Goal: Task Accomplishment & Management: Manage account settings

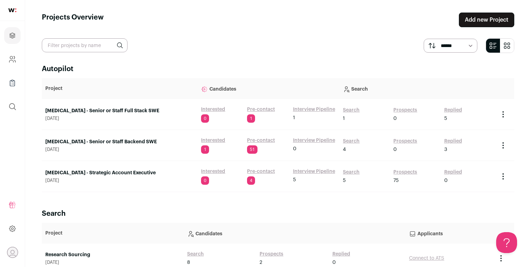
click at [209, 140] on link "Interested" at bounding box center [213, 140] width 24 height 7
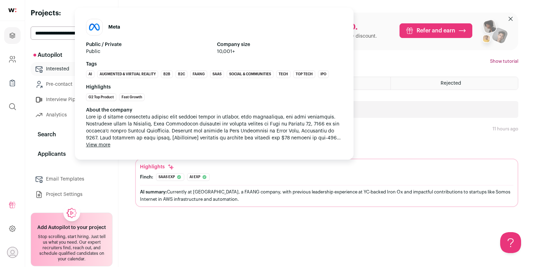
click at [190, 145] on div "About the company View more View less" at bounding box center [214, 128] width 257 height 42
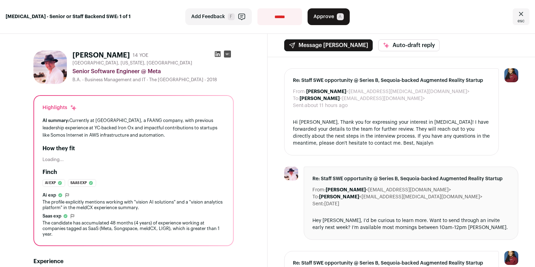
click at [146, 137] on div "AI summary: Currently at Meta, a FAANG company, with previous leadership experi…" at bounding box center [134, 128] width 182 height 22
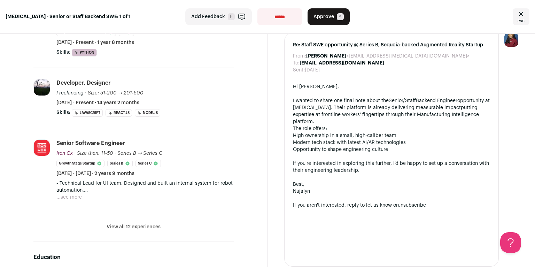
scroll to position [332, 0]
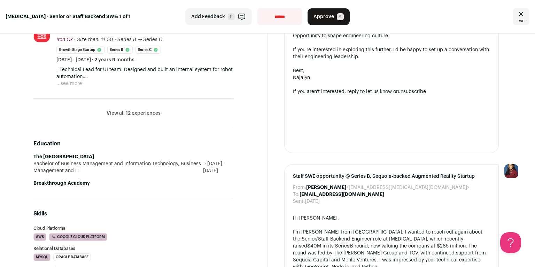
click at [136, 110] on button "View all 12 experiences" at bounding box center [134, 113] width 54 height 7
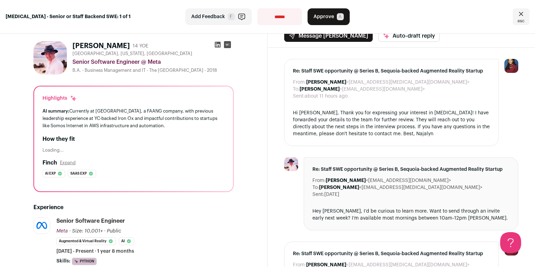
scroll to position [0, 0]
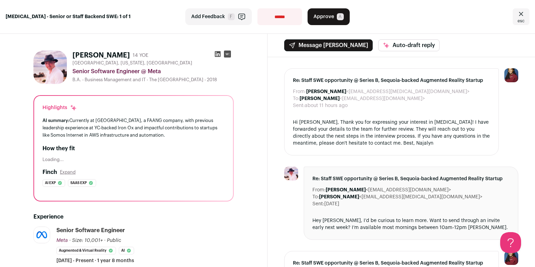
click at [215, 53] on icon at bounding box center [218, 54] width 6 height 6
click at [273, 21] on select "**********" at bounding box center [280, 16] width 45 height 17
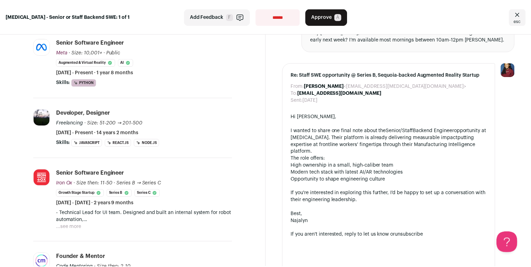
scroll to position [195, 0]
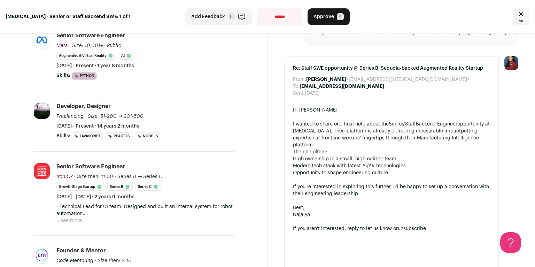
click at [74, 219] on button "...see more" at bounding box center [68, 220] width 25 height 7
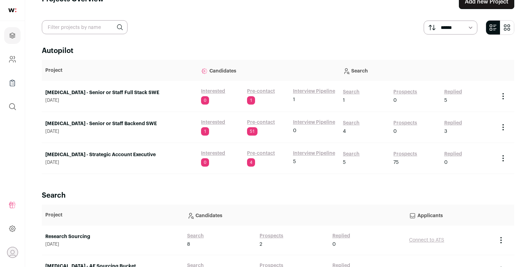
scroll to position [46, 0]
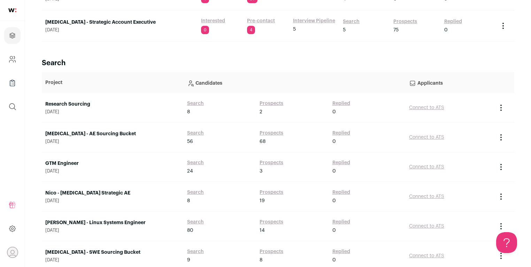
scroll to position [152, 0]
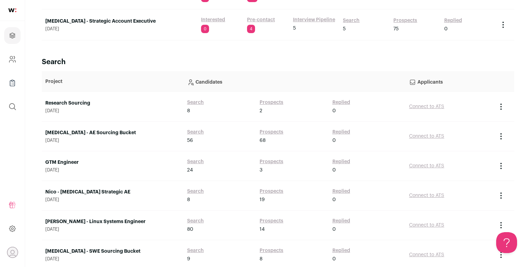
click at [91, 131] on link "[MEDICAL_DATA] - AE Sourcing Bucket" at bounding box center [112, 132] width 135 height 7
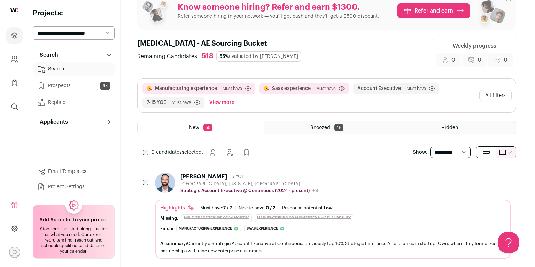
scroll to position [54, 0]
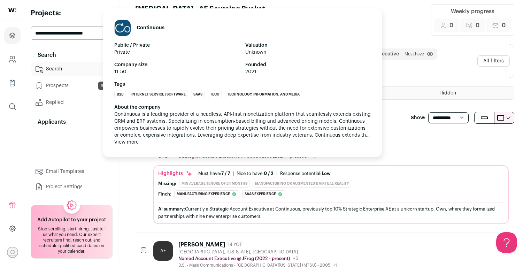
click at [258, 147] on div "Continuous Public / Private Private Valuation Unknown Company size 11-50 Founde…" at bounding box center [242, 82] width 279 height 148
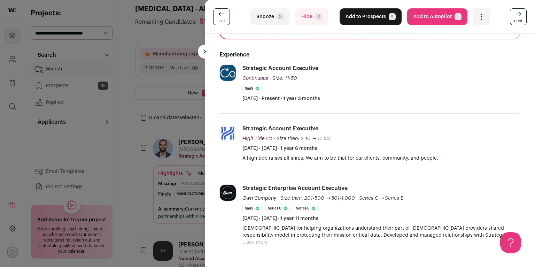
scroll to position [174, 0]
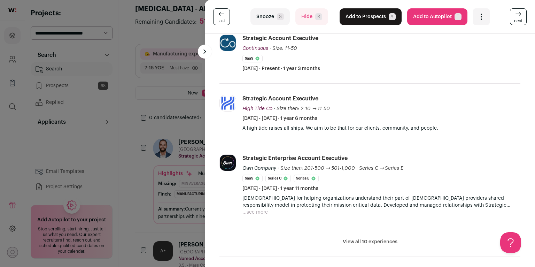
click at [374, 242] on button "View all 10 experiences" at bounding box center [370, 241] width 55 height 7
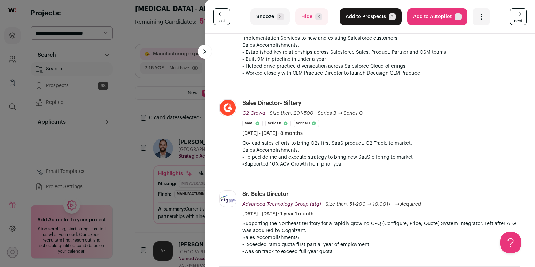
scroll to position [426, 0]
click at [193, 170] on div "last Snooze S Hide R Add to Prospects A Are you sure? Nate Fish is already in y…" at bounding box center [267, 133] width 535 height 267
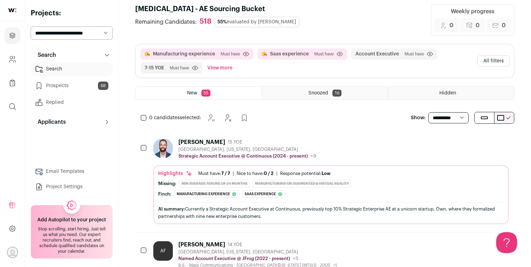
click at [495, 64] on button "All filters" at bounding box center [493, 60] width 32 height 11
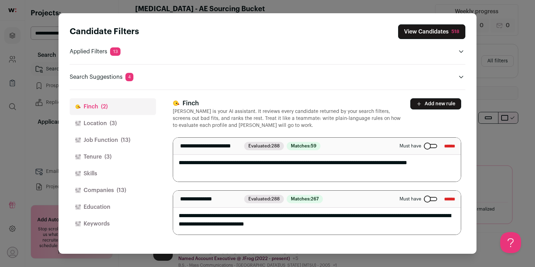
click at [129, 124] on button "Location (3)" at bounding box center [113, 123] width 86 height 17
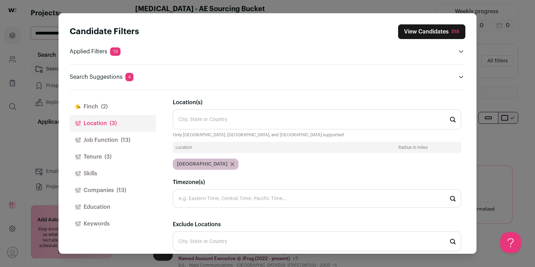
click at [125, 139] on span "(13)" at bounding box center [125, 140] width 9 height 8
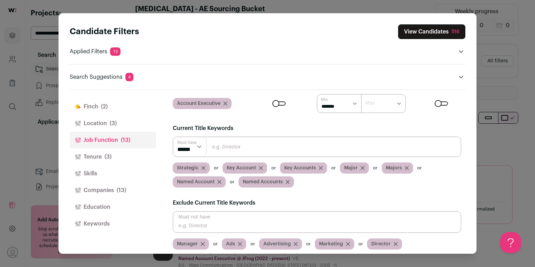
scroll to position [60, 0]
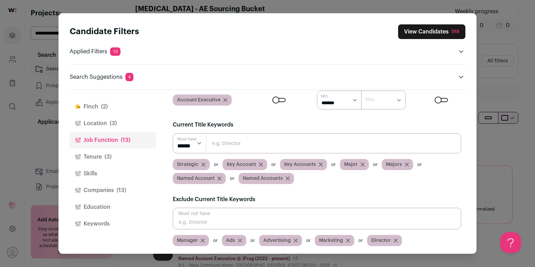
click at [122, 123] on button "Location (3)" at bounding box center [113, 123] width 86 height 17
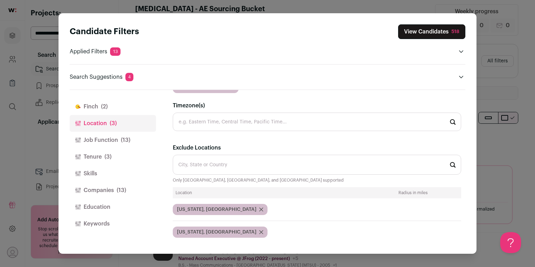
click at [125, 136] on span "(13)" at bounding box center [125, 140] width 9 height 8
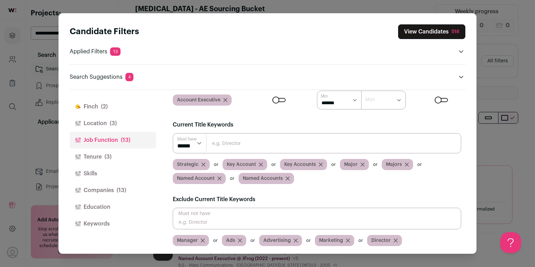
click at [113, 158] on button "Tenure (3)" at bounding box center [113, 156] width 86 height 17
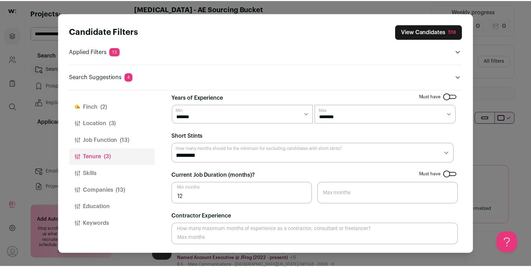
scroll to position [4, 0]
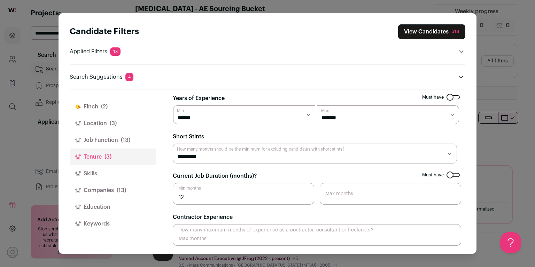
click at [234, 158] on select "********* ******** ******* ******** ******** ******** ******** ******** *******…" at bounding box center [315, 154] width 284 height 20
click at [173, 144] on select "********* ******** ******* ******** ******** ******** ******** ******** *******…" at bounding box center [315, 154] width 284 height 20
drag, startPoint x: 197, startPoint y: 196, endPoint x: 160, endPoint y: 193, distance: 36.7
click at [160, 193] on div "Finch (2) Location (3) Job Function (13) Tenure (3) Skills Companies (13) Educa…" at bounding box center [268, 171] width 396 height 163
type input "24"
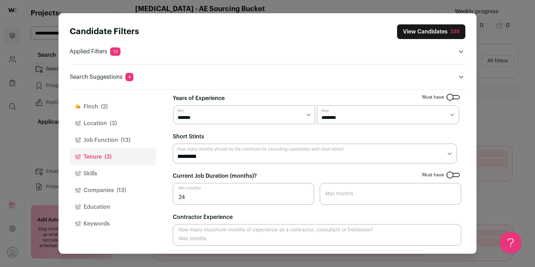
click at [190, 196] on input "24" at bounding box center [244, 194] width 142 height 22
type input "25"
click at [420, 34] on button "View Candidates 332" at bounding box center [431, 31] width 68 height 15
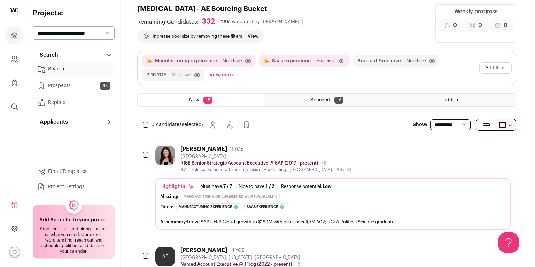
scroll to position [0, 0]
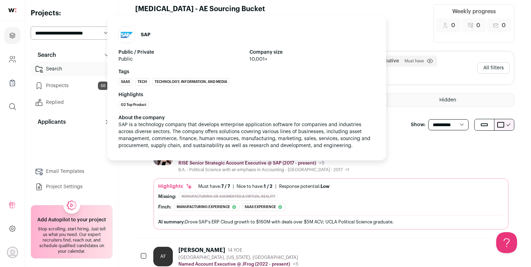
click at [249, 152] on div "SAP Public / Private Public Company size 10,001+ Tags SaaS Tech Technology, Inf…" at bounding box center [246, 87] width 279 height 145
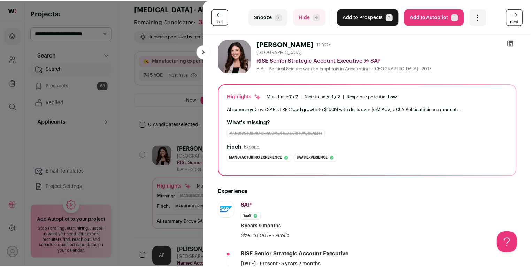
scroll to position [55, 0]
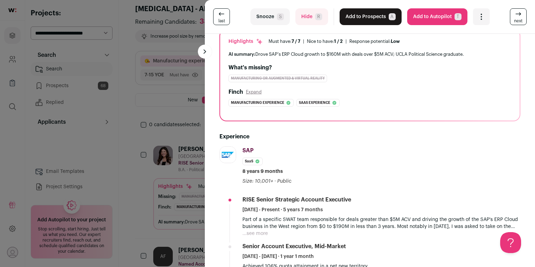
click at [152, 166] on div "last Snooze S Hide R Add to Prospects A Are you sure? Maegan Keck is already in…" at bounding box center [267, 133] width 535 height 267
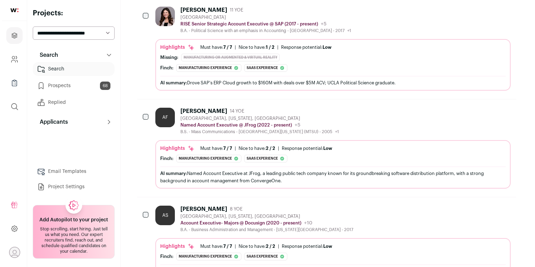
scroll to position [0, 0]
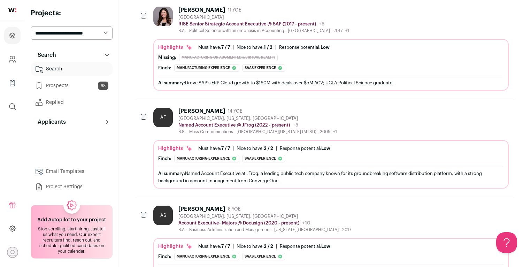
click at [221, 116] on div "[GEOGRAPHIC_DATA], [US_STATE], [GEOGRAPHIC_DATA]" at bounding box center [257, 119] width 159 height 6
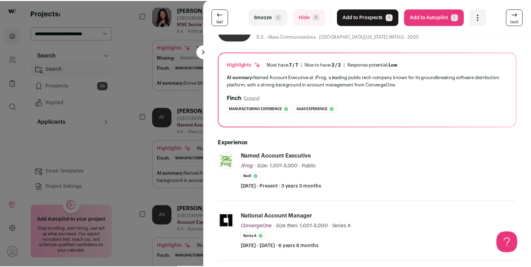
scroll to position [124, 0]
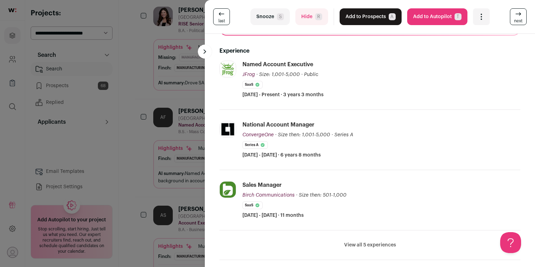
click at [137, 138] on div "last Snooze S Hide R Add to Prospects A Are you sure? Angie Funderburk is alrea…" at bounding box center [267, 133] width 535 height 267
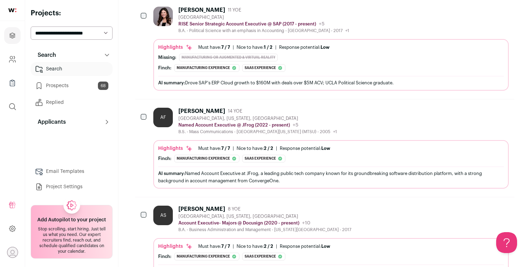
click at [187, 145] on div "Highlights Must have: 7 / 7 How many must haves have been fulfilled? | Nice to …" at bounding box center [331, 153] width 346 height 17
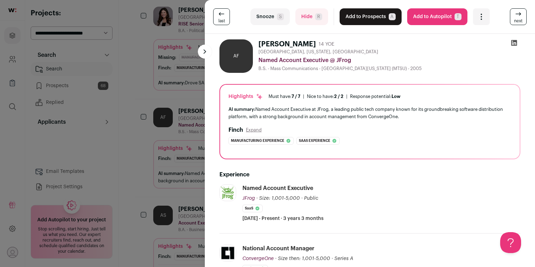
click at [129, 148] on div "last Snooze S Hide R Add to Prospects A Are you sure? Angie Funderburk is alrea…" at bounding box center [267, 133] width 535 height 267
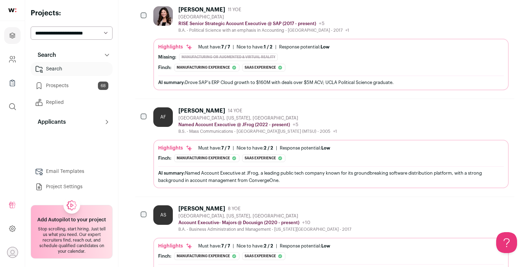
scroll to position [310, 0]
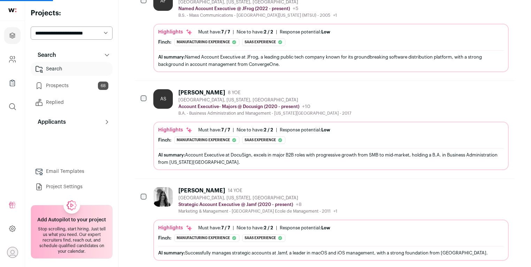
click at [165, 187] on img at bounding box center [163, 197] width 20 height 20
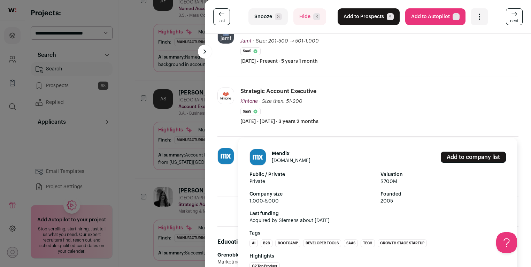
scroll to position [209, 0]
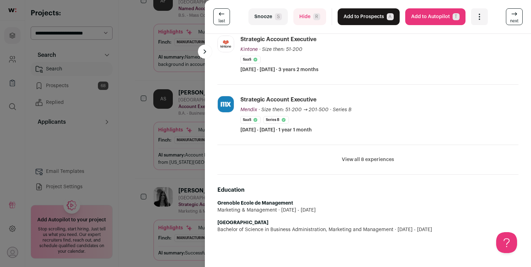
click at [181, 129] on div "last Snooze S Hide R Add to Prospects A Are you sure? Isabel Kidd is already in…" at bounding box center [265, 133] width 531 height 267
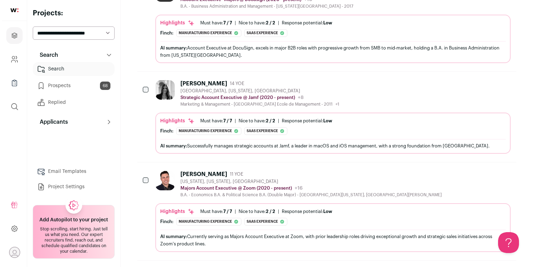
scroll to position [421, 0]
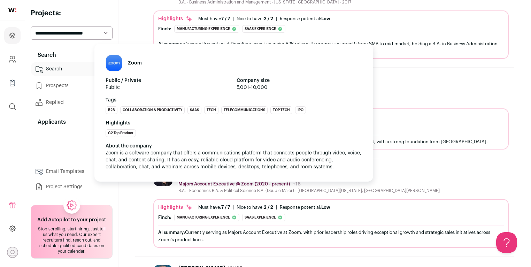
click at [273, 181] on p "Majors Account Executive @ Zoom (2020 - present)" at bounding box center [234, 184] width 112 height 6
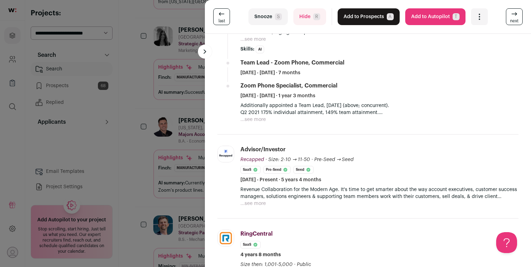
scroll to position [384, 0]
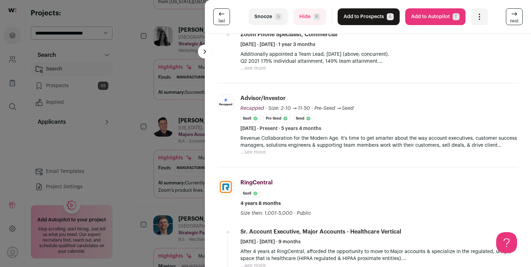
click at [165, 202] on div "last Snooze S Hide R Add to Prospects A Are you sure? Mike Mittelman is already…" at bounding box center [265, 133] width 531 height 267
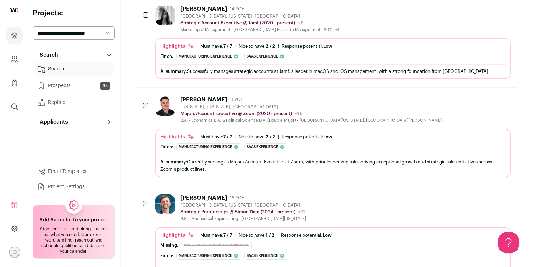
scroll to position [517, 0]
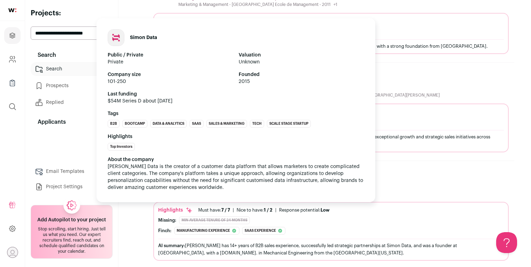
click at [198, 174] on div "About the company Simon Data is the creator of a customer data platform that al…" at bounding box center [236, 173] width 257 height 35
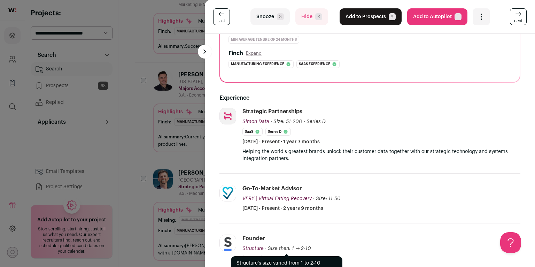
scroll to position [147, 0]
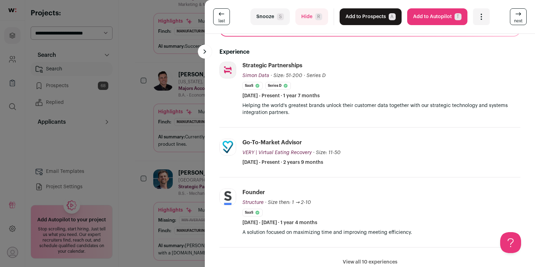
click at [374, 266] on li "View all 10 experiences View less" at bounding box center [370, 262] width 301 height 30
click at [375, 263] on button "View all 10 experiences" at bounding box center [370, 262] width 55 height 7
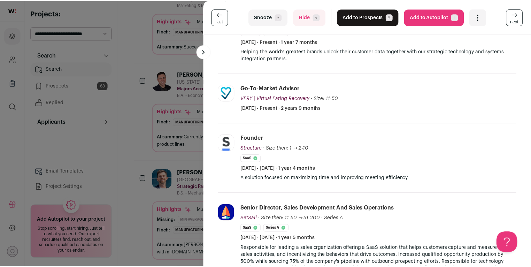
scroll to position [263, 0]
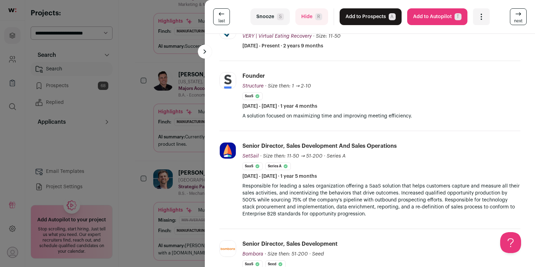
click at [158, 185] on div "last Snooze S Hide R Add to Prospects A Are you sure? Alex Pilafidis Greer is a…" at bounding box center [267, 133] width 535 height 267
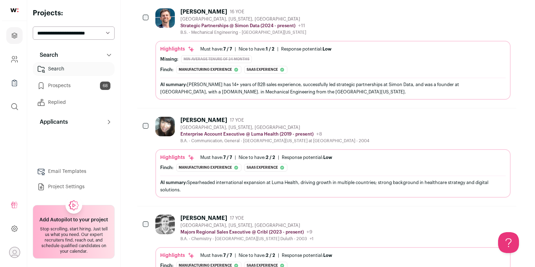
scroll to position [678, 0]
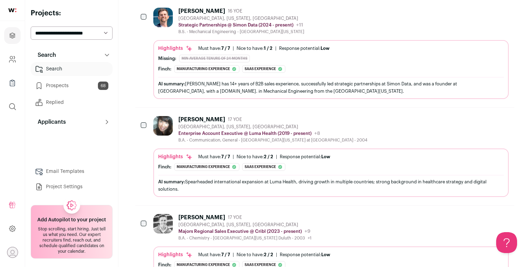
click at [187, 214] on div "[PERSON_NAME]" at bounding box center [201, 217] width 47 height 7
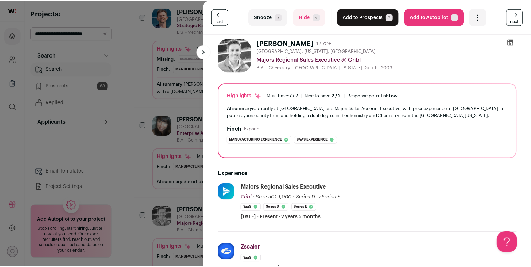
scroll to position [0, 0]
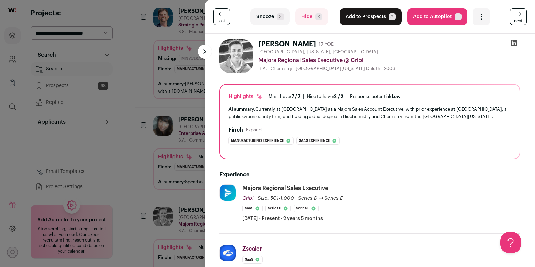
click at [372, 18] on button "Add to Prospects A" at bounding box center [371, 16] width 62 height 17
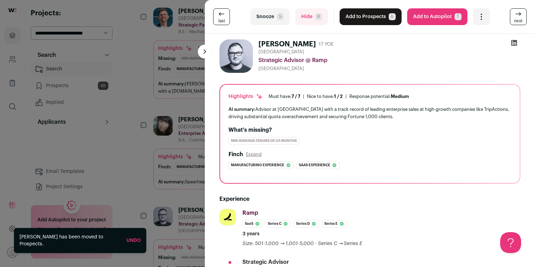
click at [158, 159] on div "last Snooze S Hide R Add to Prospects A Are you sure? Mark Goldberger is alread…" at bounding box center [267, 133] width 535 height 267
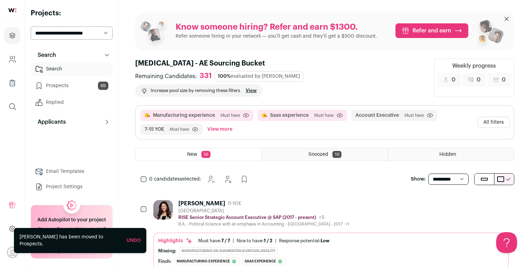
click at [503, 117] on button "All filters" at bounding box center [493, 122] width 32 height 11
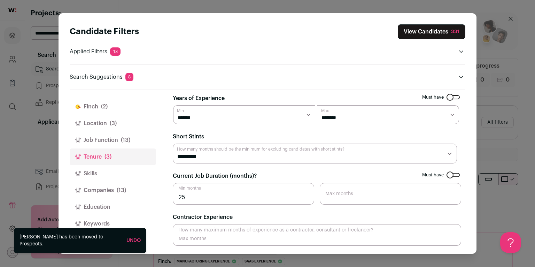
click at [371, 112] on select "******* ******* ******** ******** ******** ******** ******** ******** ******** …" at bounding box center [388, 114] width 142 height 19
select select "**"
click at [317, 105] on select "******* ******* ******** ******** ******** ******** ******** ******** ******** …" at bounding box center [388, 114] width 142 height 19
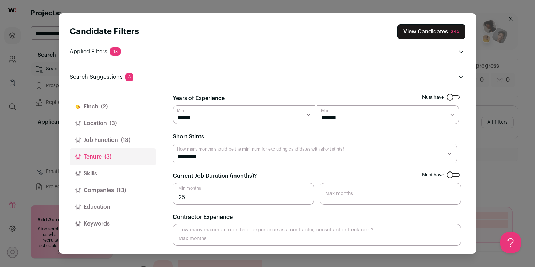
click at [427, 32] on button "View Candidates 245" at bounding box center [432, 31] width 68 height 15
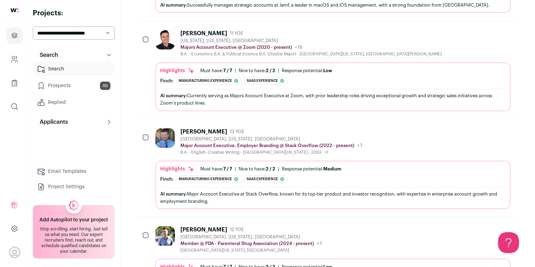
scroll to position [594, 0]
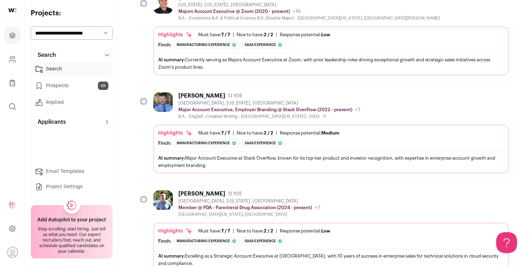
click at [275, 113] on div "Christopher Cahill 13 YOE Chicago, Illinois, United States Major Account Execut…" at bounding box center [331, 132] width 356 height 81
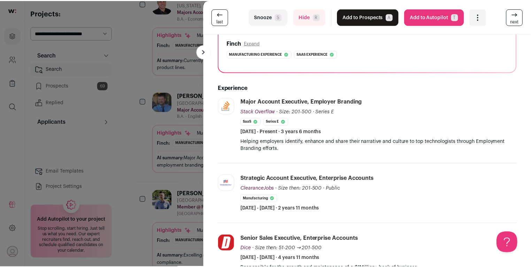
scroll to position [116, 0]
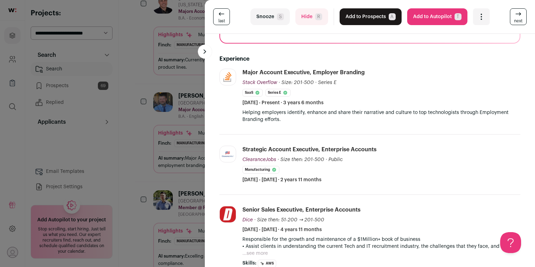
click at [128, 126] on div "last Snooze S Hide R Add to Prospects A Are you sure? Christopher Cahill is alr…" at bounding box center [267, 133] width 535 height 267
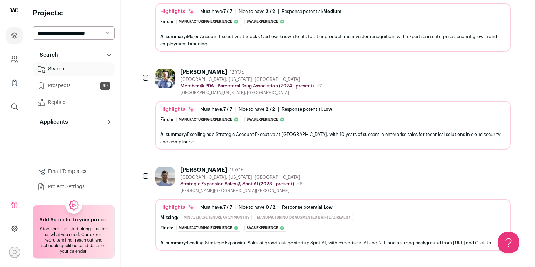
scroll to position [741, 0]
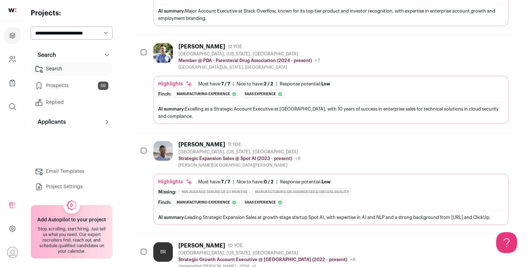
click at [184, 162] on div "[PERSON_NAME][GEOGRAPHIC_DATA][PERSON_NAME]" at bounding box center [239, 165] width 122 height 6
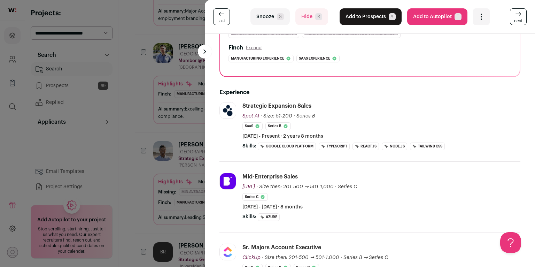
scroll to position [155, 0]
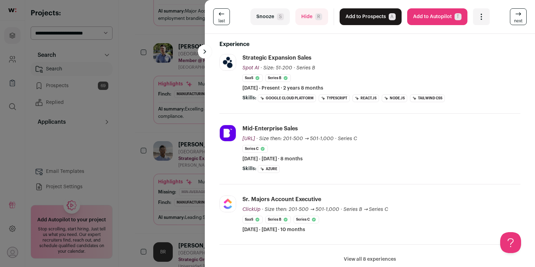
click at [374, 260] on button "View all 8 experiences" at bounding box center [370, 259] width 52 height 7
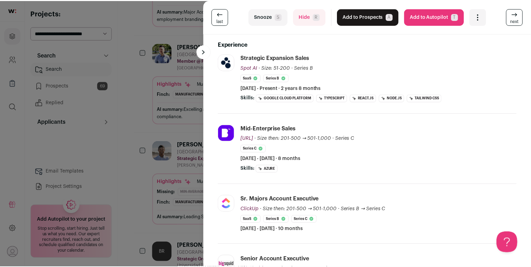
scroll to position [262, 0]
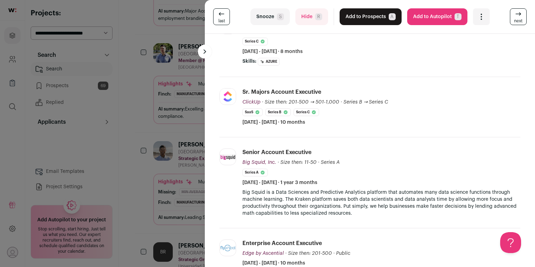
click at [138, 185] on div "last Snooze S Hide R Add to Prospects A Are you sure? Logan Rasmussen is alread…" at bounding box center [267, 133] width 535 height 267
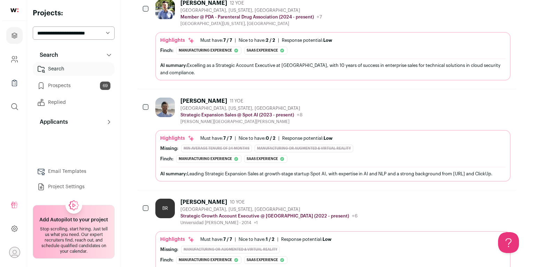
scroll to position [790, 0]
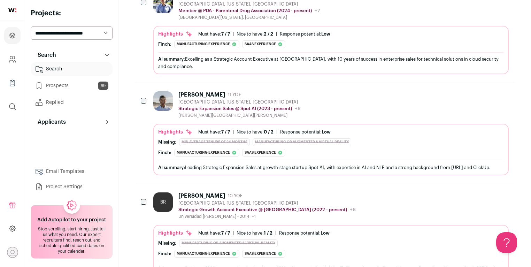
click at [167, 192] on div "BR" at bounding box center [163, 202] width 20 height 20
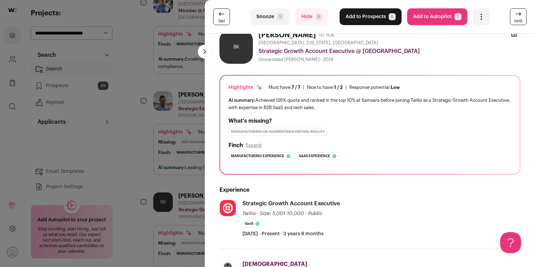
scroll to position [0, 0]
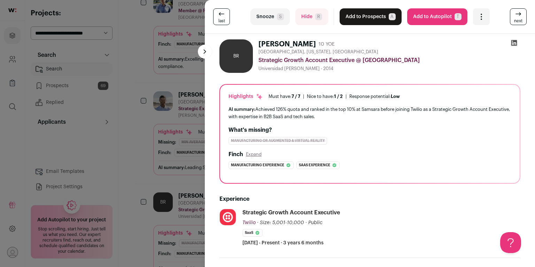
click at [374, 21] on button "Add to Prospects A" at bounding box center [371, 16] width 62 height 17
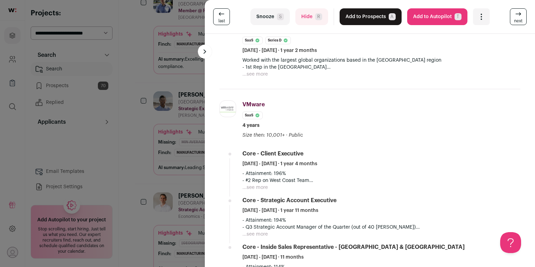
scroll to position [467, 0]
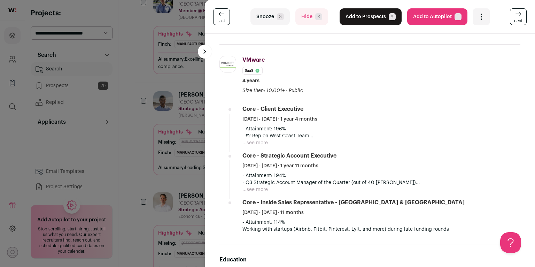
click at [376, 14] on button "Add to Prospects A" at bounding box center [371, 16] width 62 height 17
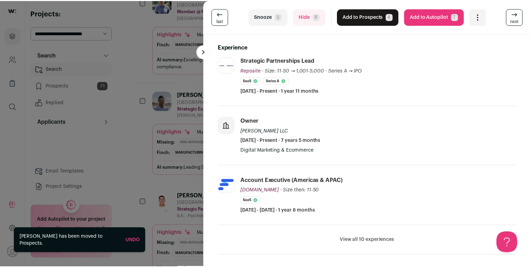
scroll to position [155, 0]
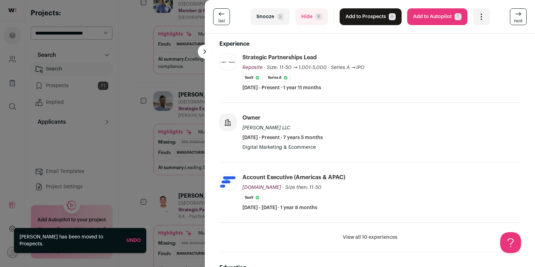
click at [346, 231] on li "View all 10 experiences View less" at bounding box center [370, 238] width 301 height 30
click at [133, 184] on div "last Snooze S Hide R Add to Prospects A Are you sure? Quang Le is already in yo…" at bounding box center [267, 133] width 535 height 267
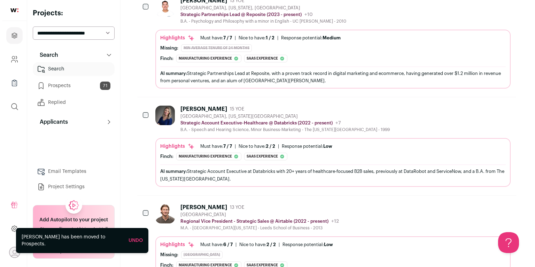
scroll to position [986, 0]
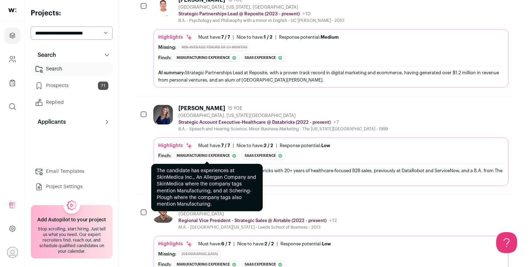
click at [197, 142] on div "Highlights Must have: 7 / 7 How many must haves have been fulfilled? | Nice to …" at bounding box center [331, 145] width 346 height 7
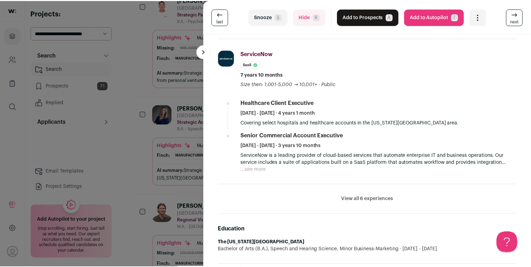
scroll to position [297, 0]
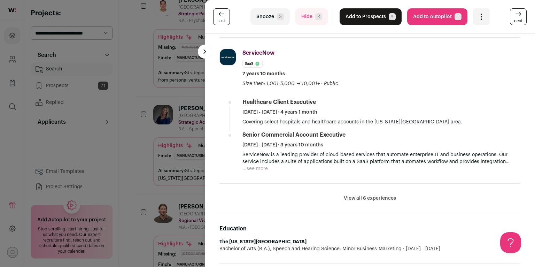
click at [141, 161] on div "last Snooze S Hide R Add to Prospects A Are you sure? Stephanie Petrie is alrea…" at bounding box center [267, 133] width 535 height 267
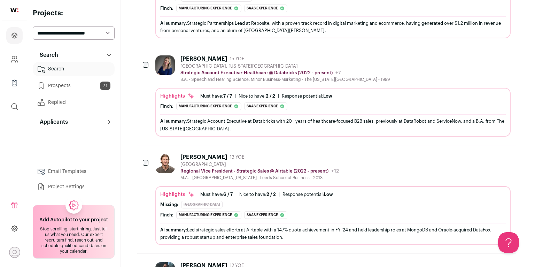
scroll to position [1037, 0]
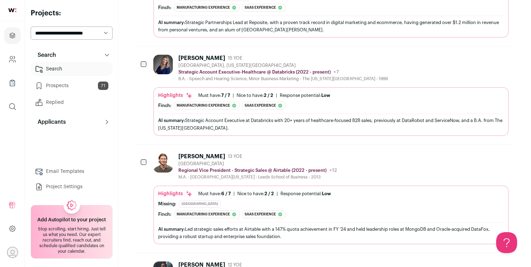
click at [164, 165] on div at bounding box center [164, 166] width 22 height 27
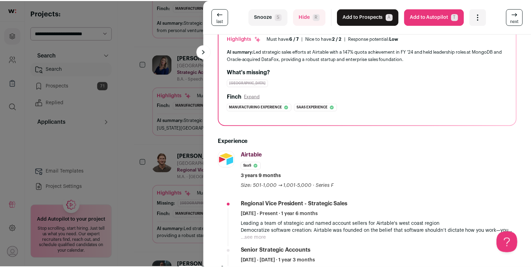
scroll to position [107, 0]
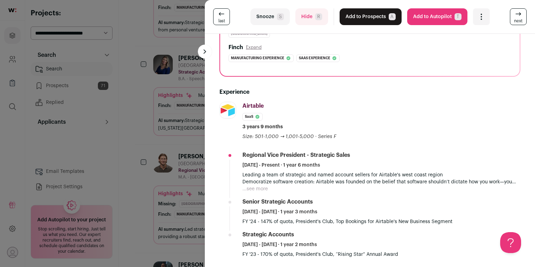
click at [147, 186] on div "last Snooze S Hide R Add to Prospects A Are you sure? Pat Moynihan is already i…" at bounding box center [267, 133] width 535 height 267
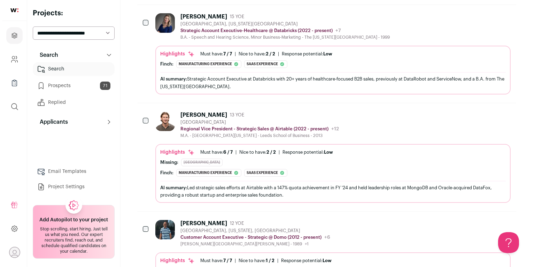
scroll to position [1081, 0]
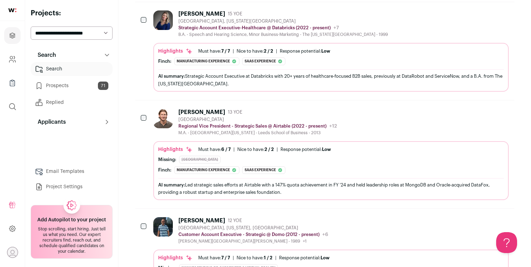
click at [187, 166] on div "Manufacturing experience" at bounding box center [206, 170] width 65 height 8
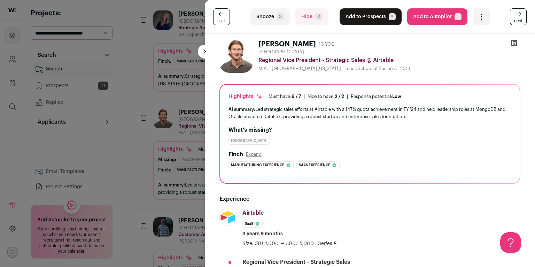
click at [278, 20] on button "Snooze S" at bounding box center [270, 16] width 39 height 17
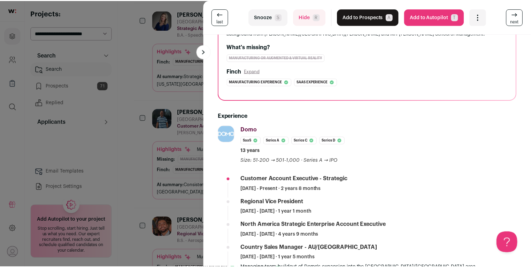
scroll to position [0, 0]
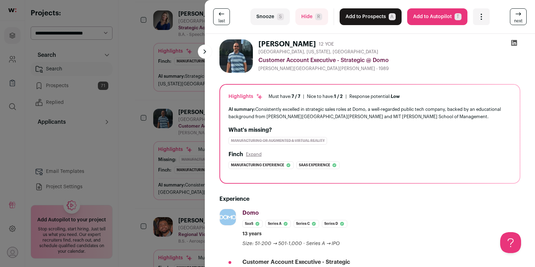
click at [375, 21] on button "Add to Prospects A" at bounding box center [371, 16] width 62 height 17
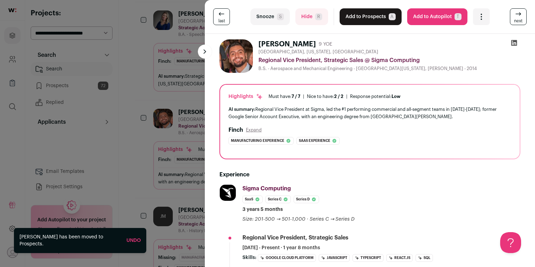
click at [169, 175] on div "last Snooze S Hide R Add to Prospects A Are you sure? Gurpal Singh is already i…" at bounding box center [267, 133] width 535 height 267
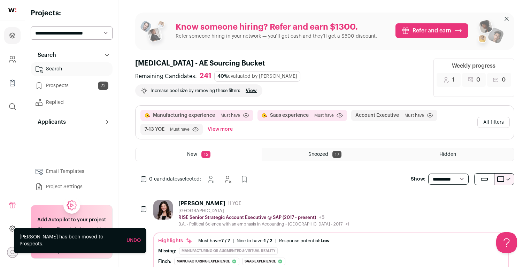
click at [493, 117] on button "All filters" at bounding box center [493, 122] width 32 height 11
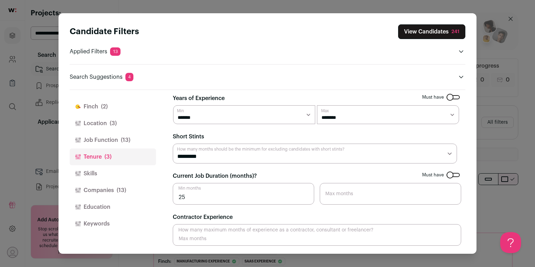
click at [110, 138] on button "Job Function (13)" at bounding box center [113, 140] width 86 height 17
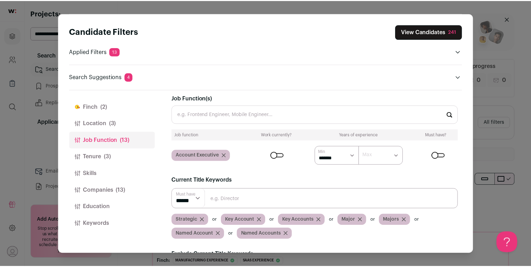
scroll to position [60, 0]
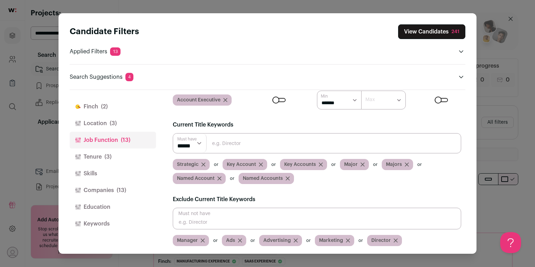
click at [259, 222] on input "Close modal via background" at bounding box center [317, 219] width 289 height 22
type input "President"
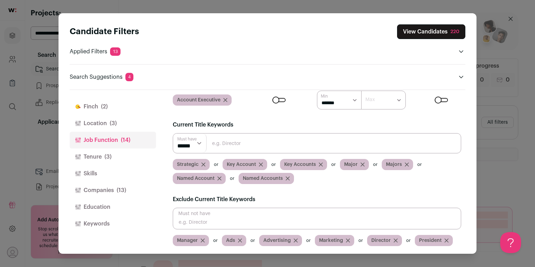
click at [230, 216] on input "Close modal via background" at bounding box center [317, 219] width 289 height 22
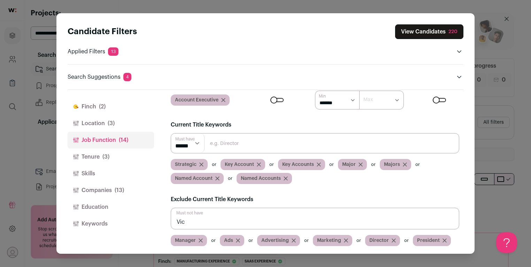
scroll to position [0, 0]
type input "Vice"
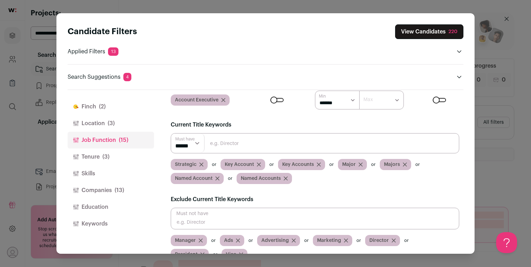
click at [434, 33] on button "View Candidates 220" at bounding box center [429, 31] width 68 height 15
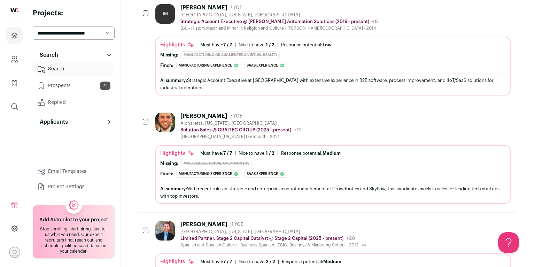
scroll to position [1323, 0]
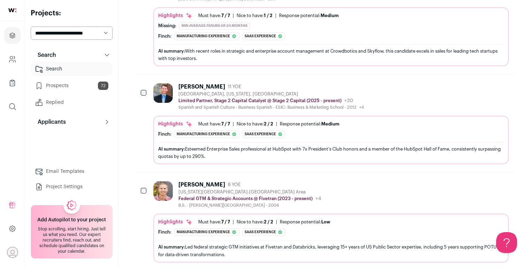
click at [283, 195] on div "Federal GTM & Strategic Accounts @ Fivetran (2023 - present) Fivetran Public / …" at bounding box center [249, 198] width 143 height 7
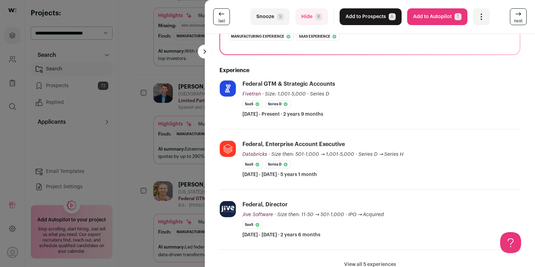
scroll to position [106, 0]
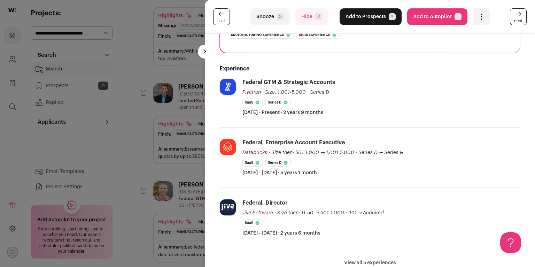
click at [361, 15] on button "Add to Prospects A" at bounding box center [371, 16] width 62 height 17
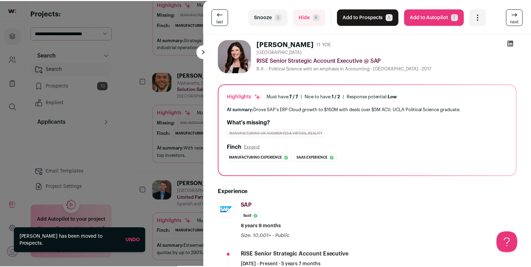
scroll to position [176, 0]
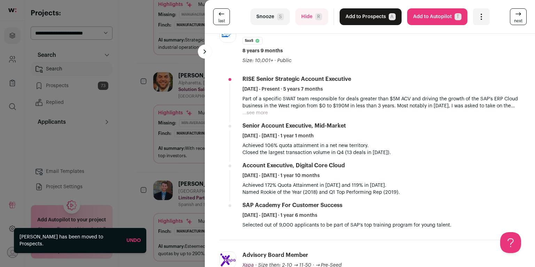
click at [169, 135] on div "last Snooze S Hide R Add to Prospects A Are you sure? Maegan Keck is already in…" at bounding box center [267, 133] width 535 height 267
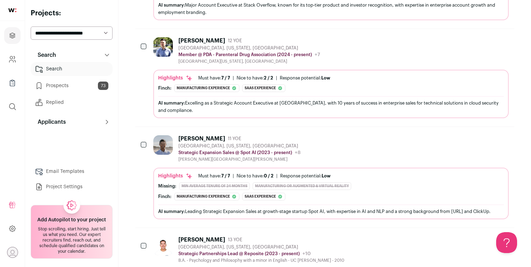
scroll to position [687, 0]
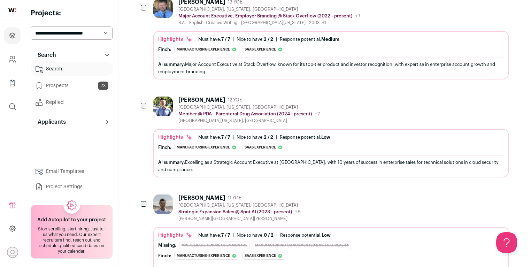
click at [320, 144] on div "Finch: Manufacturing experience The candidate has current experience at Emerson…" at bounding box center [331, 148] width 346 height 8
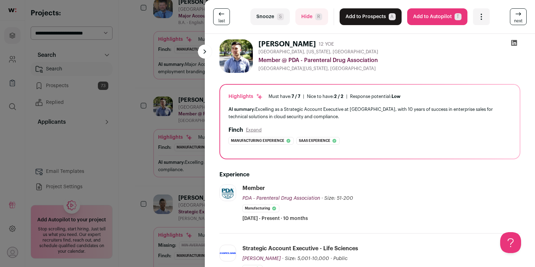
click at [267, 13] on button "Snooze S" at bounding box center [270, 16] width 39 height 17
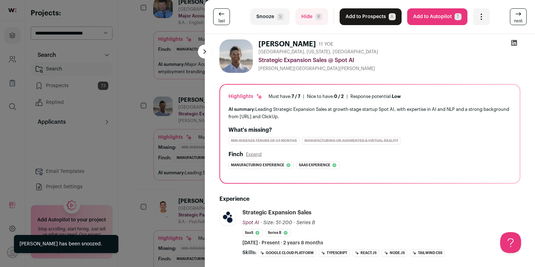
click at [141, 136] on div "last Snooze S Hide R Add to Prospects A Are you sure? Logan Rasmussen is alread…" at bounding box center [267, 133] width 535 height 267
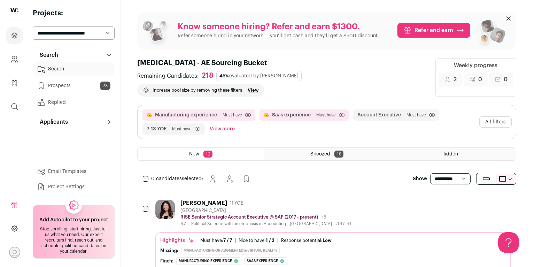
scroll to position [0, 0]
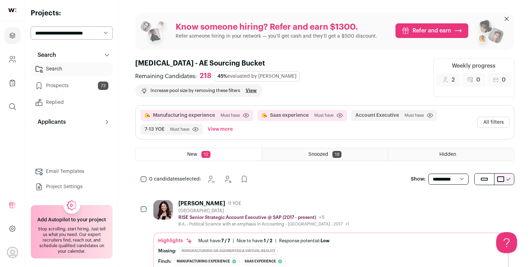
click at [506, 117] on button "All filters" at bounding box center [493, 122] width 32 height 11
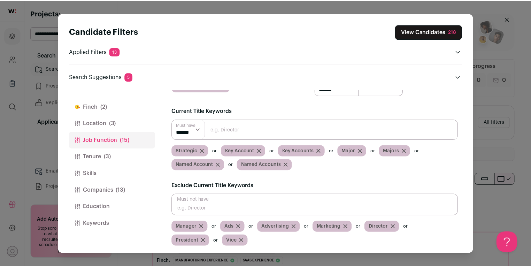
scroll to position [74, 0]
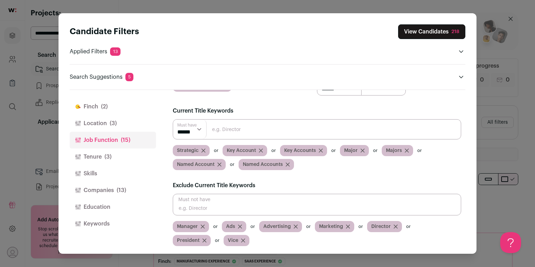
click at [269, 209] on input "Close modal via background" at bounding box center [317, 205] width 289 height 22
type input "Partnerships"
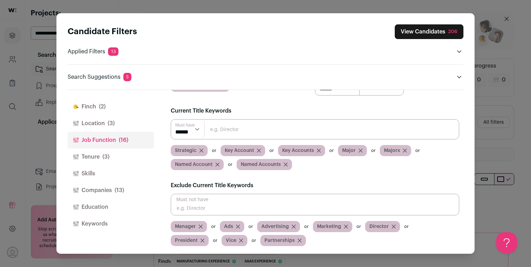
click at [444, 36] on button "View Candidates 206" at bounding box center [429, 31] width 69 height 15
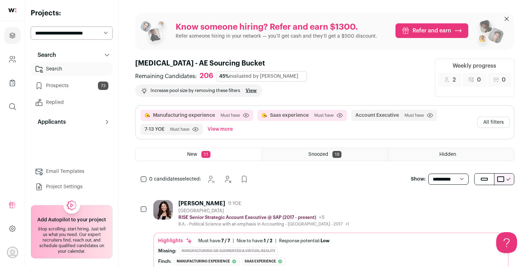
click at [440, 174] on select "**********" at bounding box center [448, 179] width 40 height 11
click at [428, 174] on select "**********" at bounding box center [448, 179] width 40 height 11
click at [447, 174] on select "**********" at bounding box center [448, 179] width 40 height 11
select select "**"
click at [428, 174] on select "**********" at bounding box center [448, 179] width 40 height 11
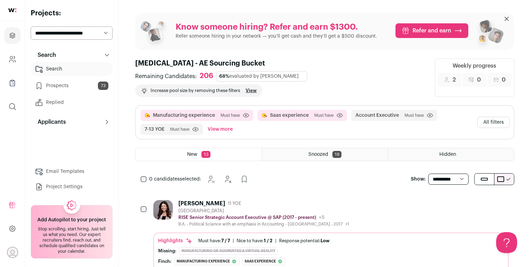
click at [491, 118] on button "All filters" at bounding box center [493, 122] width 32 height 11
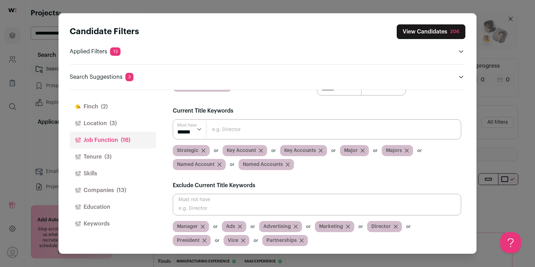
click at [319, 199] on input "Close modal via background" at bounding box center [317, 205] width 289 height 22
type input "Solution"
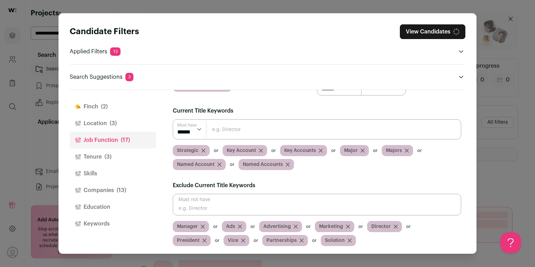
click at [330, 203] on input "Close modal via background" at bounding box center [317, 205] width 289 height 22
type input "Solutions"
click at [433, 33] on button "View Candidates 205" at bounding box center [431, 31] width 68 height 15
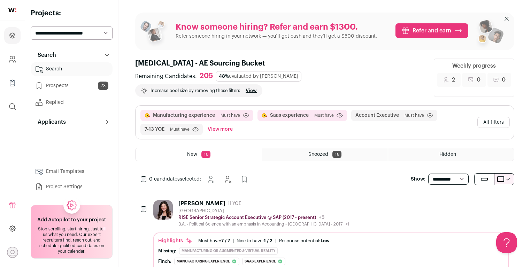
click at [437, 174] on select "**********" at bounding box center [448, 179] width 40 height 11
click at [428, 174] on select "**********" at bounding box center [448, 179] width 40 height 11
click at [446, 174] on select "**********" at bounding box center [448, 179] width 40 height 11
click at [428, 174] on select "**********" at bounding box center [448, 179] width 40 height 11
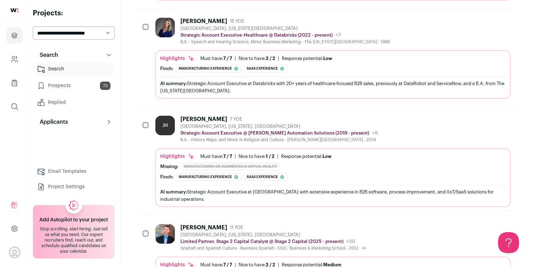
scroll to position [913, 0]
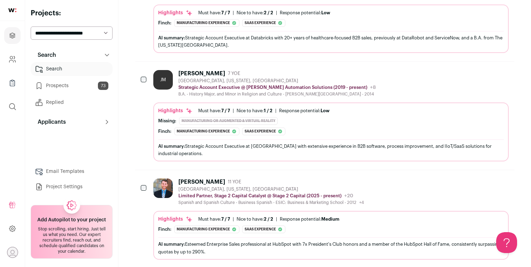
click at [340, 107] on div "Highlights Must have: 7 / 7 How many must haves have been fulfilled? | Nice to …" at bounding box center [331, 110] width 346 height 7
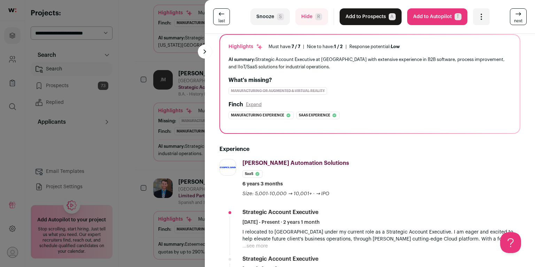
scroll to position [105, 0]
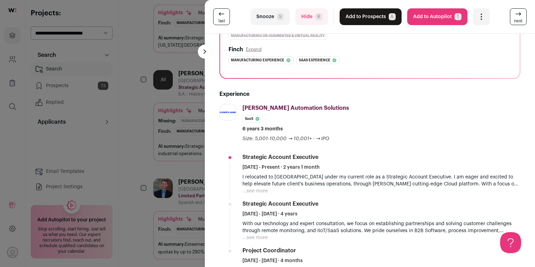
click at [299, 18] on button "Hide R" at bounding box center [312, 16] width 33 height 17
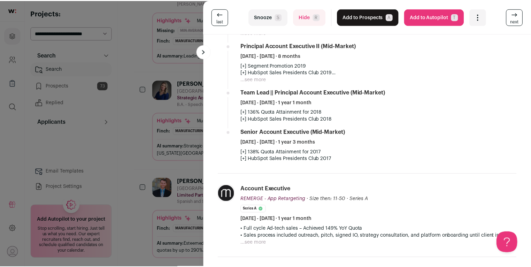
scroll to position [636, 0]
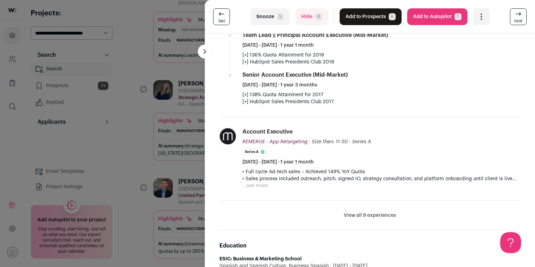
click at [158, 143] on div "last Snooze S Hide R Add to Prospects A Are you sure? Dan McGreevy is already i…" at bounding box center [267, 133] width 535 height 267
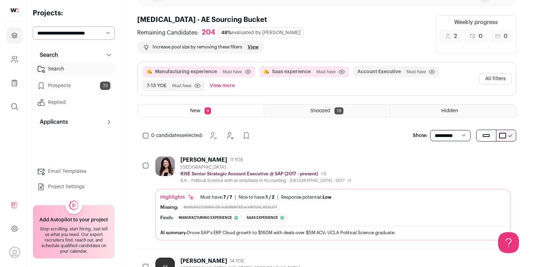
scroll to position [48, 0]
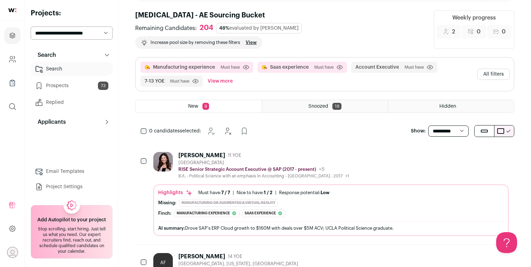
click at [490, 70] on button "All filters" at bounding box center [493, 74] width 32 height 11
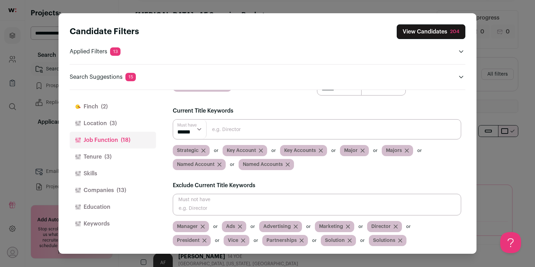
click at [124, 109] on button "Finch (2)" at bounding box center [113, 106] width 86 height 17
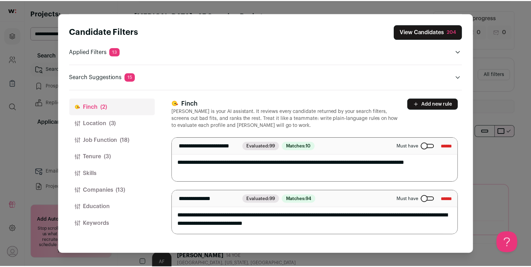
scroll to position [0, 0]
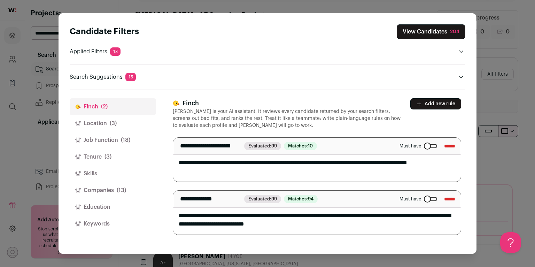
click at [424, 146] on div "Close modal via background" at bounding box center [430, 146] width 13 height 4
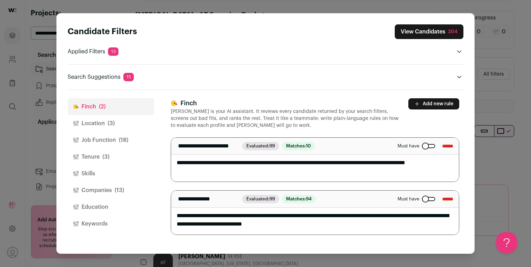
click at [433, 33] on button "View Candidates 204" at bounding box center [429, 31] width 69 height 15
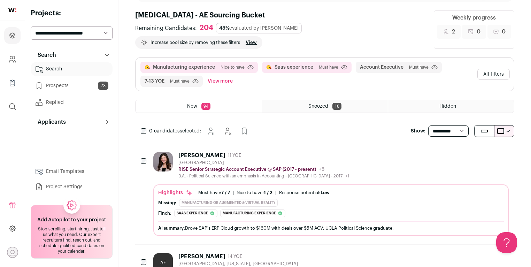
click at [440, 125] on select "**********" at bounding box center [448, 130] width 40 height 11
click at [428, 125] on select "**********" at bounding box center [448, 130] width 40 height 11
click at [445, 125] on select "**********" at bounding box center [448, 130] width 40 height 11
select select "**"
click at [428, 125] on select "**********" at bounding box center [448, 130] width 40 height 11
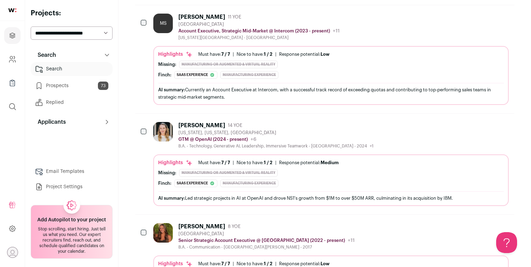
scroll to position [5140, 0]
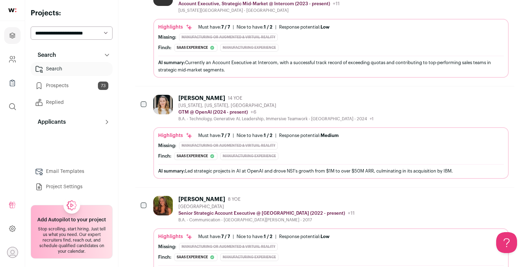
click at [166, 196] on img at bounding box center [163, 206] width 20 height 20
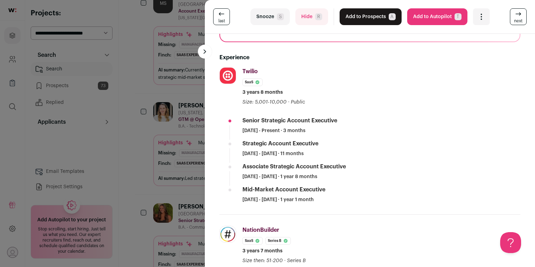
scroll to position [167, 0]
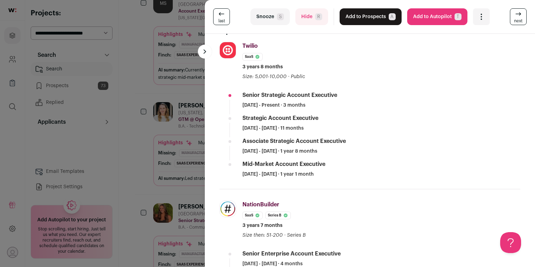
click at [364, 18] on button "Add to Prospects A" at bounding box center [371, 16] width 62 height 17
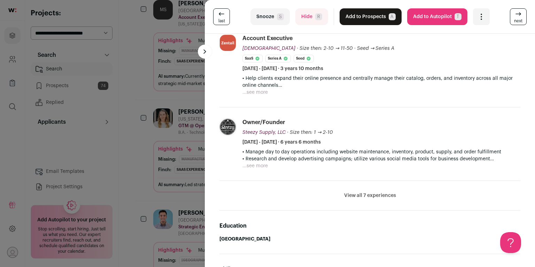
scroll to position [331, 0]
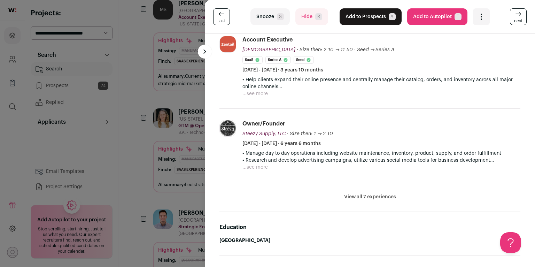
click at [378, 19] on button "Add to Prospects A" at bounding box center [371, 16] width 62 height 17
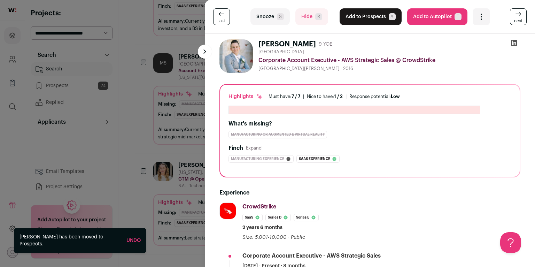
scroll to position [5025, 0]
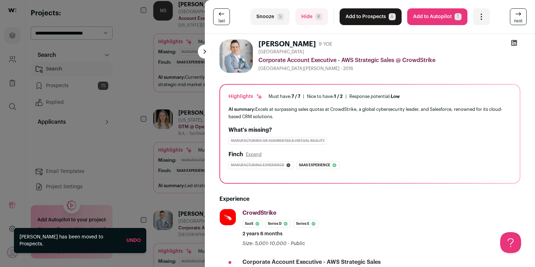
click at [168, 204] on div "last Snooze S Hide R Add to Prospects A Are you sure? Teran B. is already in yo…" at bounding box center [267, 133] width 535 height 267
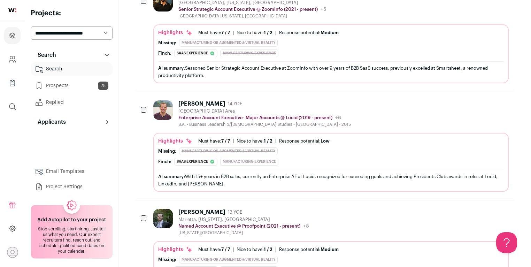
scroll to position [4631, 0]
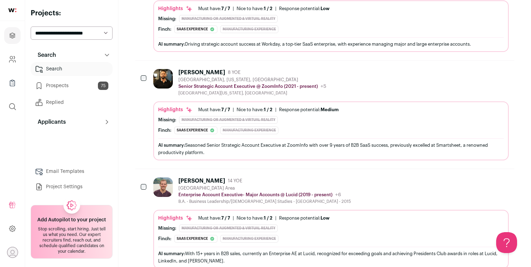
click at [214, 199] on div "B.A. - Business Leadership/Biblical Studies - Grace University - 2015" at bounding box center [264, 202] width 173 height 6
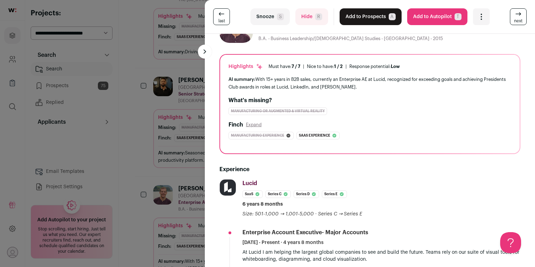
scroll to position [107, 0]
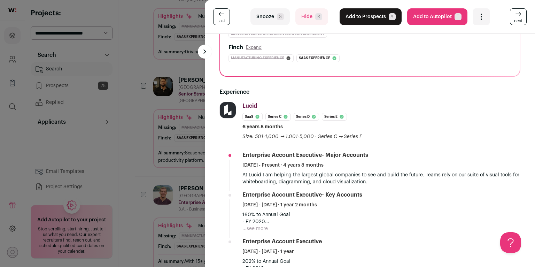
click at [375, 19] on button "Add to Prospects A" at bounding box center [371, 16] width 62 height 17
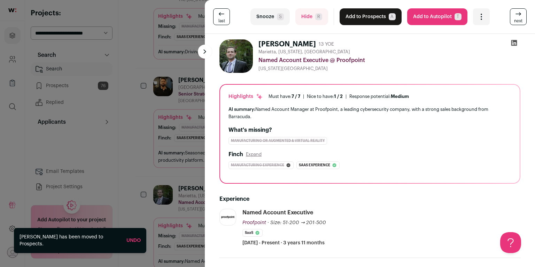
click at [166, 124] on div "last Snooze S Hide R Add to Prospects A Are you sure? Michael Laney is already …" at bounding box center [267, 133] width 535 height 267
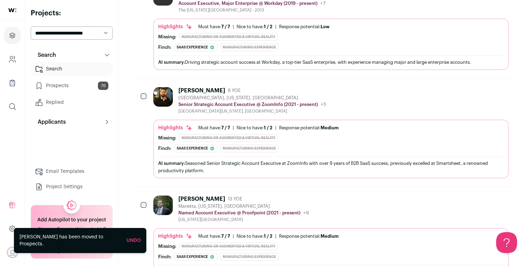
scroll to position [4538, 0]
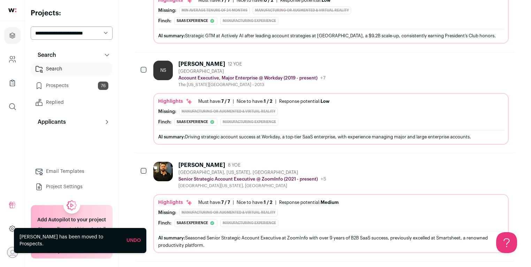
click at [183, 162] on div "[PERSON_NAME]" at bounding box center [201, 165] width 47 height 7
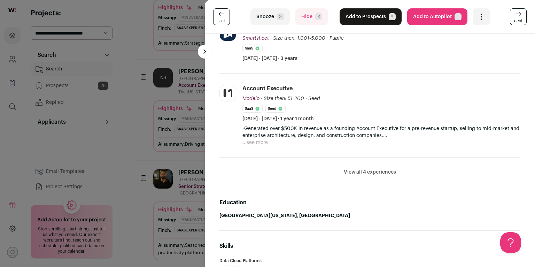
scroll to position [257, 0]
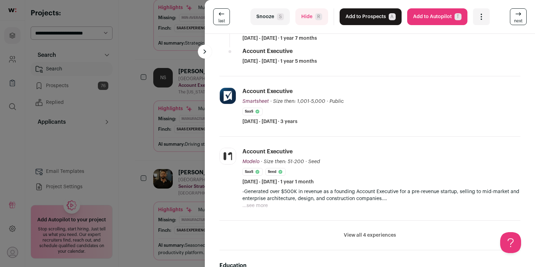
click at [360, 228] on li "View all 4 experiences View less" at bounding box center [370, 236] width 301 height 30
click at [360, 232] on button "View all 4 experiences" at bounding box center [370, 235] width 52 height 7
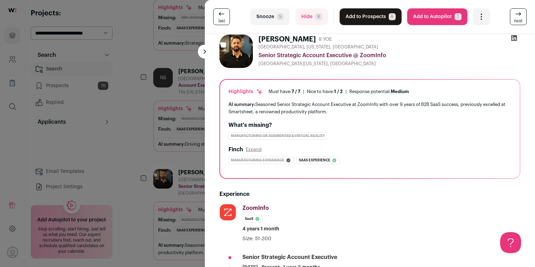
scroll to position [0, 0]
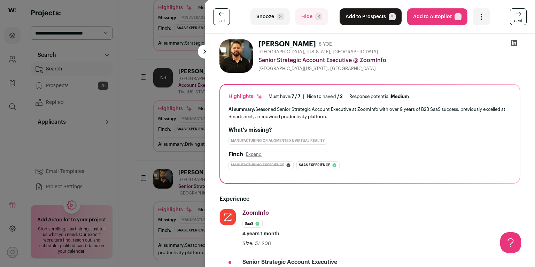
click at [513, 45] on icon at bounding box center [515, 43] width 6 height 6
click at [374, 14] on button "Add to Prospects A" at bounding box center [371, 16] width 62 height 17
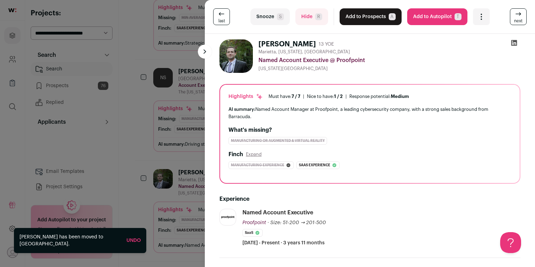
click at [151, 119] on div "last Snooze S Hide R Add to Prospects A Are you sure? Michael Laney is already …" at bounding box center [267, 133] width 535 height 267
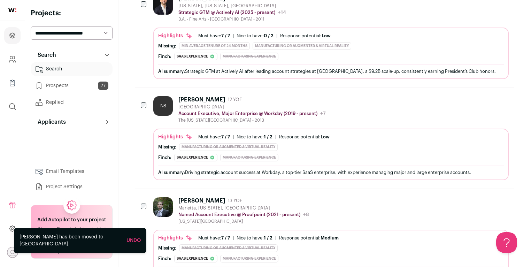
scroll to position [4502, 0]
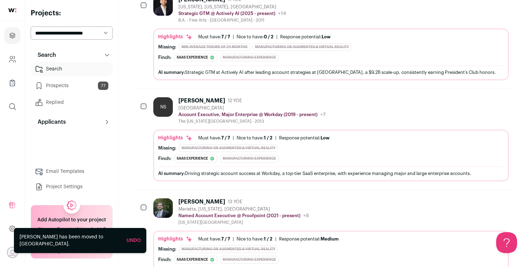
click at [255, 144] on div "Manufacturing or Augmented & Virtual Reality" at bounding box center [228, 148] width 99 height 8
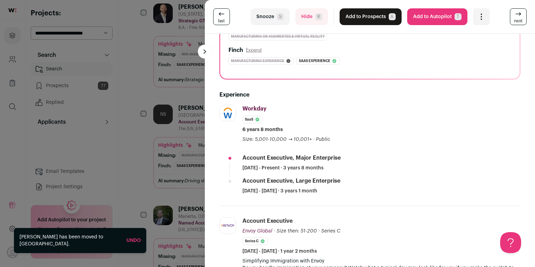
scroll to position [168, 0]
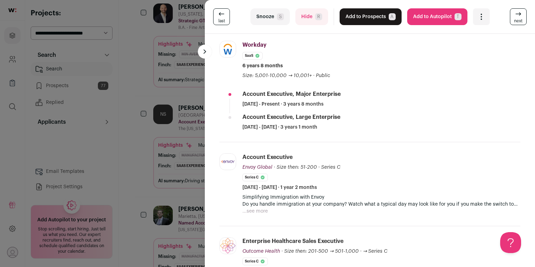
click at [161, 112] on div "last Snooze S Hide R Add to Prospects A Are you sure? Nick Schlie is already in…" at bounding box center [267, 133] width 535 height 267
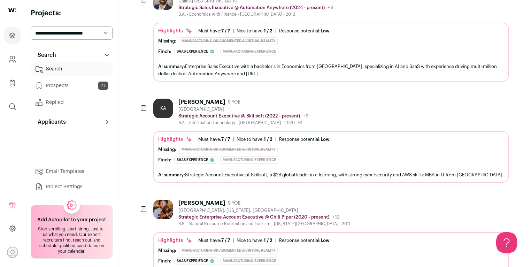
scroll to position [4189, 0]
click at [188, 99] on div "KA Kyle Alvey 9 YOE Greater Orlando Strategic Account Executive @ Skillsoft (20…" at bounding box center [331, 141] width 356 height 84
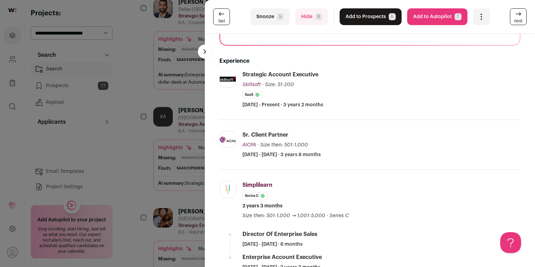
scroll to position [152, 0]
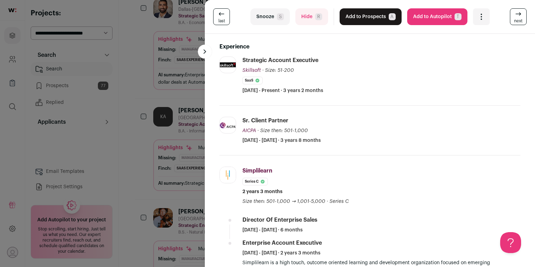
click at [159, 112] on div "last Snooze S Hide R Add to Prospects A Are you sure? Kyle Alvey is already in …" at bounding box center [267, 133] width 535 height 267
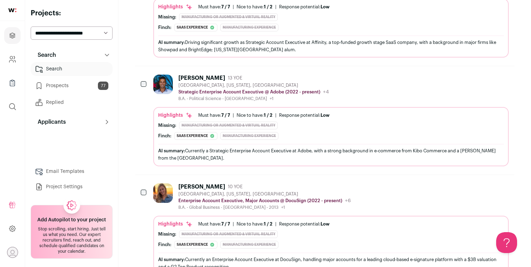
scroll to position [3754, 0]
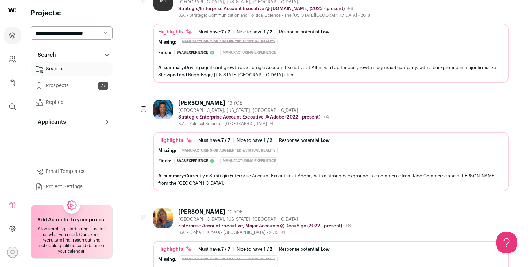
click at [201, 216] on div "[GEOGRAPHIC_DATA], [US_STATE], [GEOGRAPHIC_DATA]" at bounding box center [264, 219] width 173 height 6
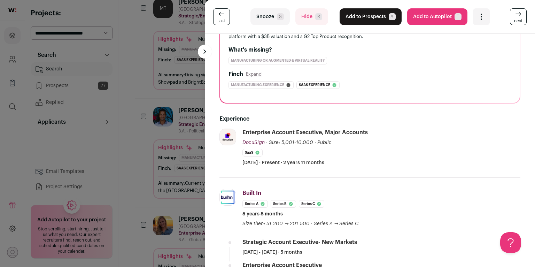
scroll to position [120, 0]
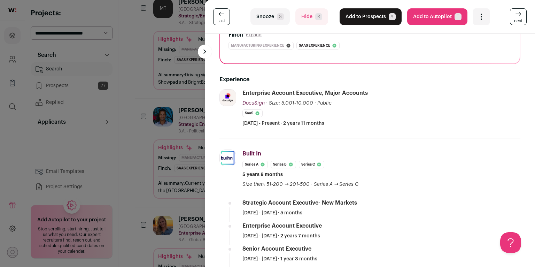
click at [373, 20] on button "Add to Prospects A" at bounding box center [371, 16] width 62 height 17
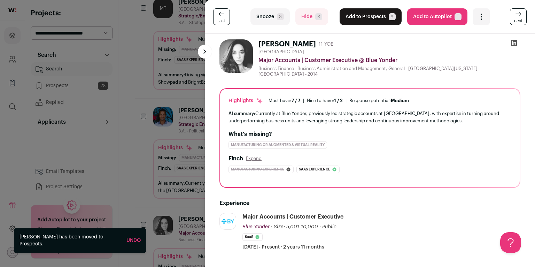
click at [191, 117] on div "last Snooze S Hide R Add to Prospects A Are you sure? Ali Mržljak is already in…" at bounding box center [267, 133] width 535 height 267
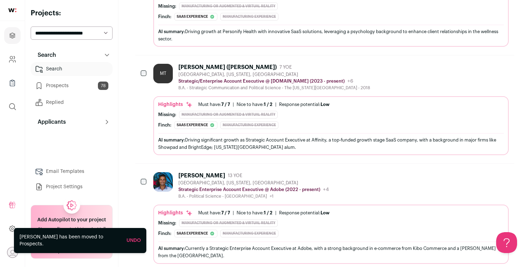
click at [191, 172] on div "Cale Elliott" at bounding box center [201, 175] width 47 height 7
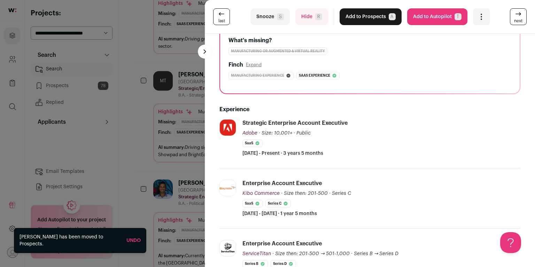
scroll to position [123, 0]
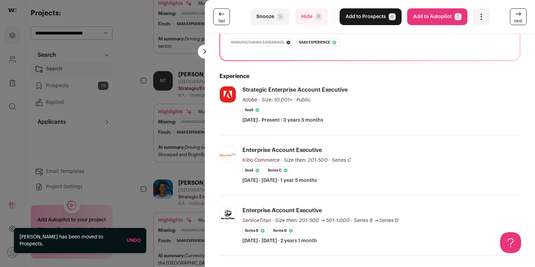
click at [108, 159] on div "last Snooze S Hide R Add to Prospects A Are you sure? Cale Elliott is already i…" at bounding box center [267, 133] width 535 height 267
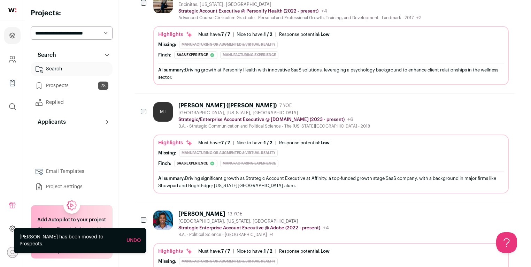
scroll to position [3637, 0]
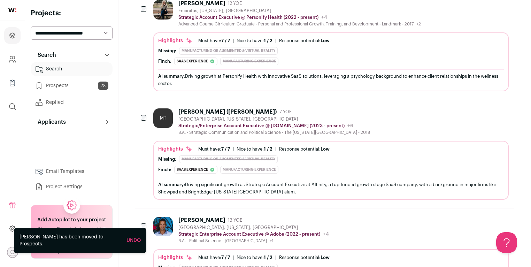
click at [190, 130] on div "B.A. - Strategic Communication and Political Science - The Ohio State Universit…" at bounding box center [274, 133] width 192 height 6
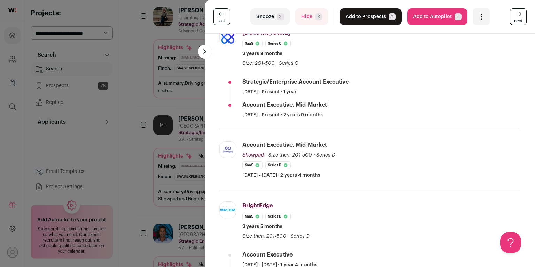
scroll to position [0, 0]
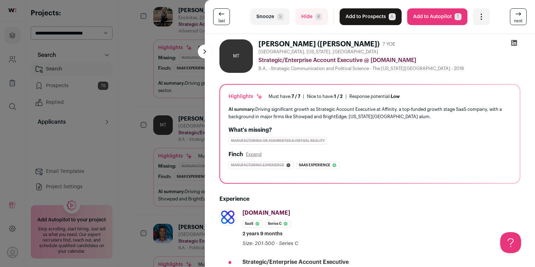
click at [508, 42] on div at bounding box center [514, 44] width 13 height 10
click at [512, 42] on icon at bounding box center [515, 43] width 6 height 6
click at [366, 19] on button "Add to Prospects A" at bounding box center [371, 16] width 62 height 17
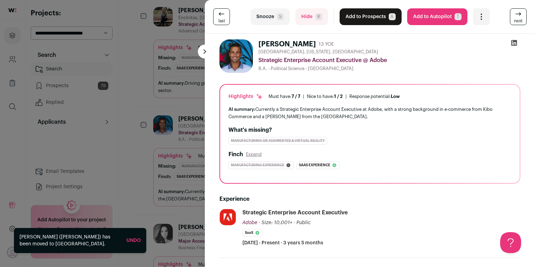
scroll to position [114, 0]
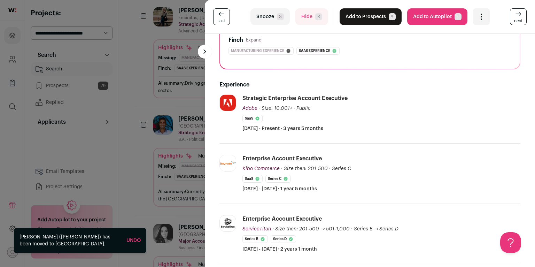
click at [171, 128] on div "last Snooze S Hide R Add to Prospects A Are you sure? Cale Elliott is already i…" at bounding box center [267, 133] width 535 height 267
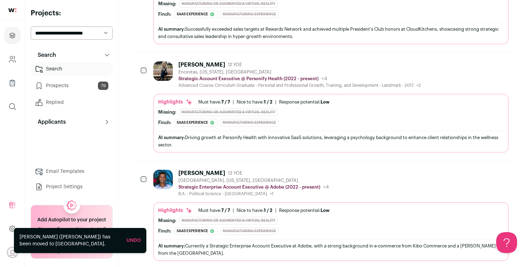
scroll to position [3523, 0]
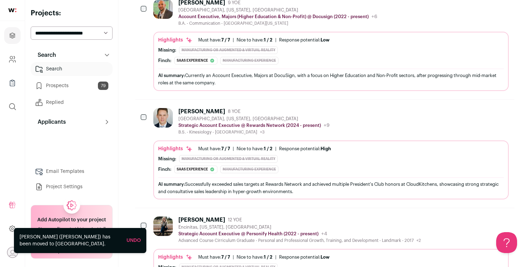
click at [190, 224] on div "Encinitas, [US_STATE], [GEOGRAPHIC_DATA]" at bounding box center [299, 227] width 243 height 6
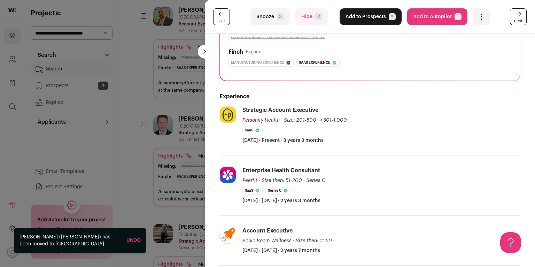
scroll to position [154, 0]
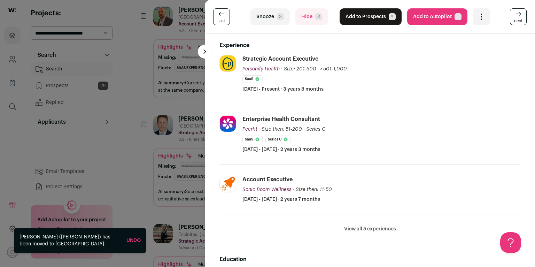
click at [179, 151] on div "last Snooze S Hide R Add to Prospects A Are you sure? Jenn Varteressian is alre…" at bounding box center [267, 133] width 535 height 267
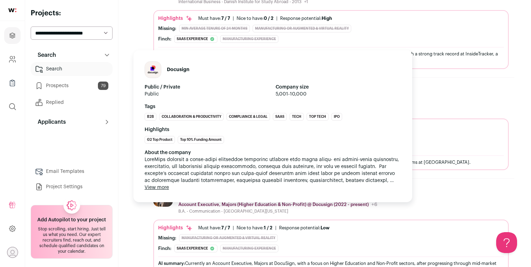
scroll to position [3226, 0]
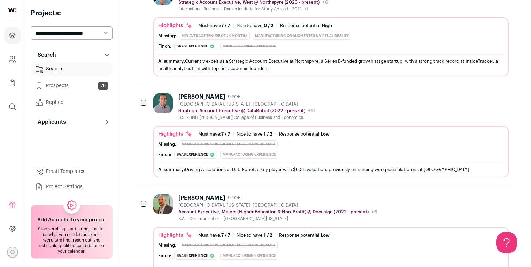
click at [271, 115] on div "B.S. - UNH Peter T. Paul College of Business and Economics" at bounding box center [246, 118] width 137 height 6
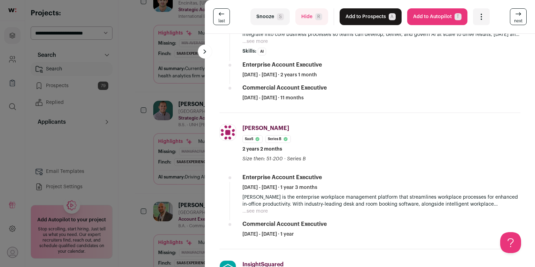
scroll to position [0, 0]
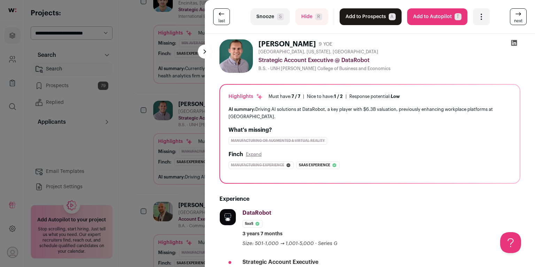
click at [378, 13] on button "Add to Prospects A" at bounding box center [371, 16] width 62 height 17
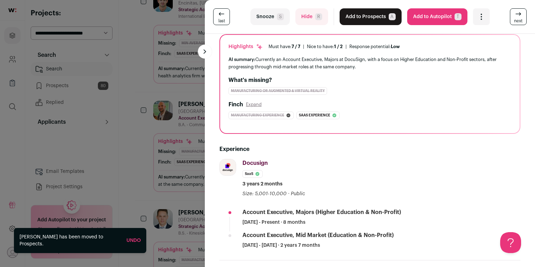
scroll to position [151, 0]
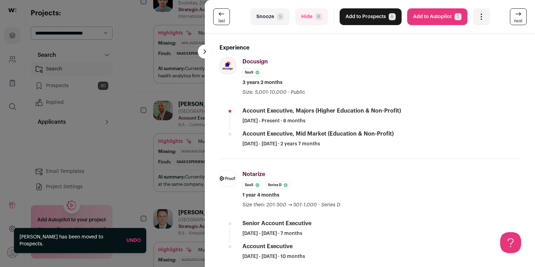
click at [148, 100] on div "last Snooze S Hide R Add to Prospects A Are you sure? Vinny Calorio is already …" at bounding box center [267, 133] width 535 height 267
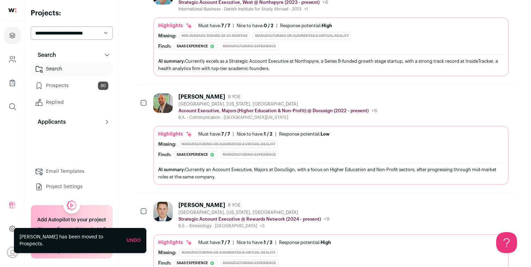
click at [188, 126] on div "Highlights Must have: 7 / 7 How many must haves have been fulfilled? | Nice to …" at bounding box center [331, 155] width 356 height 59
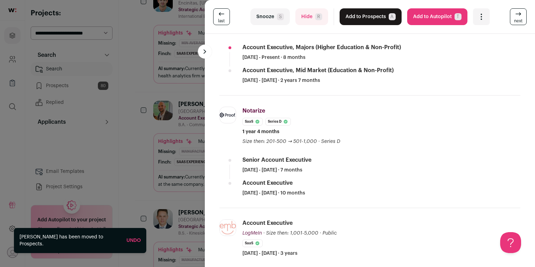
scroll to position [215, 0]
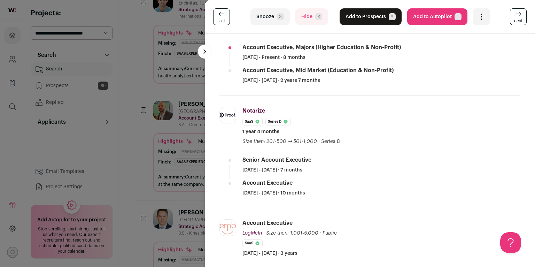
click at [152, 131] on div "last Snooze S Hide R Add to Prospects A Are you sure? Vinny Calorio is already …" at bounding box center [267, 133] width 535 height 267
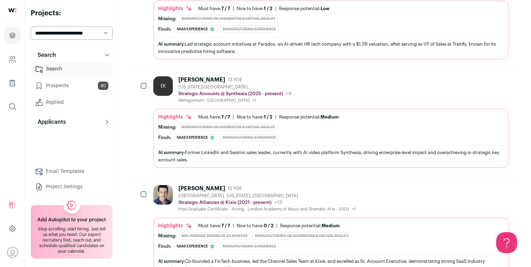
scroll to position [2813, 0]
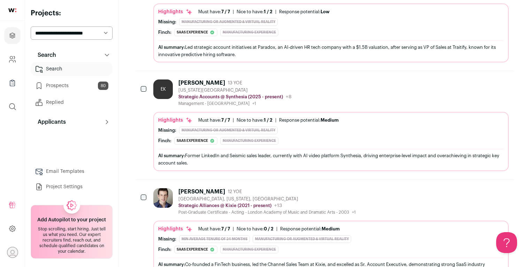
click at [180, 94] on p "Strategic Accounts @ Synthesia (2025 - present)" at bounding box center [230, 97] width 105 height 6
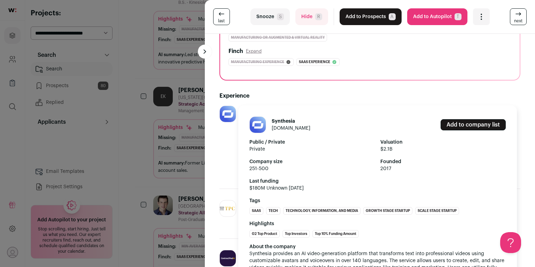
scroll to position [114, 0]
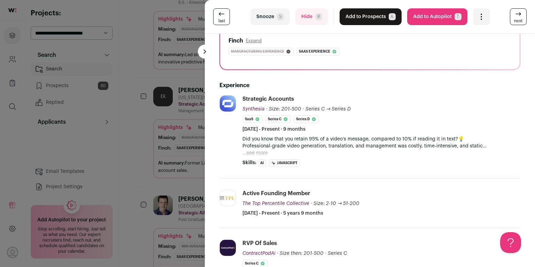
click at [158, 113] on div "last Snooze S Hide R Add to Prospects A Are you sure? Evan Kelsay is already in…" at bounding box center [267, 133] width 535 height 267
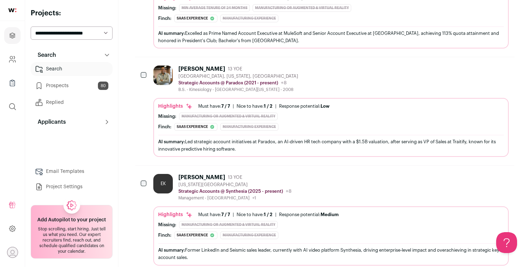
scroll to position [2714, 0]
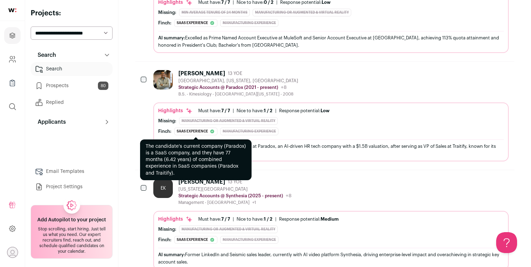
click at [185, 128] on div "Saas experience" at bounding box center [195, 132] width 43 height 8
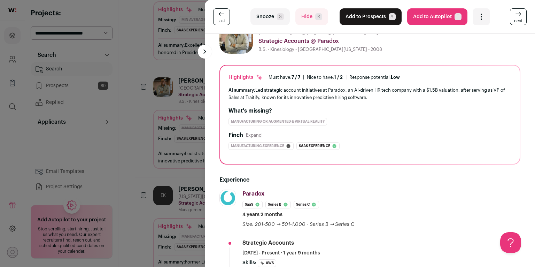
scroll to position [112, 0]
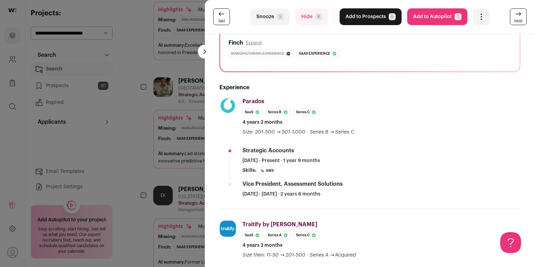
click at [184, 118] on div "last Snooze S Hide R Add to Prospects A Are you sure? Ryan Ahmed is already in …" at bounding box center [267, 133] width 535 height 267
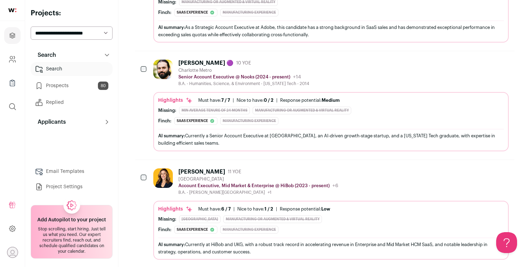
scroll to position [2348, 0]
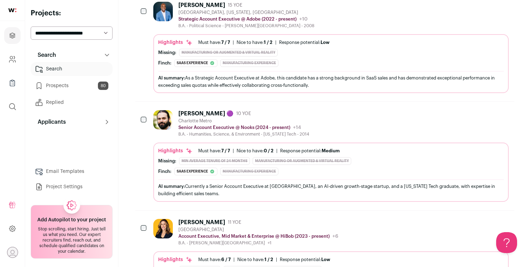
click at [203, 131] on div "B.A. - Humanities, Science, & Environment - [US_STATE] Tech - 2014" at bounding box center [243, 134] width 131 height 6
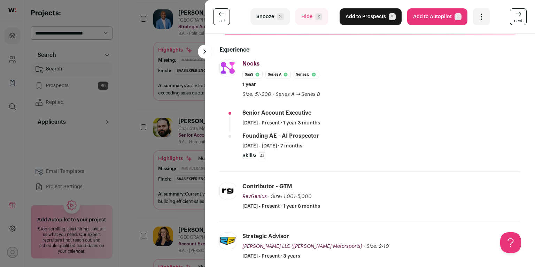
scroll to position [263, 0]
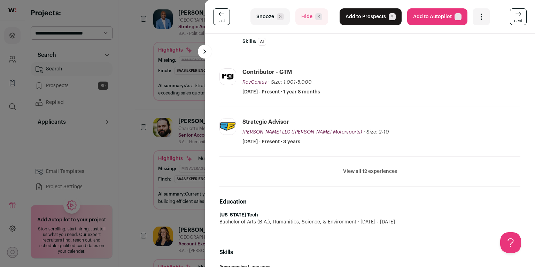
click at [350, 170] on button "View all 12 experiences" at bounding box center [370, 171] width 54 height 7
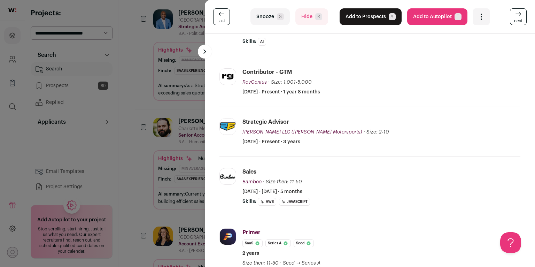
scroll to position [379, 0]
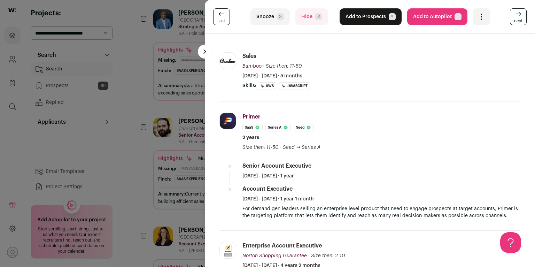
click at [142, 124] on div "last Snooze S Hide R Add to Prospects A Are you sure? Eric Johnson 🟣 is already…" at bounding box center [267, 133] width 535 height 267
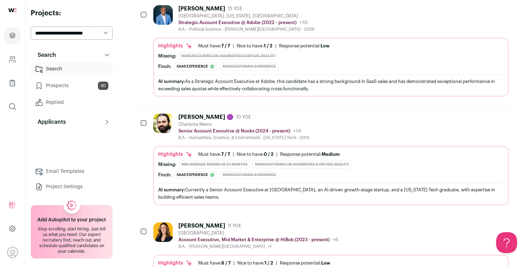
scroll to position [2233, 0]
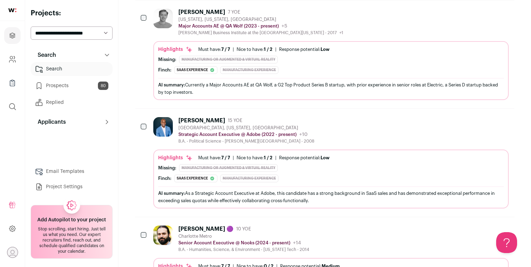
click at [157, 117] on img at bounding box center [163, 127] width 20 height 20
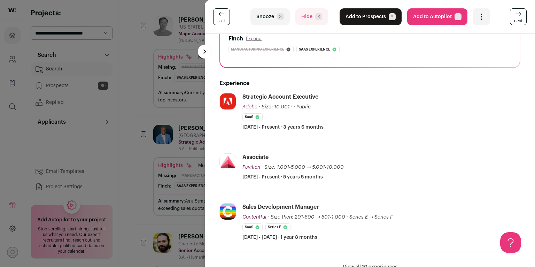
scroll to position [171, 0]
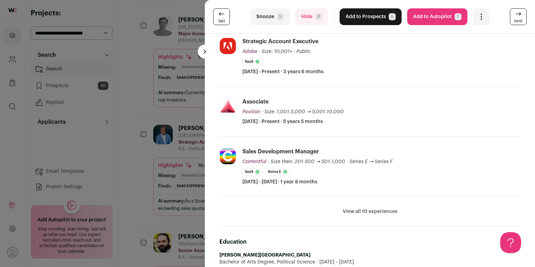
click at [358, 208] on button "View all 10 experiences" at bounding box center [370, 211] width 55 height 7
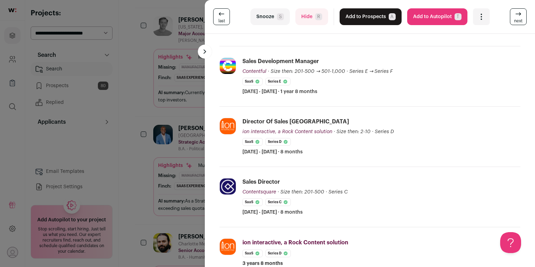
scroll to position [262, 0]
click at [140, 147] on div "last Snooze S Hide R Add to Prospects A Are you sure? Donald Adetoye is already…" at bounding box center [267, 133] width 535 height 267
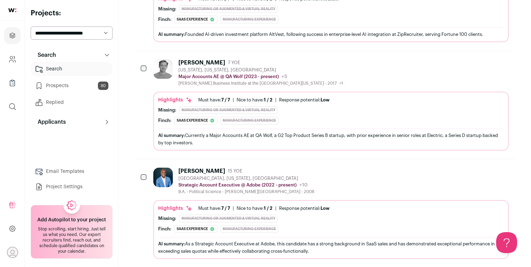
scroll to position [2122, 0]
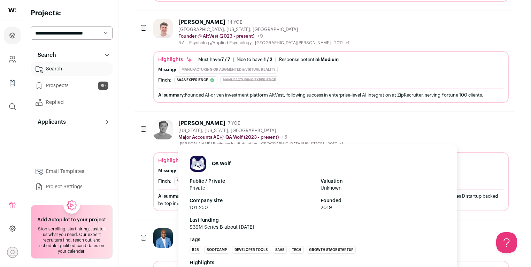
click at [200, 135] on p "Major Accounts AE @ QA Wolf (2023 - present)" at bounding box center [228, 138] width 100 height 6
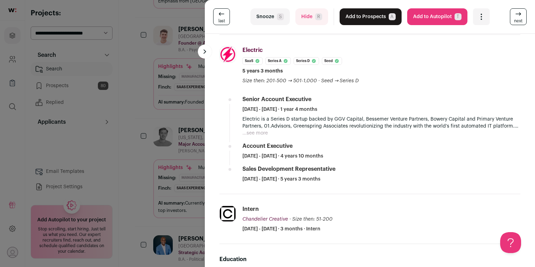
scroll to position [166, 0]
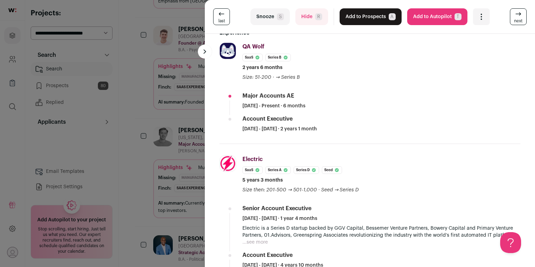
click at [159, 109] on div "last Snooze S Hide R Add to Prospects A Are you sure? Charles Pie is already in…" at bounding box center [267, 133] width 535 height 267
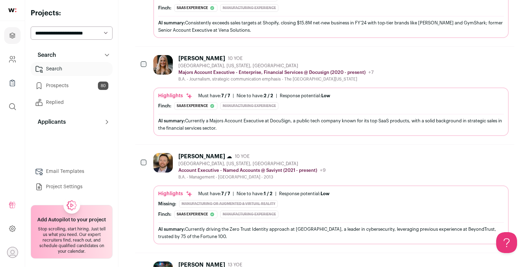
scroll to position [1767, 0]
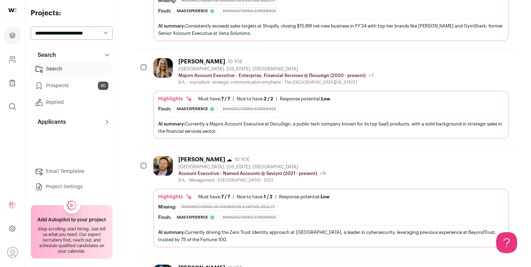
click at [178, 148] on div "Josh Carr ☁ 10 YOE Atlanta, Georgia, United States Account Executive - Named Ac…" at bounding box center [324, 202] width 379 height 108
click at [180, 164] on div "[GEOGRAPHIC_DATA], [US_STATE], [GEOGRAPHIC_DATA]" at bounding box center [251, 167] width 147 height 6
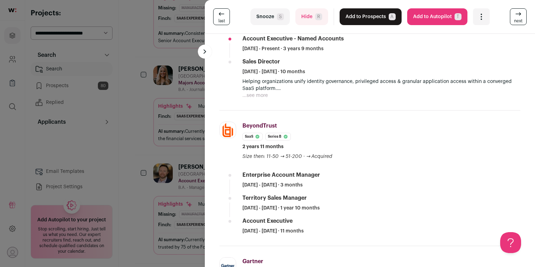
scroll to position [224, 0]
click at [168, 103] on div "last Snooze S Hide R Add to Prospects A Are you sure? [PERSON_NAME] ☁ is alread…" at bounding box center [267, 133] width 535 height 267
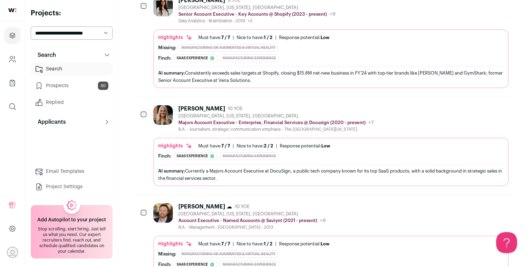
click at [163, 105] on img at bounding box center [163, 115] width 20 height 20
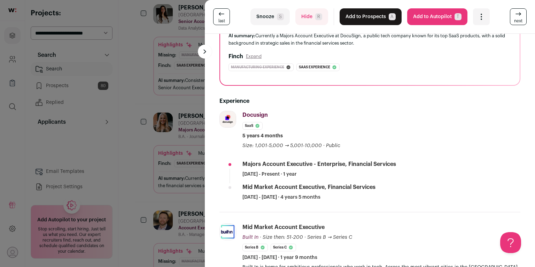
scroll to position [78, 0]
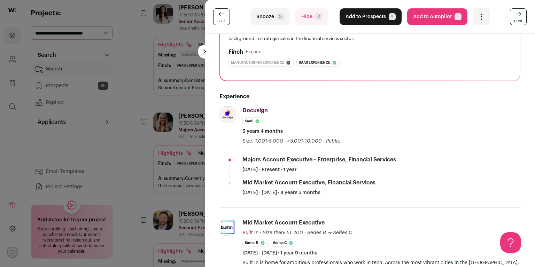
click at [169, 111] on div "last Snooze S Hide R Add to Prospects A Are you sure? Sarah Wolfram is already …" at bounding box center [267, 133] width 535 height 267
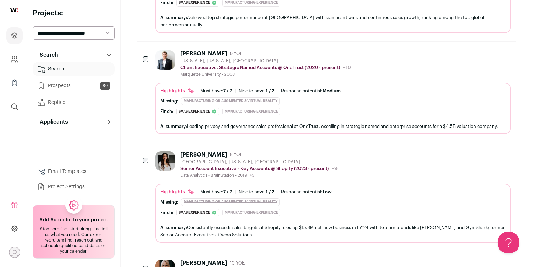
scroll to position [1563, 0]
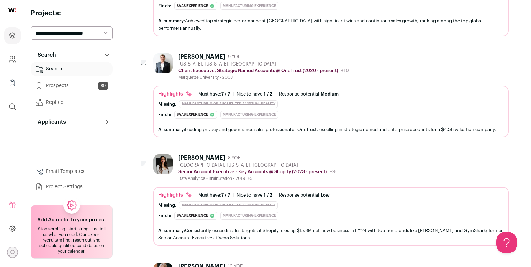
click at [185, 154] on div "Marina Kats" at bounding box center [201, 157] width 47 height 7
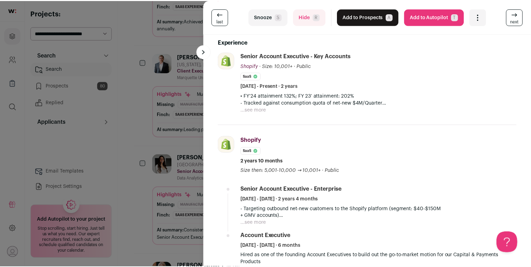
scroll to position [0, 0]
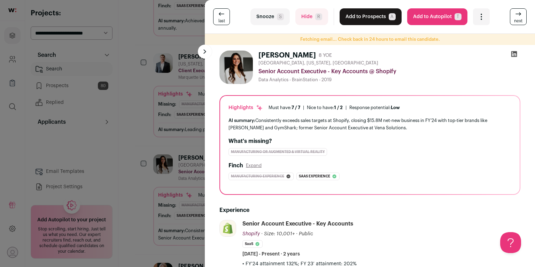
click at [277, 20] on button "Snooze S" at bounding box center [270, 16] width 39 height 17
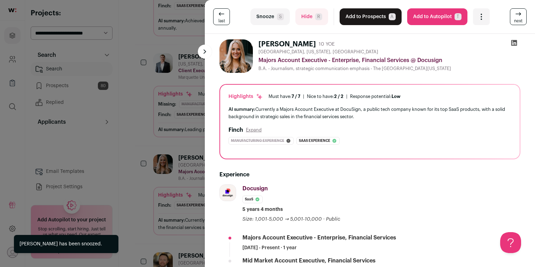
click at [153, 133] on div "last Snooze S Hide R Add to Prospects A Are you sure? Sarah Wolfram is already …" at bounding box center [267, 133] width 535 height 267
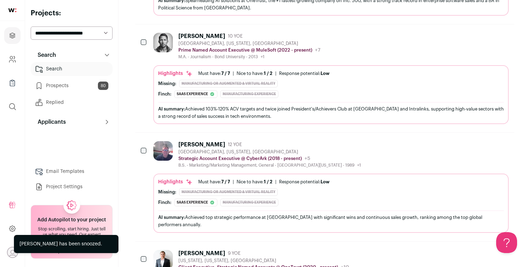
scroll to position [1365, 0]
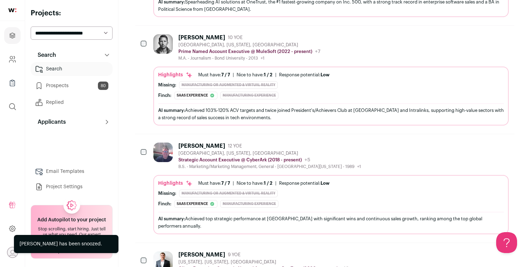
click at [163, 143] on img at bounding box center [163, 153] width 20 height 20
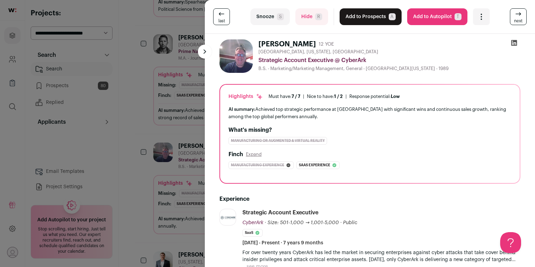
click at [298, 17] on button "Hide R" at bounding box center [312, 16] width 33 height 17
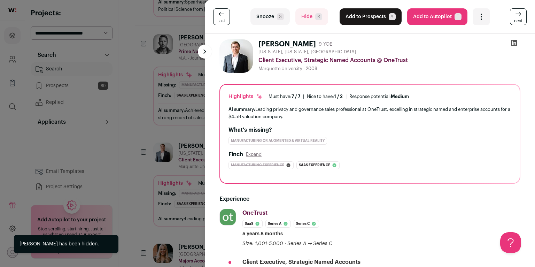
click at [155, 131] on div "last Snooze S Hide R Add to Prospects A Are you sure? Liam McLaughlin is alread…" at bounding box center [267, 133] width 535 height 267
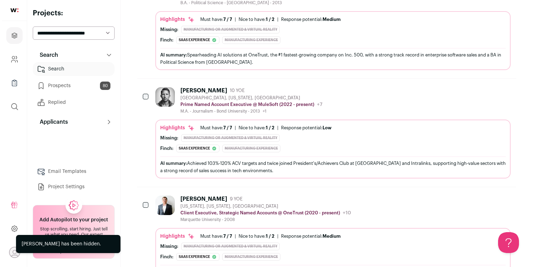
scroll to position [1309, 0]
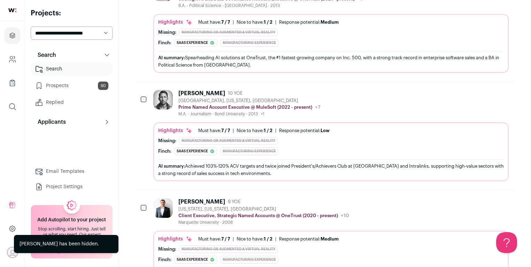
click at [184, 122] on div "Highlights Must have: 7 / 7 How many must haves have been fulfilled? | Nice to …" at bounding box center [331, 151] width 356 height 59
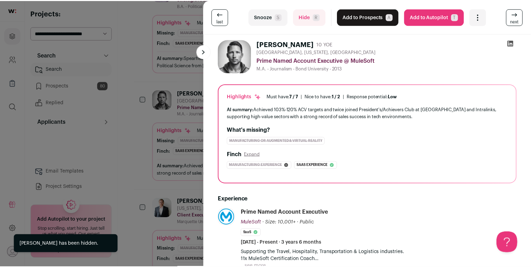
scroll to position [194, 0]
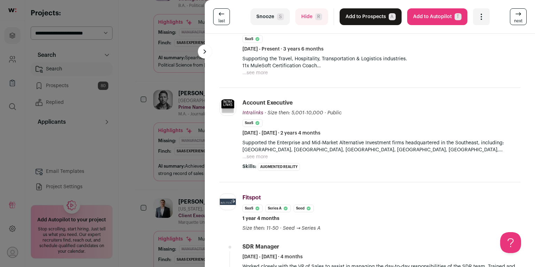
click at [144, 124] on div "last Snooze S Hide R Add to Prospects A Are you sure? Scott Ready is already in…" at bounding box center [267, 133] width 535 height 267
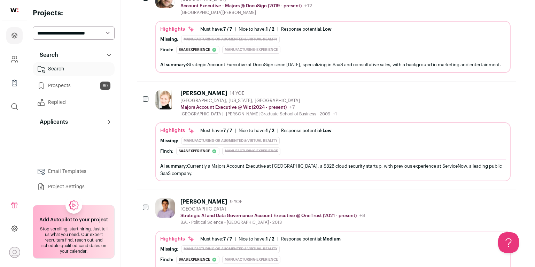
scroll to position [1091, 0]
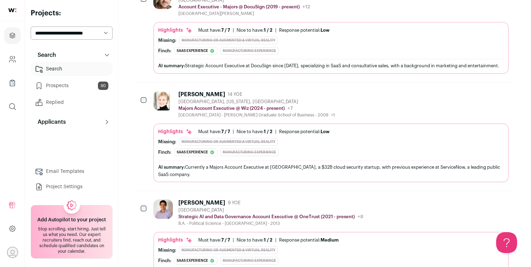
click at [174, 128] on div "Highlights" at bounding box center [175, 131] width 35 height 7
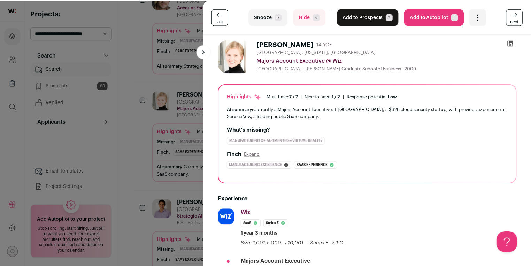
scroll to position [115, 0]
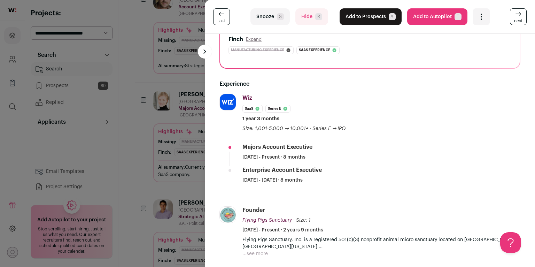
click at [138, 133] on div "last Snooze S Hide R Add to Prospects A Are you sure? Amy L. Thran is already i…" at bounding box center [267, 133] width 535 height 267
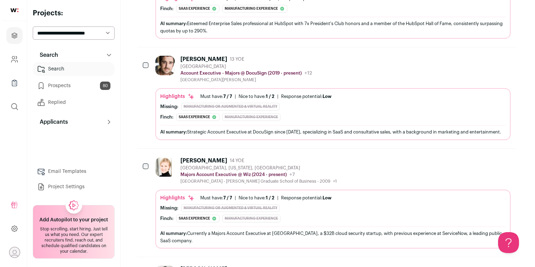
scroll to position [992, 0]
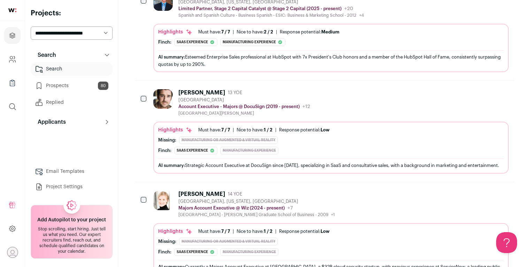
click at [208, 110] on div "St. Norbert College" at bounding box center [244, 113] width 132 height 6
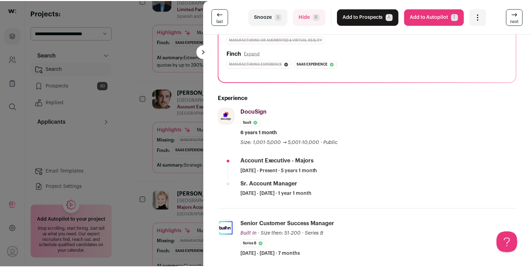
scroll to position [101, 0]
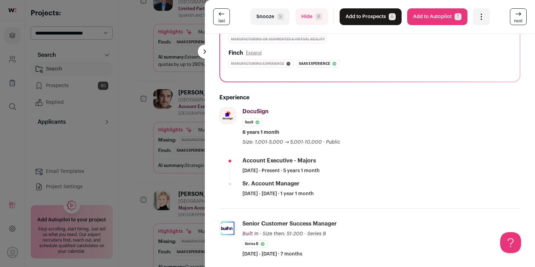
click at [145, 124] on div "last Snooze S Hide R Add to Prospects A Are you sure? David Ball is already in …" at bounding box center [267, 133] width 535 height 267
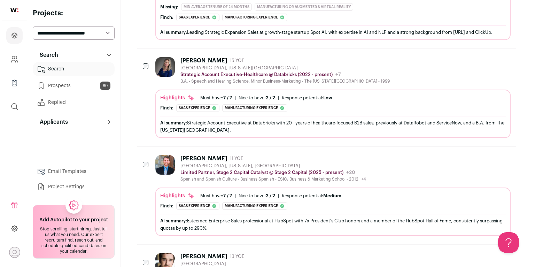
scroll to position [816, 0]
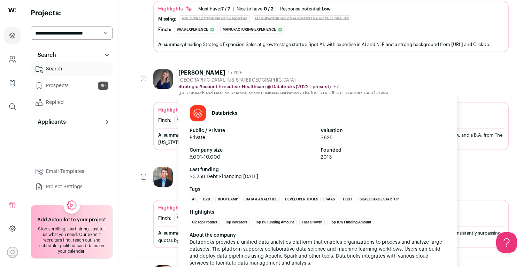
click at [193, 84] on p "Strategic Account Executive-Healthcare @ Databricks (2022 - present)" at bounding box center [254, 87] width 152 height 6
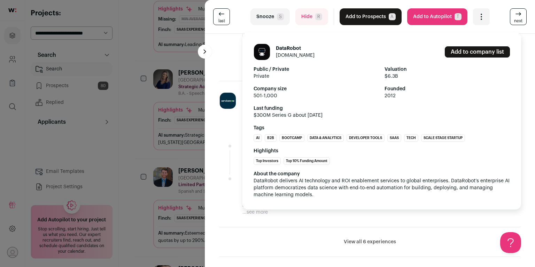
scroll to position [348, 0]
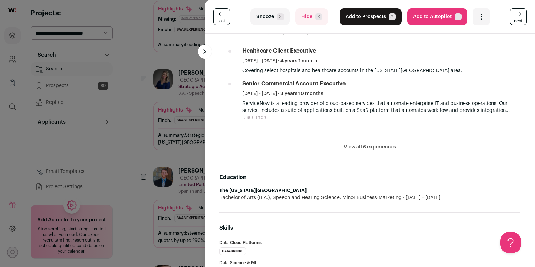
click at [374, 140] on li "View all 6 experiences View less" at bounding box center [370, 147] width 301 height 30
click at [373, 146] on button "View all 6 experiences" at bounding box center [370, 147] width 52 height 7
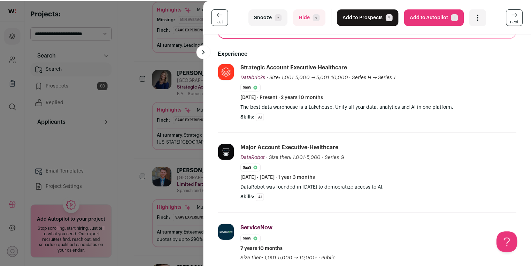
scroll to position [0, 0]
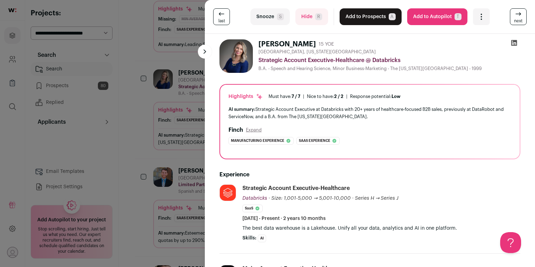
click at [126, 126] on div "last Snooze S Hide R Add to Prospects A Are you sure? Stephanie Petrie is alrea…" at bounding box center [267, 133] width 535 height 267
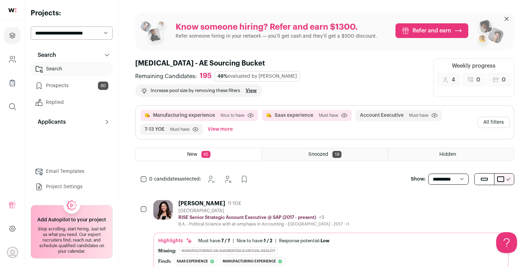
click at [488, 117] on button "All filters" at bounding box center [493, 122] width 32 height 11
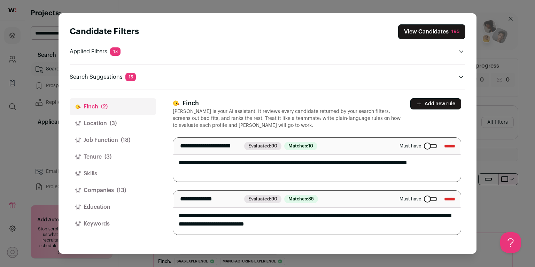
click at [104, 139] on button "Job Function (18)" at bounding box center [113, 140] width 86 height 17
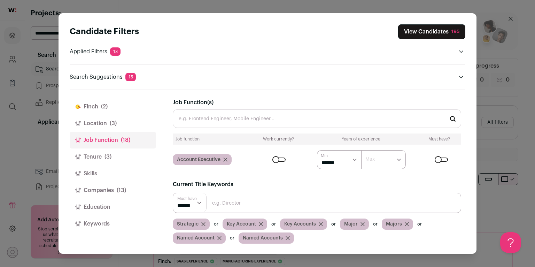
click at [122, 183] on button "Companies (13)" at bounding box center [113, 190] width 86 height 17
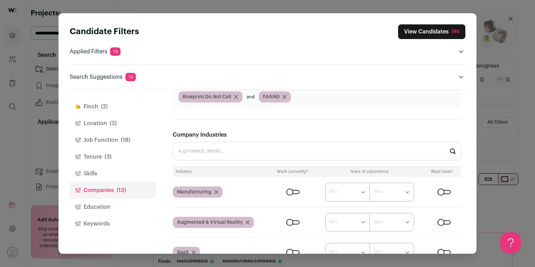
scroll to position [167, 0]
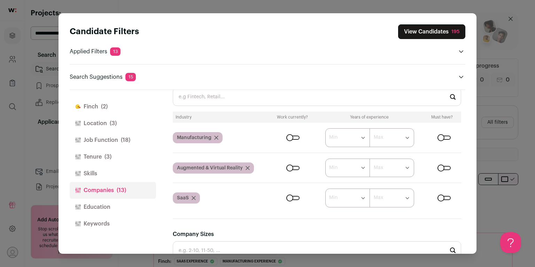
click at [292, 196] on div "Close modal via background" at bounding box center [292, 198] width 13 height 4
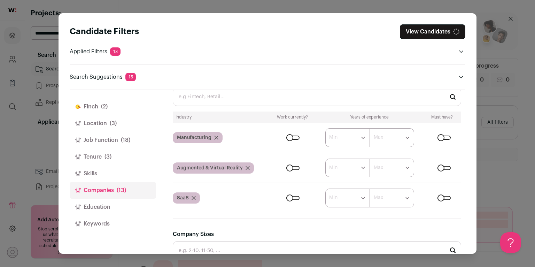
click at [439, 197] on div "Close modal via background" at bounding box center [444, 198] width 13 height 4
click at [321, 93] on input "Company Industries" at bounding box center [317, 96] width 289 height 18
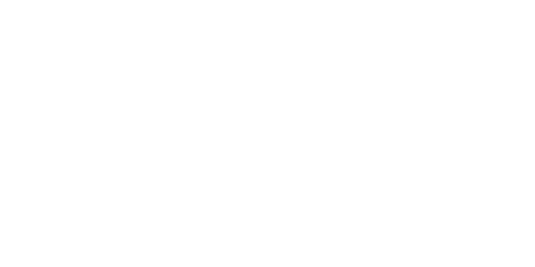
type input "man"
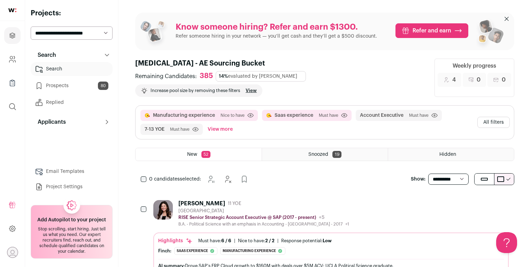
click at [495, 119] on button "All filters" at bounding box center [493, 122] width 32 height 11
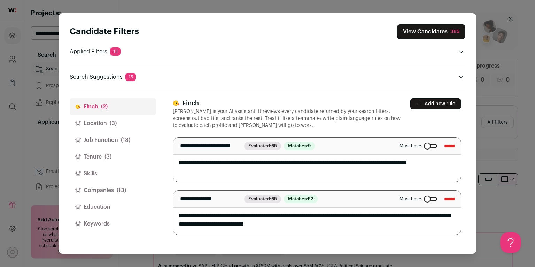
click at [110, 139] on button "Job Function (18)" at bounding box center [113, 140] width 86 height 17
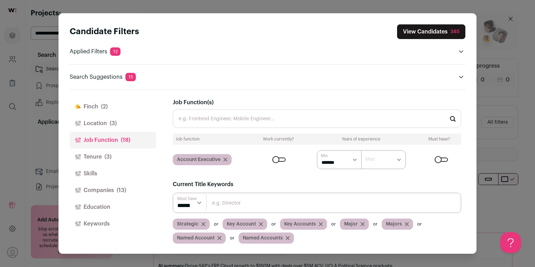
click at [111, 187] on button "Companies (13)" at bounding box center [113, 190] width 86 height 17
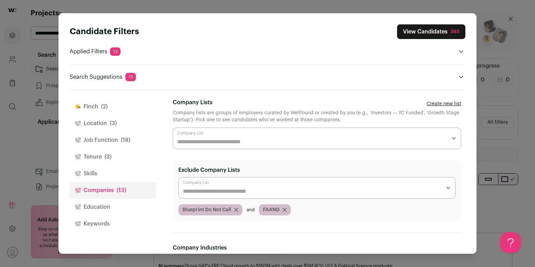
click at [199, 143] on input "Company Lists" at bounding box center [312, 142] width 270 height 8
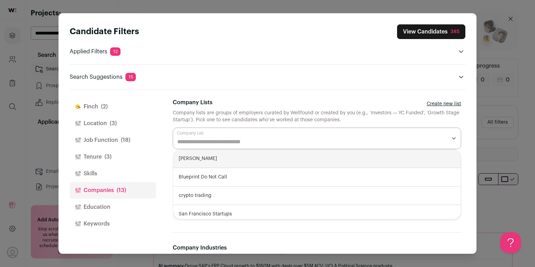
click at [156, 136] on div "Finch (2) Location (3) Job Function (18) Tenure (3) Skills Companies (13) Educa…" at bounding box center [268, 171] width 396 height 163
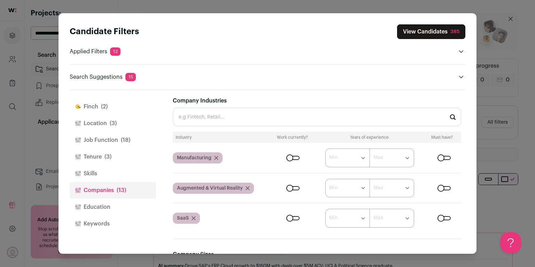
scroll to position [141, 0]
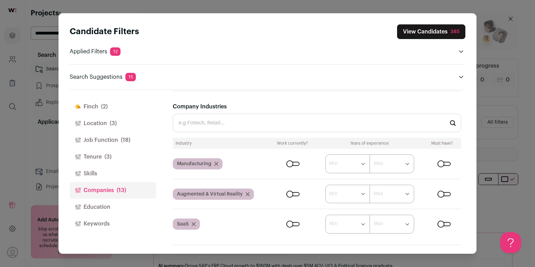
click at [244, 122] on input "Company Industries" at bounding box center [317, 123] width 289 height 18
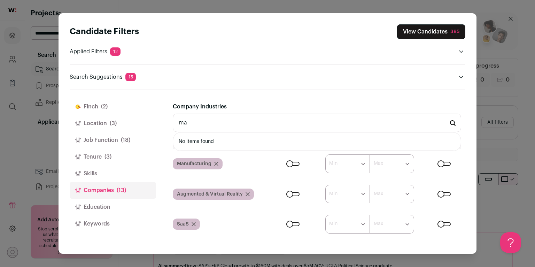
type input "m"
click at [235, 141] on li "ERP" at bounding box center [317, 141] width 288 height 18
type input "ERP"
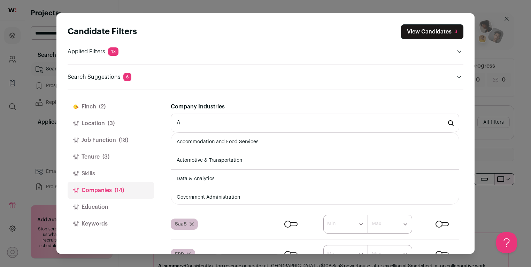
scroll to position [55, 0]
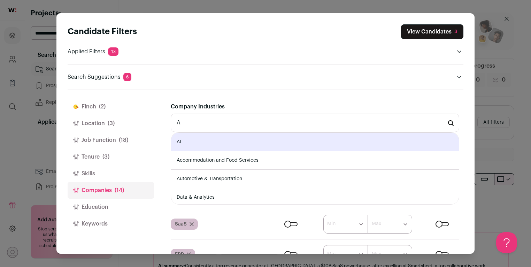
type input "AI"
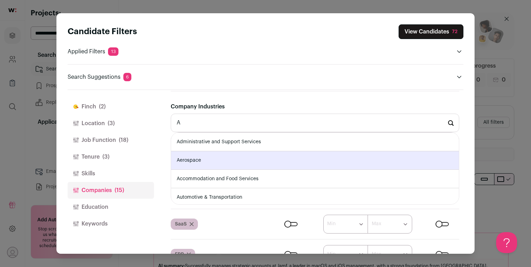
type input "Aerospace"
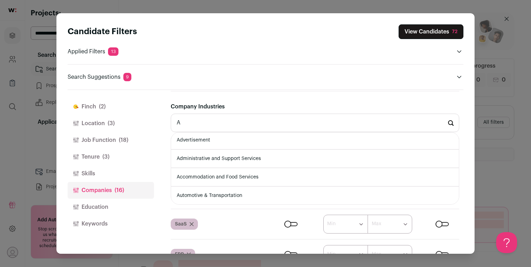
scroll to position [20, 0]
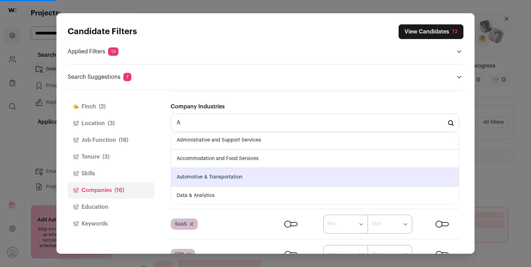
type input "Automotive & Transportation"
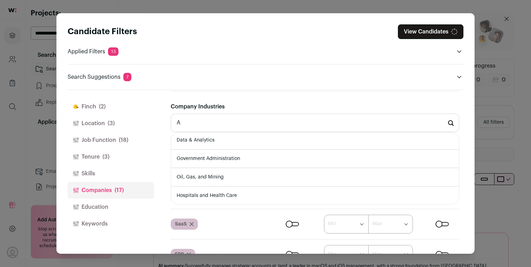
scroll to position [75, 0]
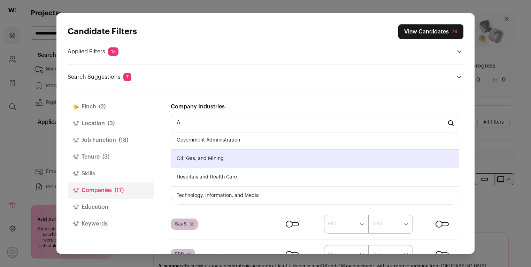
type input "Oil, Gas, and Mining"
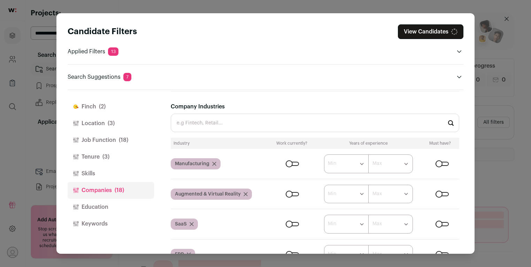
type input "A"
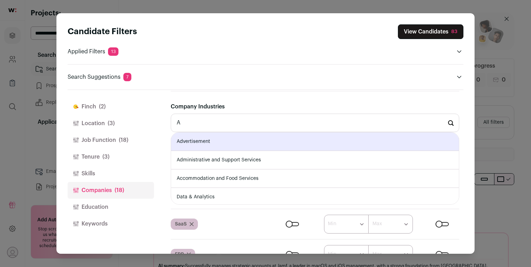
scroll to position [93, 0]
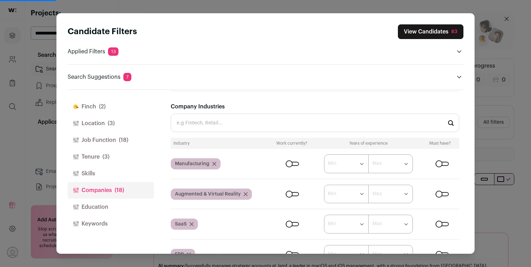
type input "B"
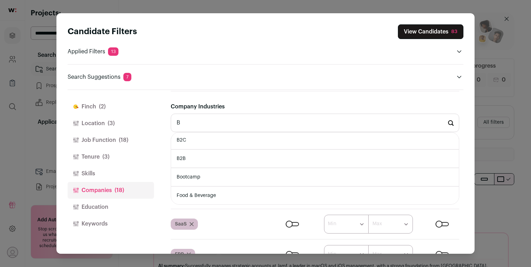
scroll to position [0, 0]
click at [223, 142] on li "Construction" at bounding box center [315, 141] width 288 height 18
type input "Construction"
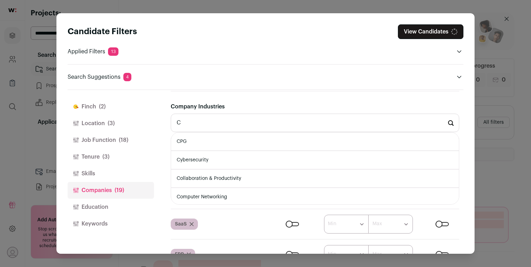
click at [223, 143] on li "CPG" at bounding box center [315, 141] width 288 height 18
type input "CPG"
click at [223, 161] on li "Collaboration & Productivity" at bounding box center [315, 160] width 288 height 18
type input "Collaboration & Productivity"
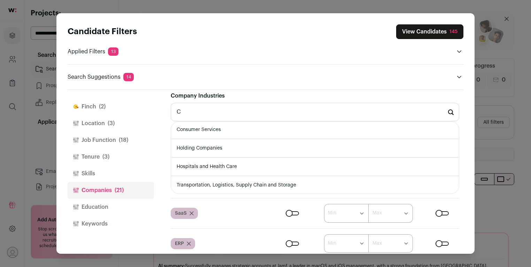
scroll to position [153, 0]
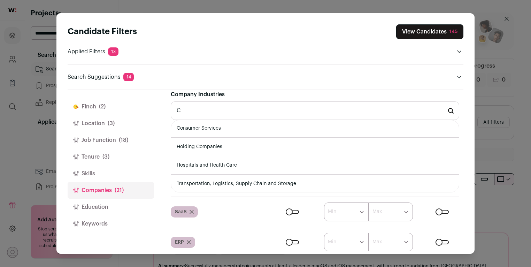
click at [223, 180] on li "Transportation, Logistics, Supply Chain and Storage" at bounding box center [315, 184] width 288 height 18
type input "Transportation, Logistics, Supply Chain and Storage"
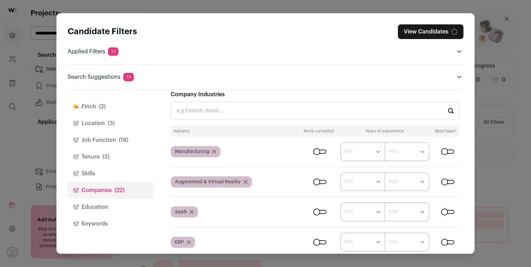
type input "D"
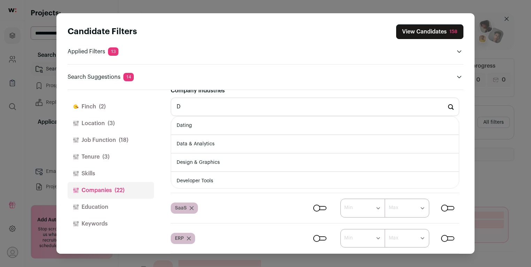
scroll to position [162, 0]
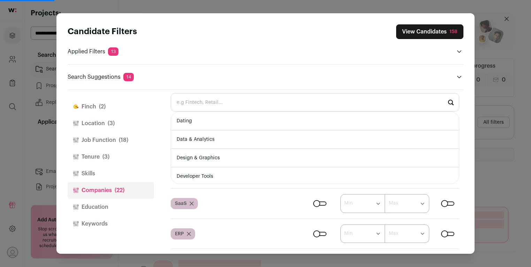
type input "E"
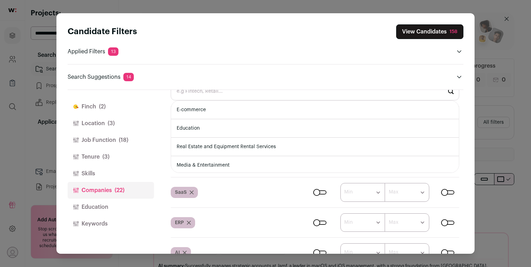
scroll to position [170, 0]
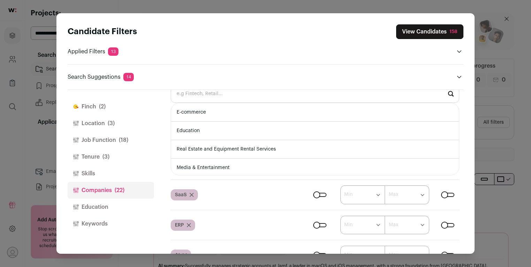
type input "F"
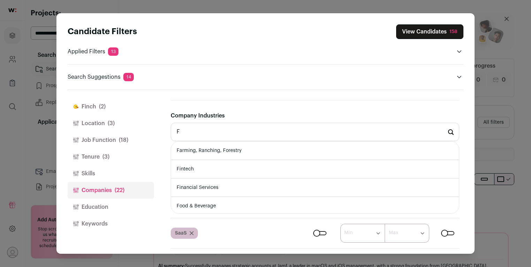
scroll to position [131, 0]
type input "G"
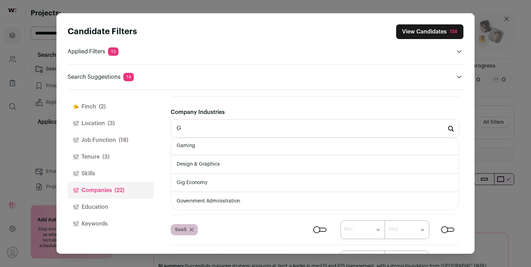
scroll to position [142, 0]
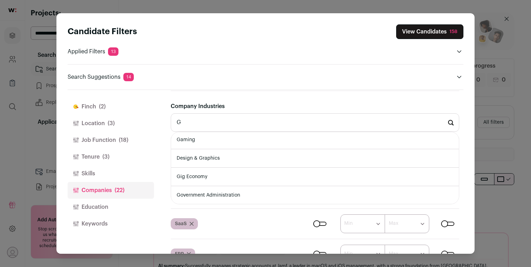
click at [215, 124] on input "G" at bounding box center [315, 122] width 289 height 18
click at [238, 162] on li "Hardware" at bounding box center [315, 160] width 288 height 18
type input "Hardware"
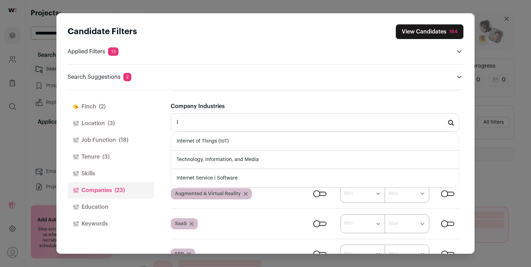
click at [243, 144] on li "Internet of Things (IoT)" at bounding box center [315, 141] width 288 height 18
type input "Internet of Things (IoT)"
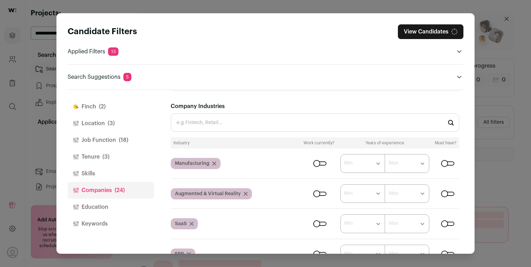
type input "I"
type input "O"
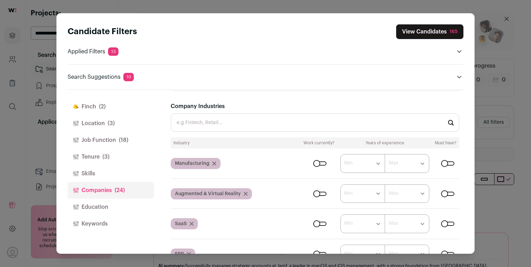
type input "J"
type input "K"
type input "O"
type input "P"
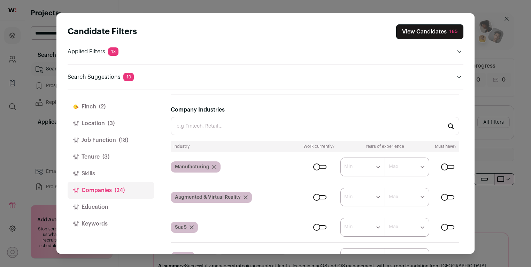
scroll to position [171, 0]
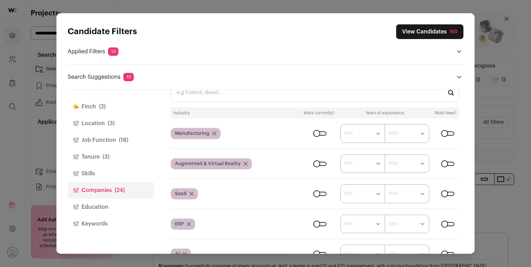
click at [441, 193] on div "Close modal via background" at bounding box center [447, 194] width 13 height 4
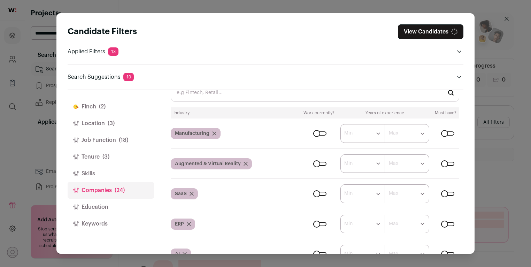
click at [441, 163] on div "Close modal via background" at bounding box center [447, 164] width 13 height 4
click at [441, 131] on div "Close modal via background" at bounding box center [447, 133] width 13 height 4
click at [313, 133] on div "Close modal via background" at bounding box center [319, 133] width 13 height 4
click at [313, 162] on div "Close modal via background" at bounding box center [319, 164] width 13 height 4
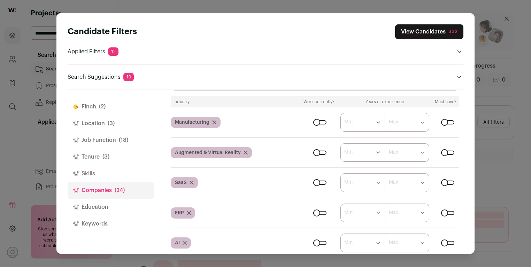
click at [313, 182] on div "Close modal via background" at bounding box center [319, 183] width 13 height 4
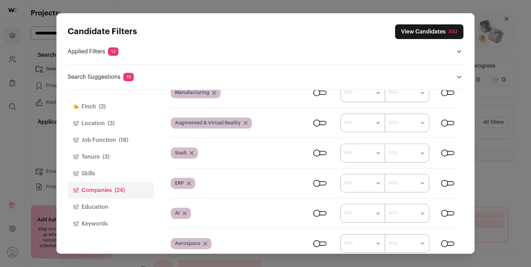
scroll to position [231, 0]
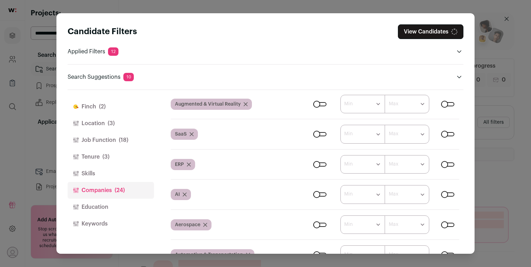
click at [314, 160] on form "****** ******* ******* ******* ******* ******* ******* ******* ******* ********…" at bounding box center [382, 164] width 156 height 19
click at [314, 162] on div "Close modal via background" at bounding box center [319, 164] width 13 height 4
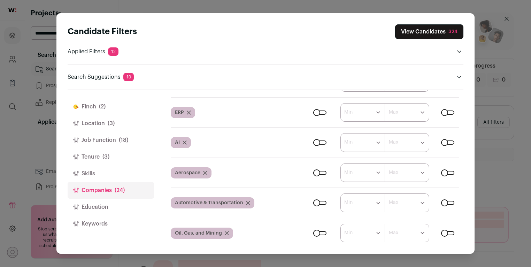
click at [313, 140] on div "Close modal via background" at bounding box center [319, 142] width 13 height 4
click at [313, 171] on div "Close modal via background" at bounding box center [319, 173] width 13 height 4
click at [314, 201] on div "Close modal via background" at bounding box center [319, 203] width 13 height 4
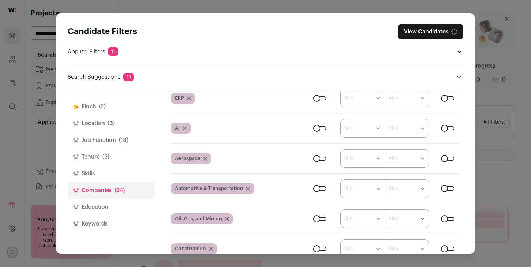
scroll to position [331, 0]
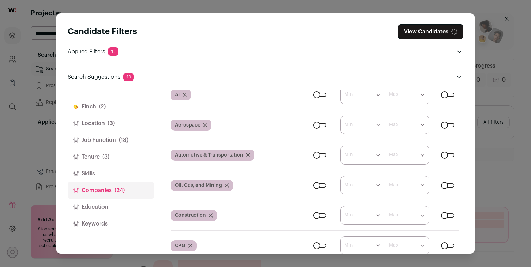
click at [313, 153] on div "Close modal via background" at bounding box center [319, 155] width 13 height 4
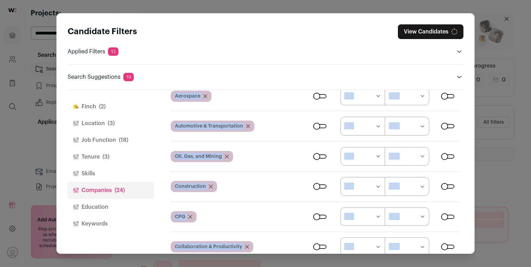
scroll to position [371, 0]
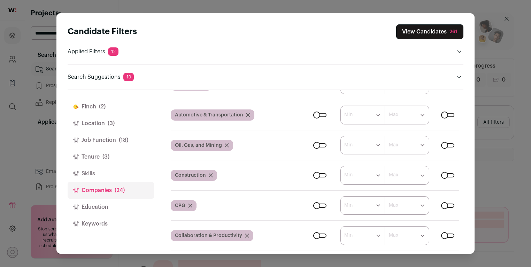
click at [313, 143] on div "Close modal via background" at bounding box center [319, 145] width 13 height 4
click at [314, 175] on div "Close modal via background" at bounding box center [319, 175] width 13 height 4
click at [313, 204] on div "Close modal via background" at bounding box center [319, 206] width 13 height 4
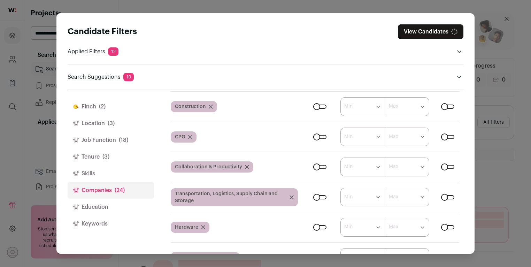
scroll to position [488, 0]
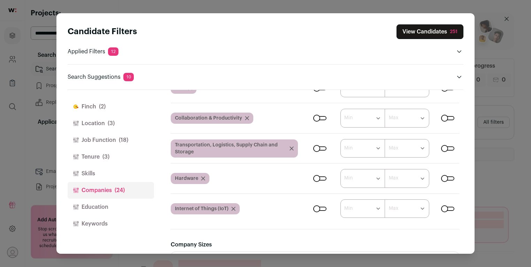
click at [313, 147] on div "Close modal via background" at bounding box center [319, 148] width 13 height 4
click at [313, 176] on div "Close modal via background" at bounding box center [319, 178] width 13 height 4
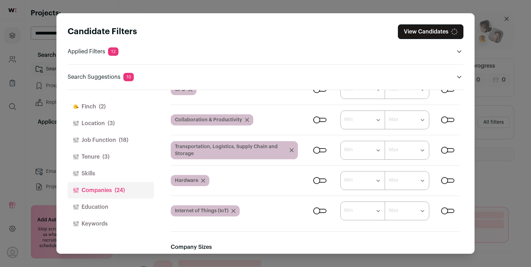
click at [315, 209] on div "Close modal via background" at bounding box center [319, 211] width 13 height 4
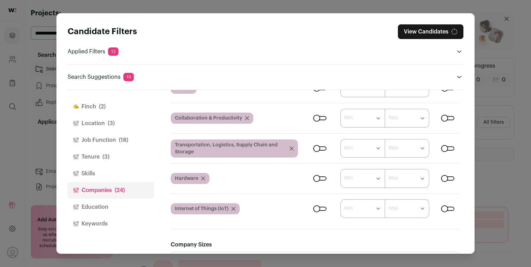
click at [100, 105] on span "(2)" at bounding box center [102, 106] width 7 height 8
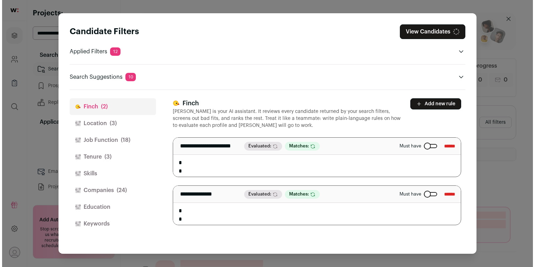
scroll to position [0, 0]
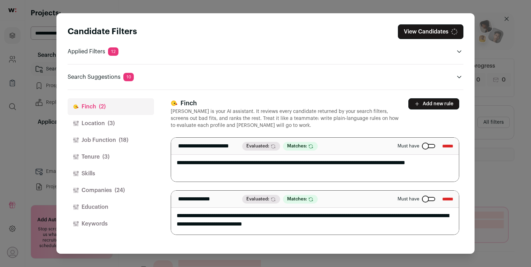
click at [272, 165] on textarea "**********" at bounding box center [315, 160] width 288 height 44
type textarea "**********"
click at [422, 144] on div "Close modal via background" at bounding box center [428, 146] width 13 height 4
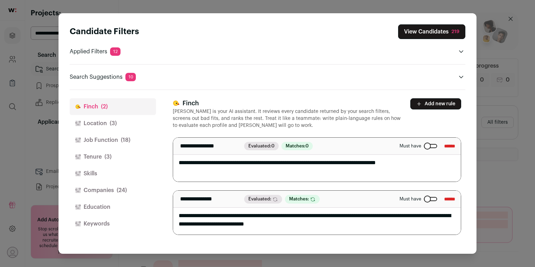
click at [381, 123] on p "[PERSON_NAME] is your AI assistant. It reviews every candidate returned by your…" at bounding box center [287, 118] width 229 height 21
click at [113, 188] on button "Companies (24)" at bounding box center [113, 190] width 86 height 17
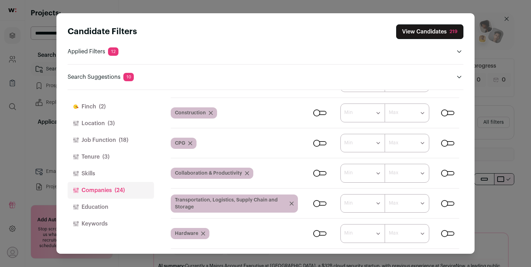
scroll to position [431, 0]
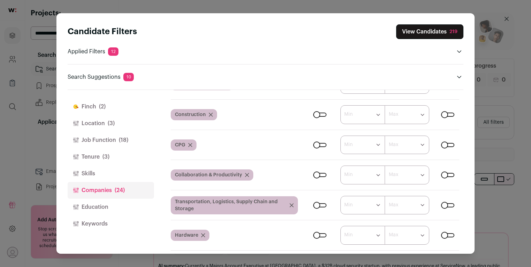
click at [437, 29] on button "View Candidates 219" at bounding box center [429, 31] width 67 height 15
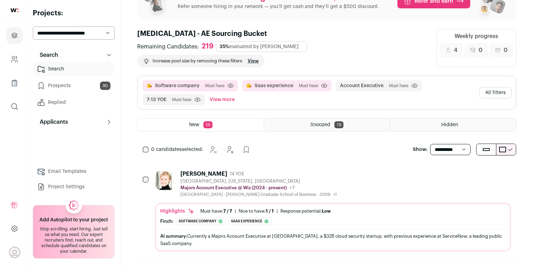
scroll to position [52, 0]
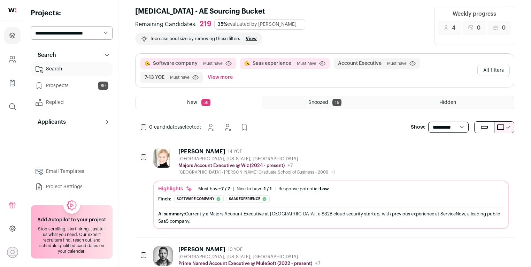
click at [320, 181] on div "Highlights Must have: 7 / 7 How many must haves have been fulfilled? | Nice to …" at bounding box center [331, 205] width 356 height 48
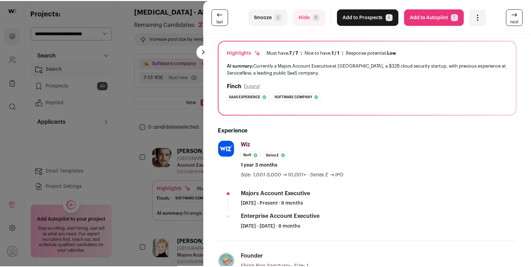
scroll to position [116, 0]
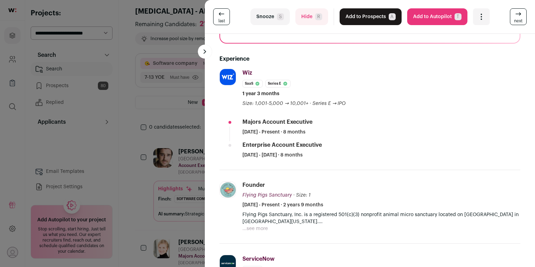
click at [158, 117] on div "last Snooze S Hide R Add to Prospects A Are you sure? Amy L. Thran is already i…" at bounding box center [267, 133] width 535 height 267
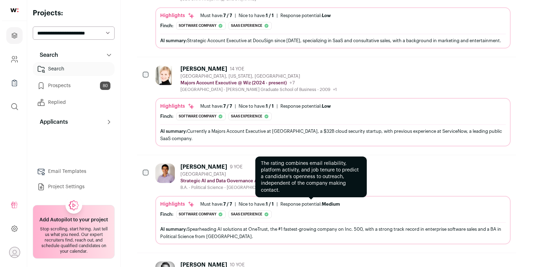
scroll to position [0, 0]
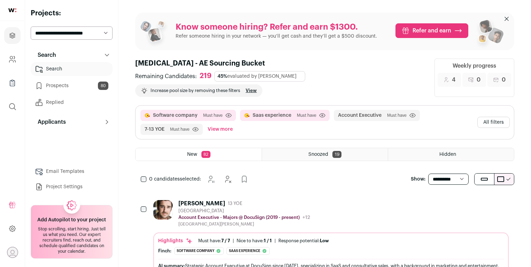
click at [298, 200] on div "David Ball 13 YOE" at bounding box center [244, 203] width 132 height 7
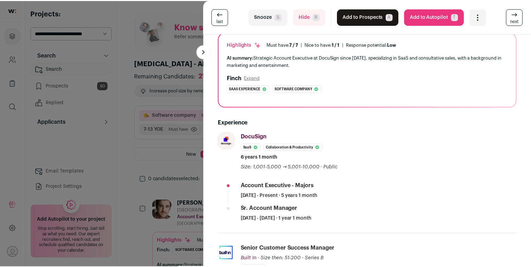
scroll to position [110, 0]
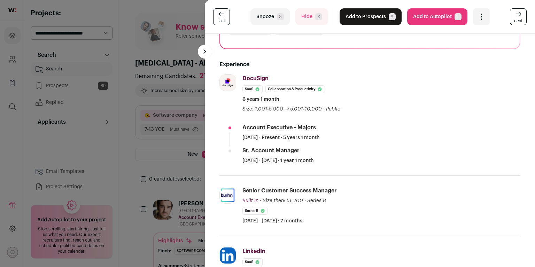
click at [170, 159] on div "last Snooze S Hide R Add to Prospects A Are you sure? David Ball is already in …" at bounding box center [267, 133] width 535 height 267
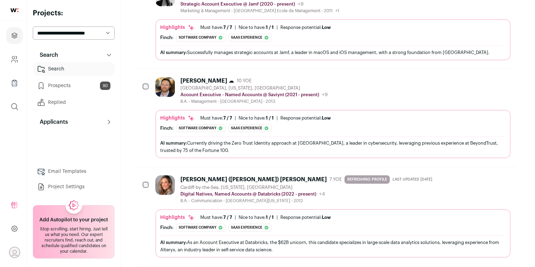
scroll to position [794, 0]
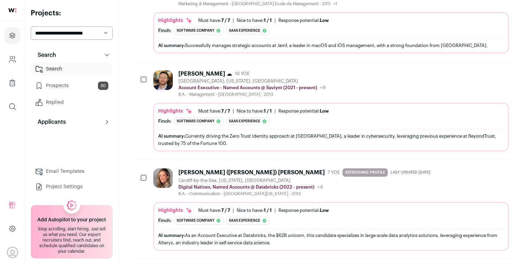
click at [263, 191] on div "B.A. - Communication - University of Southern California - 2012" at bounding box center [305, 194] width 255 height 6
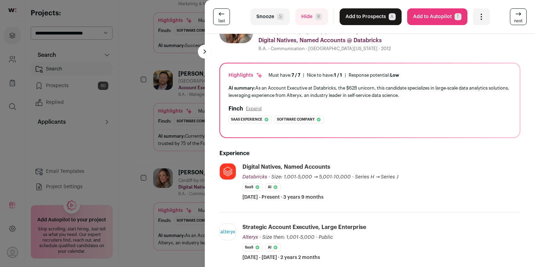
scroll to position [0, 0]
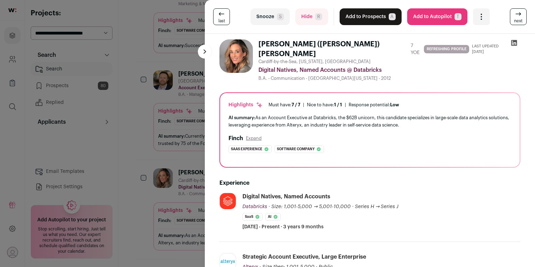
click at [365, 22] on button "Add to Prospects A" at bounding box center [371, 16] width 62 height 17
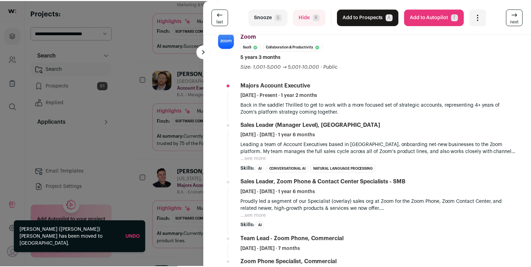
scroll to position [216, 0]
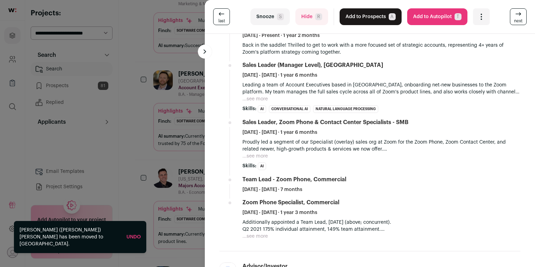
click at [141, 191] on div "last Snooze S Hide R Add to Prospects A Are you sure? Mike Mittelman is already…" at bounding box center [267, 133] width 535 height 267
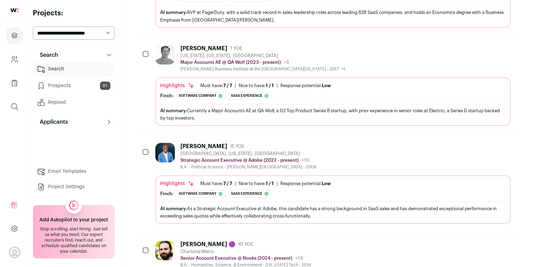
scroll to position [1154, 0]
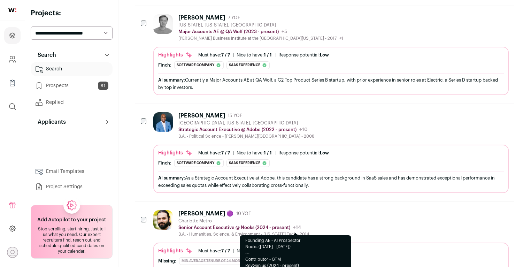
click at [291, 224] on div "+14" at bounding box center [295, 227] width 11 height 7
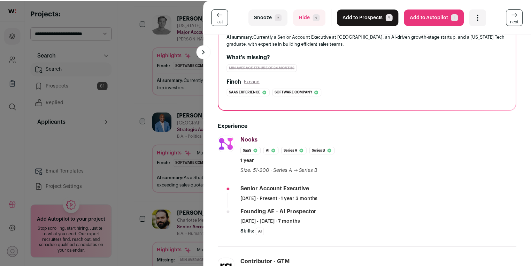
scroll to position [100, 0]
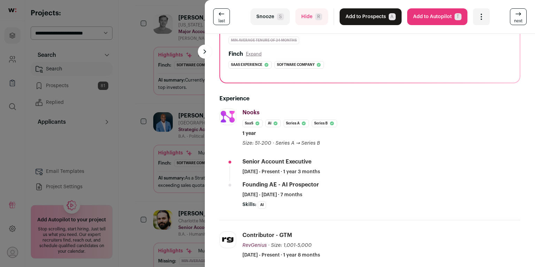
click at [142, 206] on div "last Snooze S Hide R Add to Prospects A Are you sure? Eric Johnson 🟣 is already…" at bounding box center [267, 133] width 535 height 267
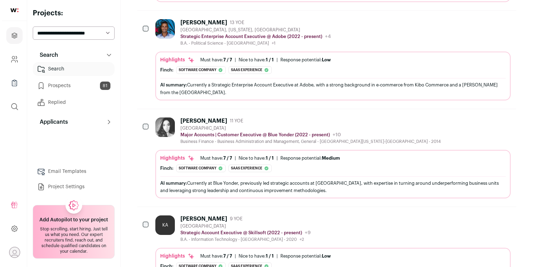
scroll to position [1844, 0]
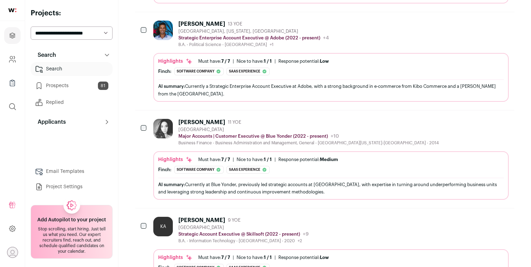
click at [163, 119] on img at bounding box center [163, 129] width 20 height 20
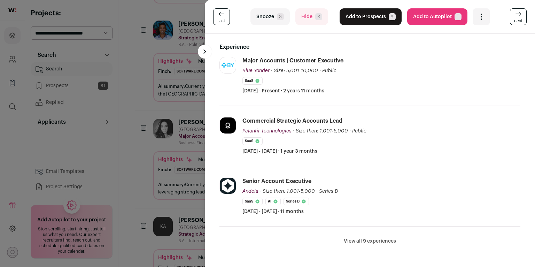
scroll to position [133, 0]
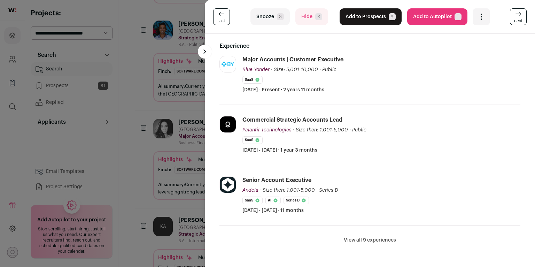
click at [375, 237] on button "View all 9 experiences" at bounding box center [370, 240] width 52 height 7
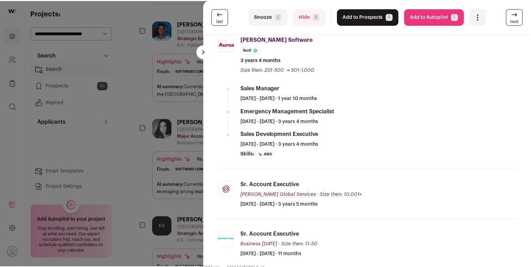
scroll to position [354, 0]
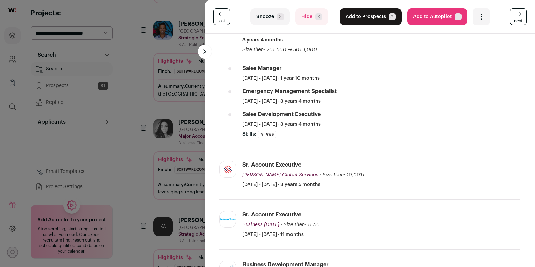
click at [169, 144] on div "last Snooze S Hide R Add to Prospects A Are you sure? Ali Mržljak is already in…" at bounding box center [267, 133] width 535 height 267
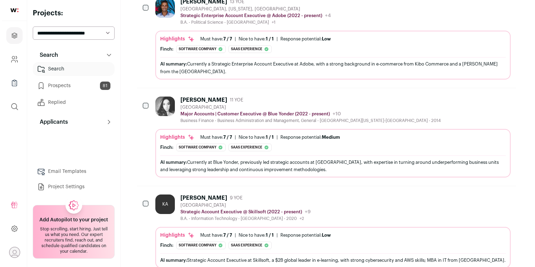
scroll to position [1841, 0]
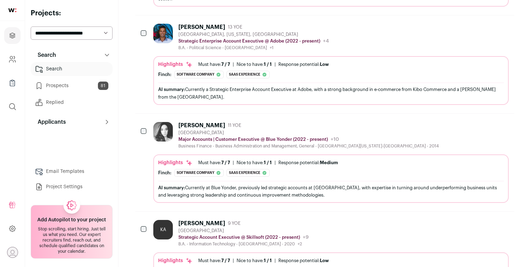
click at [192, 86] on div "AI summary: Currently a Strategic Enterprise Account Executive at Adobe, with a…" at bounding box center [331, 93] width 346 height 15
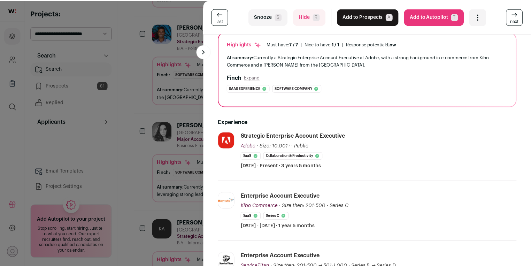
scroll to position [119, 0]
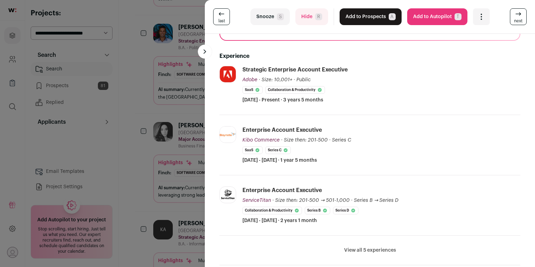
click at [135, 130] on div "last Snooze S Hide R Add to Prospects A Are you sure? Cale Elliott is already i…" at bounding box center [267, 133] width 535 height 267
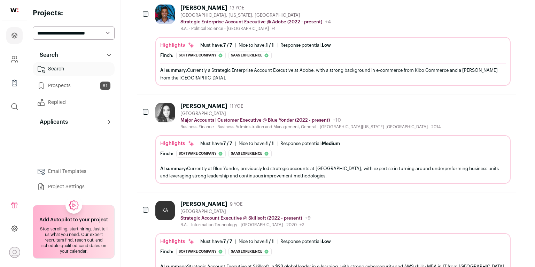
scroll to position [1896, 0]
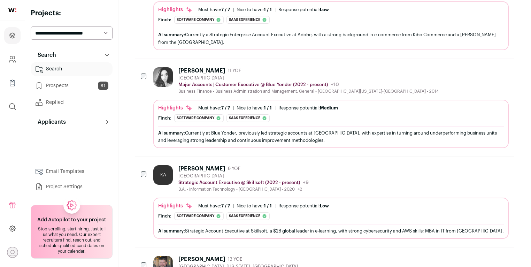
click at [168, 165] on div "KA" at bounding box center [163, 175] width 20 height 20
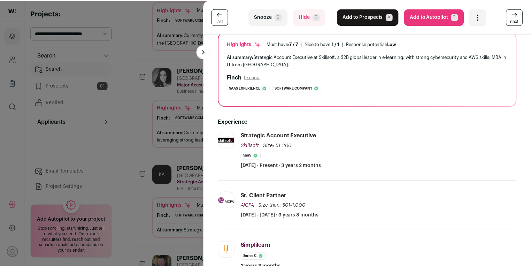
scroll to position [114, 0]
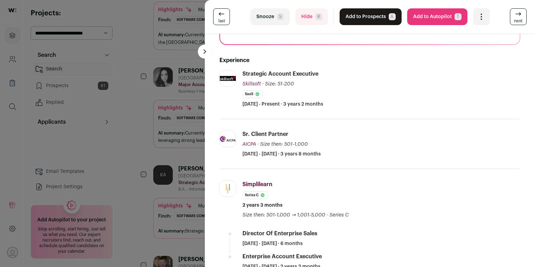
click at [139, 187] on div "last Snooze S Hide R Add to Prospects A Are you sure? Kyle Alvey is already in …" at bounding box center [267, 133] width 535 height 267
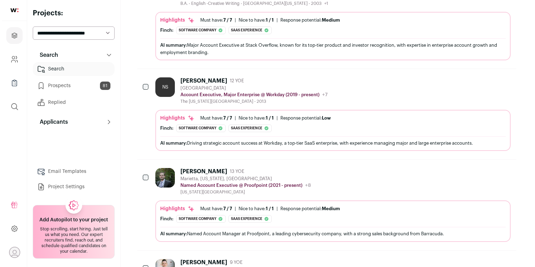
scroll to position [2197, 0]
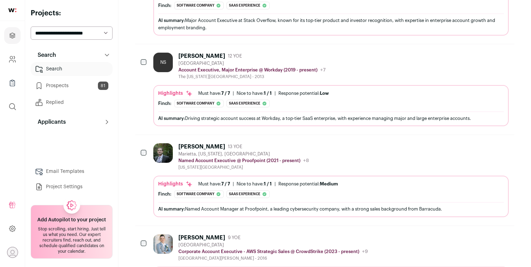
click at [193, 165] on div "Mississippi State University" at bounding box center [243, 168] width 131 height 6
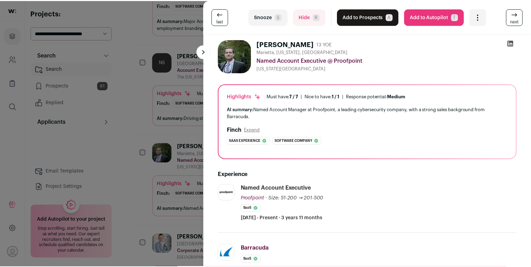
scroll to position [103, 0]
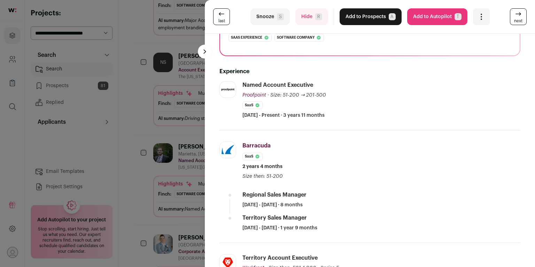
click at [142, 163] on div "last Snooze S Hide R Add to Prospects A Are you sure? Michael Laney is already …" at bounding box center [267, 133] width 535 height 267
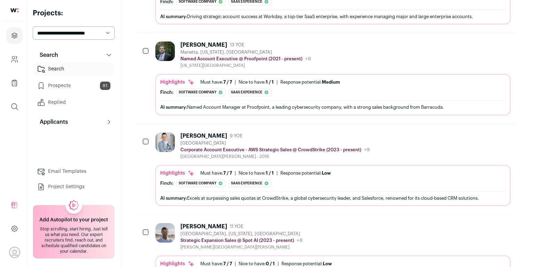
scroll to position [2299, 0]
click at [198, 143] on div "Teran B. 9 YOE Los Angeles Metropolitan Area Corporate Account Executive - AWS …" at bounding box center [331, 169] width 356 height 74
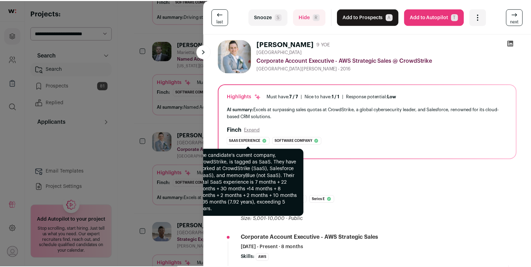
scroll to position [50, 0]
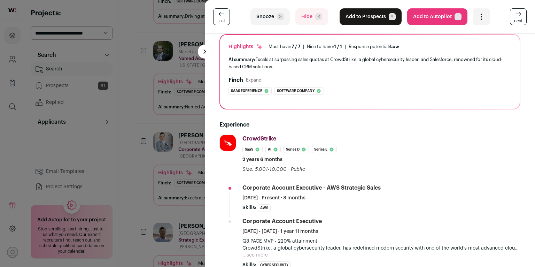
click at [137, 144] on div "last Snooze S Hide R Add to Prospects A Are you sure? Teran B. is already in yo…" at bounding box center [267, 133] width 535 height 267
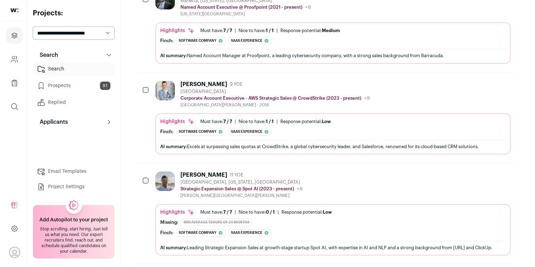
scroll to position [2454, 0]
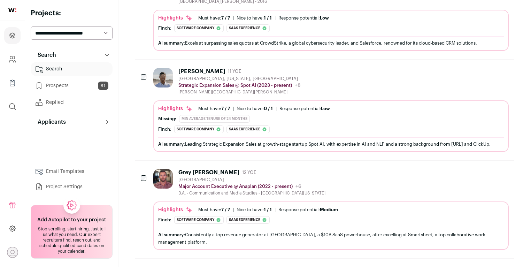
click at [234, 106] on ul "Must have: 7 / 7 How many must haves have been fulfilled? | Nice to have: 0 / 1…" at bounding box center [264, 109] width 132 height 6
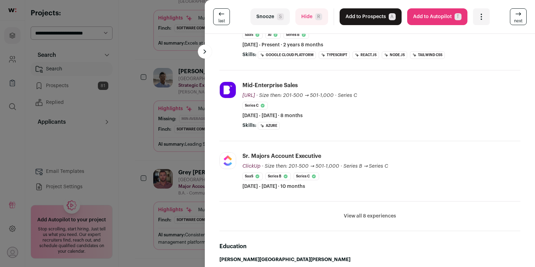
scroll to position [198, 0]
click at [363, 210] on li "View all 8 experiences View less" at bounding box center [370, 216] width 301 height 30
click at [363, 213] on button "View all 8 experiences" at bounding box center [370, 215] width 52 height 7
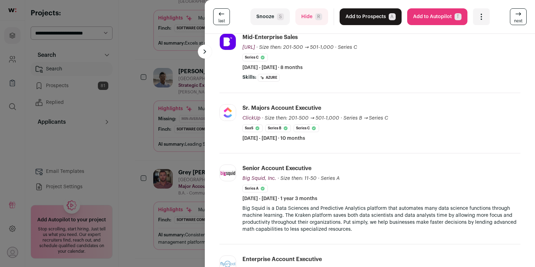
scroll to position [247, 0]
click at [185, 127] on div "last Snooze S Hide R Add to Prospects A Are you sure? Logan Rasmussen is alread…" at bounding box center [267, 133] width 535 height 267
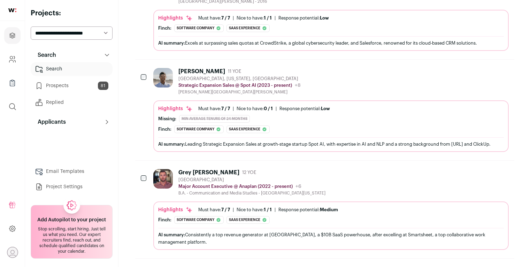
click at [216, 190] on div "B.A. - Communication and Media Studies - University of Southern Maine" at bounding box center [251, 193] width 147 height 6
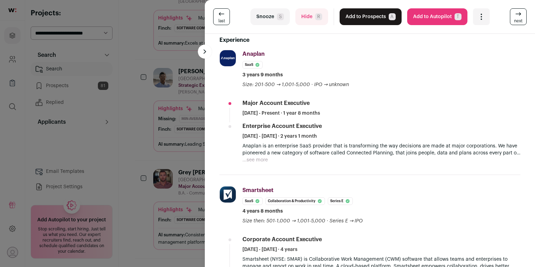
scroll to position [173, 0]
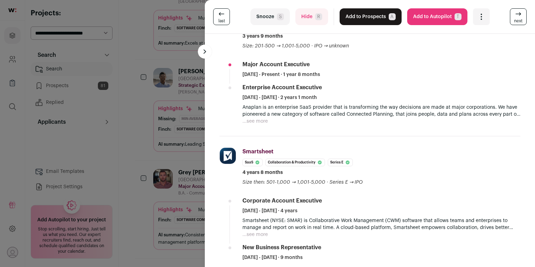
click at [353, 22] on button "Add to Prospects A" at bounding box center [371, 16] width 62 height 17
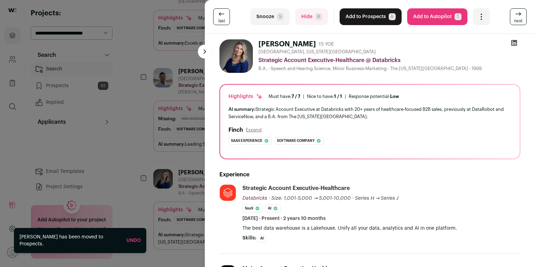
click at [279, 24] on button "Snooze S" at bounding box center [270, 16] width 39 height 17
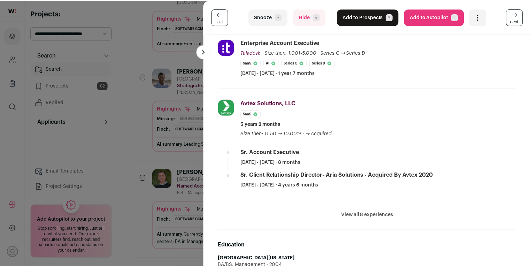
scroll to position [209, 0]
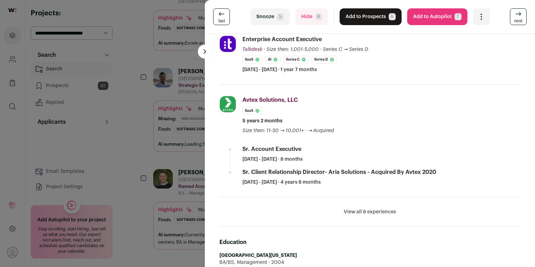
click at [176, 109] on div "last Snooze S Hide R Add to Prospects A Are you sure? Jeremy Van Heukelem is al…" at bounding box center [267, 133] width 535 height 267
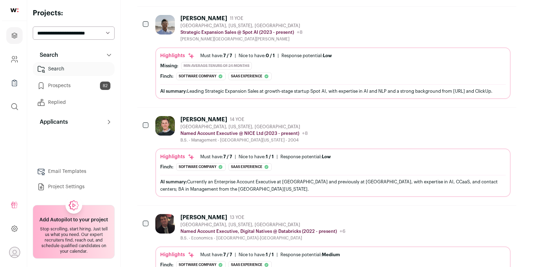
scroll to position [2549, 0]
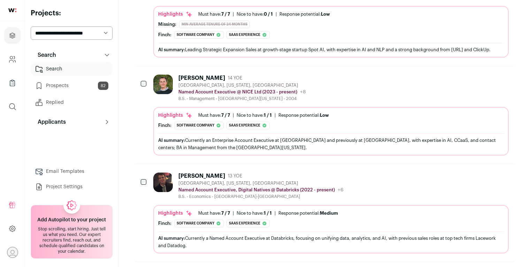
click at [218, 181] on div "[GEOGRAPHIC_DATA], [US_STATE], [GEOGRAPHIC_DATA]" at bounding box center [260, 184] width 165 height 6
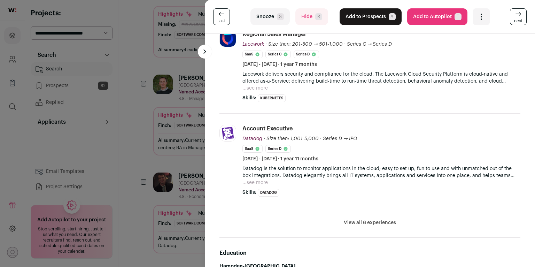
scroll to position [302, 0]
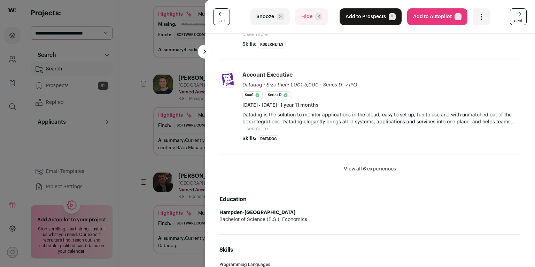
click at [345, 167] on button "View all 6 experiences" at bounding box center [370, 169] width 52 height 7
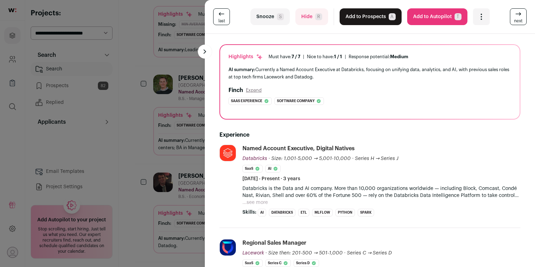
scroll to position [0, 0]
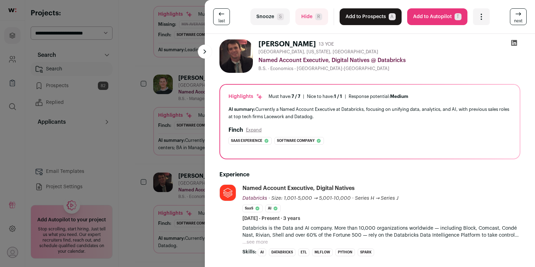
click at [366, 20] on button "Add to Prospects A" at bounding box center [371, 16] width 62 height 17
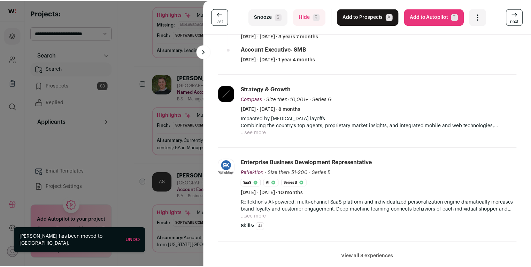
scroll to position [240, 0]
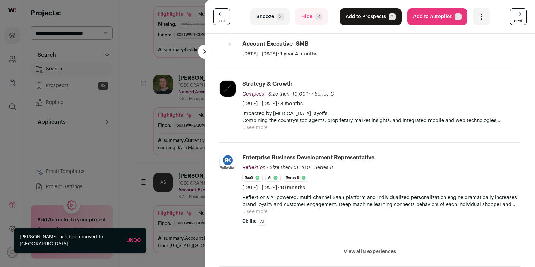
click at [146, 155] on div "last Snooze S Hide R Add to Prospects A Are you sure? Andy Stempel is already i…" at bounding box center [267, 133] width 535 height 267
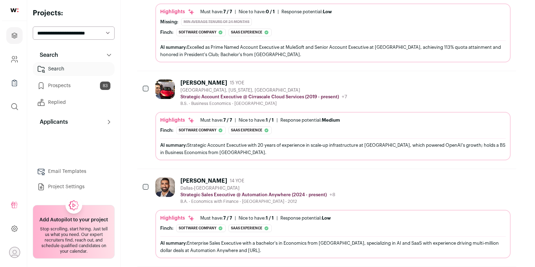
scroll to position [2982, 0]
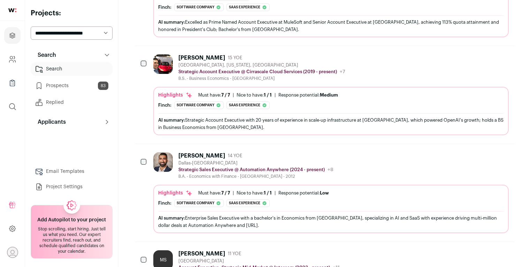
click at [183, 174] on div "B.A. - Economics with Finance - Southern Methodist University - 2012" at bounding box center [255, 177] width 155 height 6
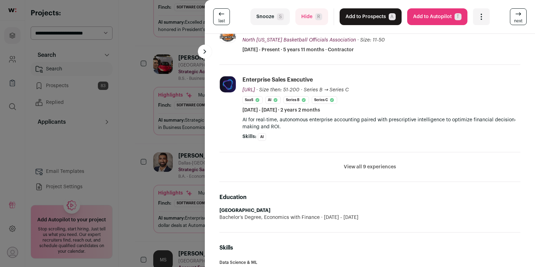
scroll to position [248, 0]
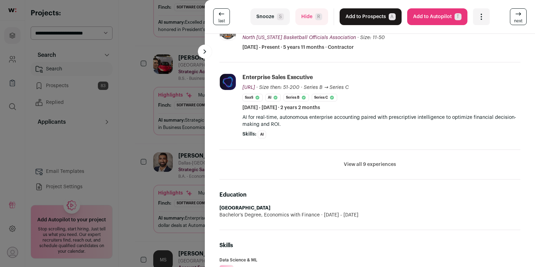
click at [344, 163] on button "View all 9 experiences" at bounding box center [370, 164] width 52 height 7
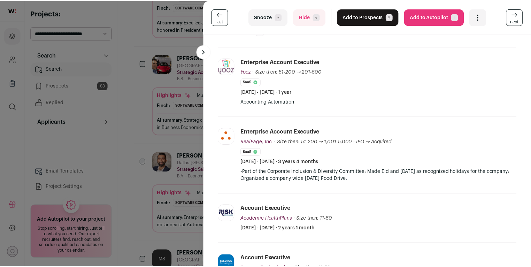
scroll to position [352, 0]
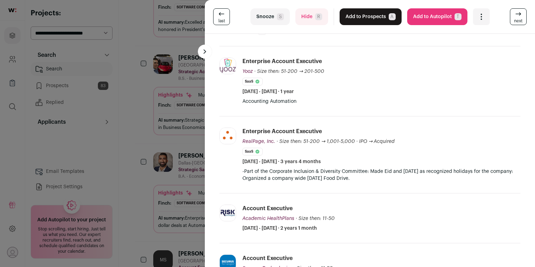
click at [124, 173] on div "last Snooze S Hide R Add to Prospects A Are you sure? Anam Shaikh is already in…" at bounding box center [267, 133] width 535 height 267
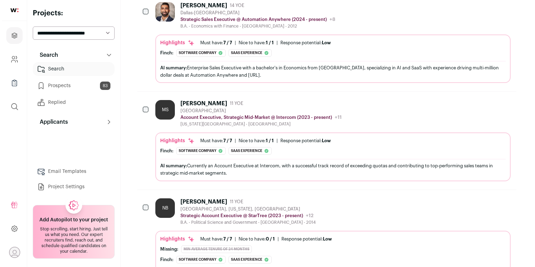
scroll to position [3135, 0]
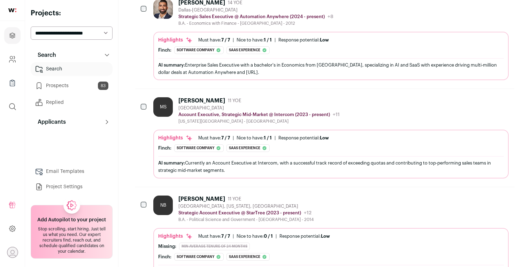
click at [186, 196] on div "[PERSON_NAME]" at bounding box center [201, 199] width 47 height 7
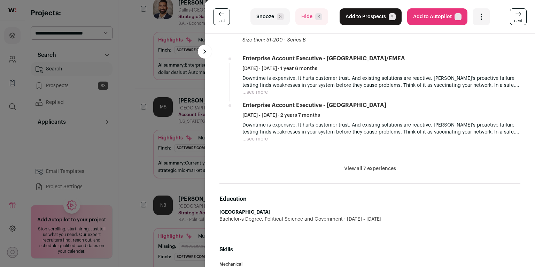
scroll to position [381, 0]
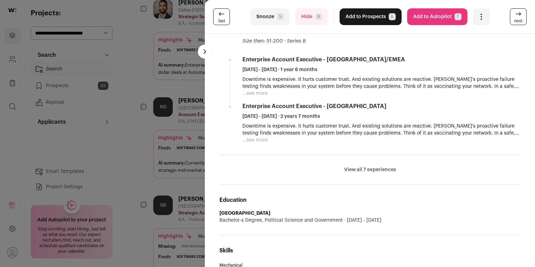
click at [373, 167] on button "View all 7 experiences" at bounding box center [370, 169] width 52 height 7
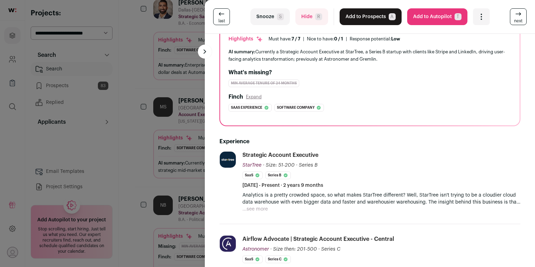
scroll to position [0, 0]
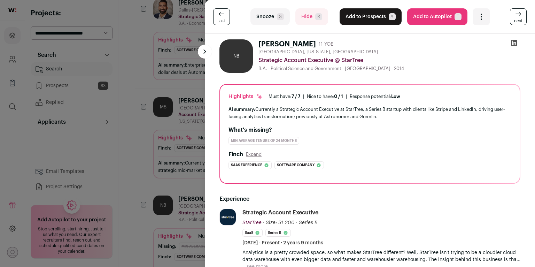
click at [374, 18] on button "Add to Prospects A" at bounding box center [371, 16] width 62 height 17
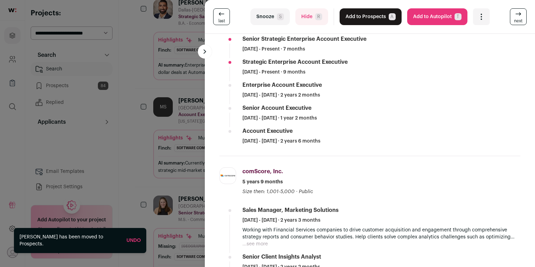
scroll to position [259, 0]
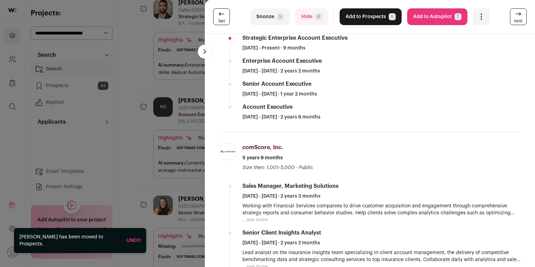
click at [369, 15] on button "Add to Prospects A" at bounding box center [371, 16] width 62 height 17
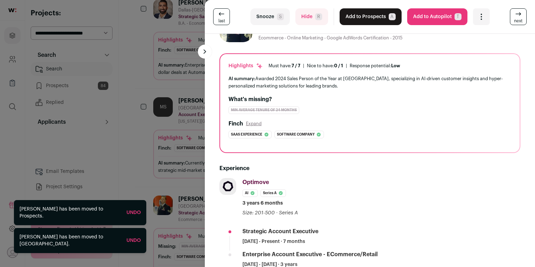
scroll to position [57, 0]
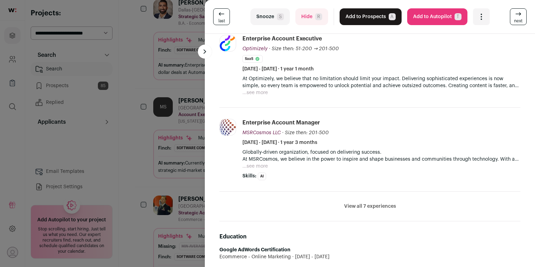
scroll to position [346, 0]
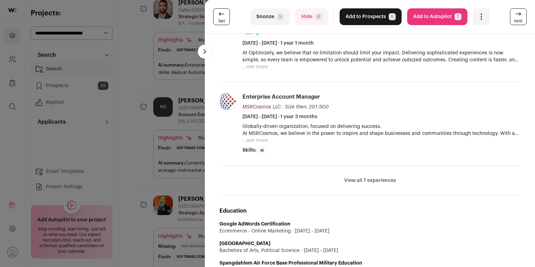
click at [372, 179] on button "View all 7 experiences" at bounding box center [370, 180] width 52 height 7
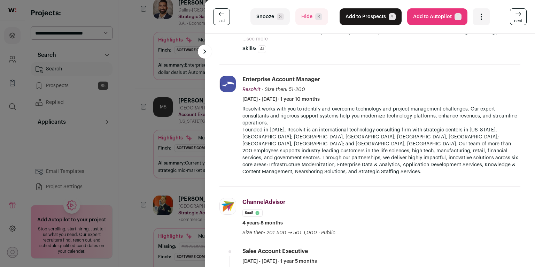
scroll to position [303, 0]
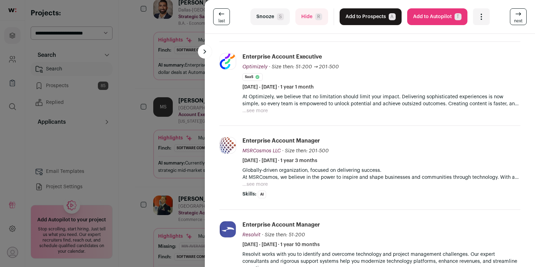
click at [369, 18] on button "Add to Prospects A" at bounding box center [371, 16] width 62 height 17
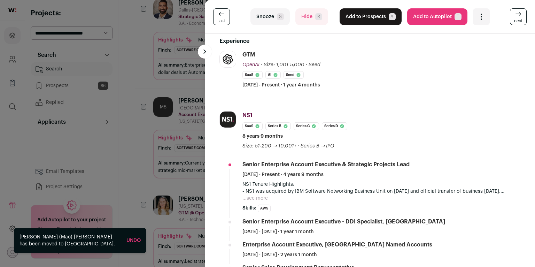
scroll to position [156, 0]
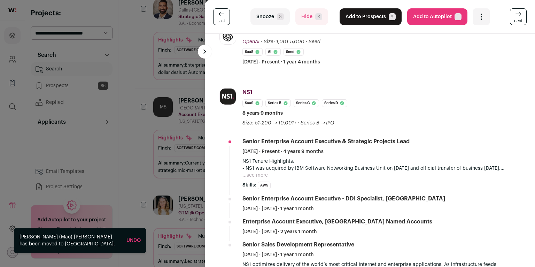
click at [277, 19] on span "S" at bounding box center [280, 16] width 7 height 7
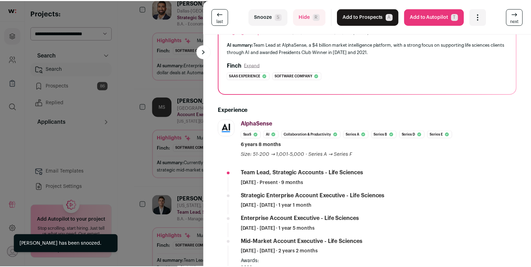
scroll to position [101, 0]
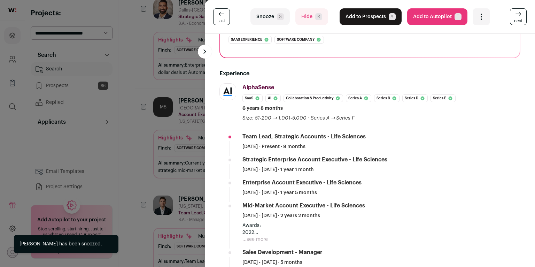
click at [160, 111] on div "last Snooze S Hide R Add to Prospects A Are you sure? Ben Lazarus is already in…" at bounding box center [267, 133] width 535 height 267
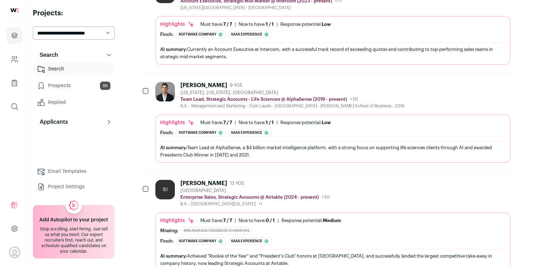
scroll to position [3273, 0]
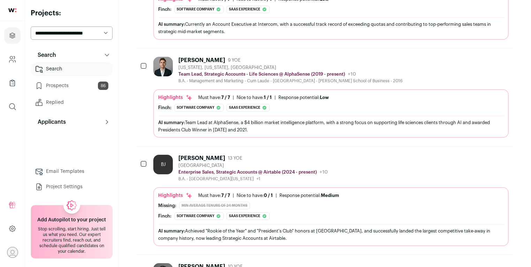
click at [164, 155] on div "BJ" at bounding box center [163, 165] width 20 height 20
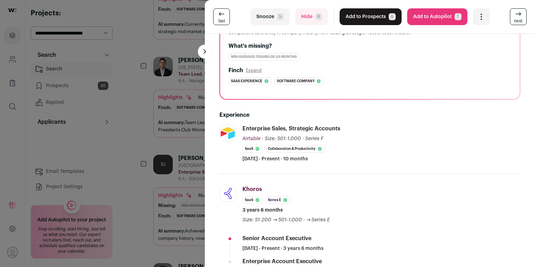
scroll to position [158, 0]
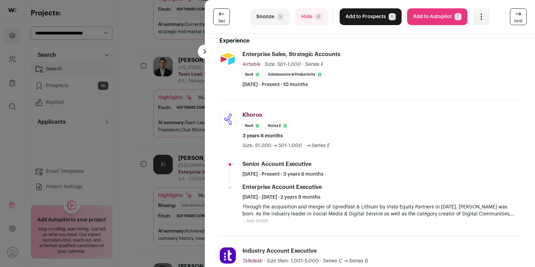
click at [362, 19] on button "Add to Prospects A" at bounding box center [371, 16] width 62 height 17
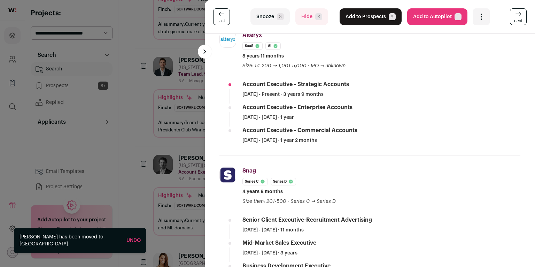
scroll to position [163, 0]
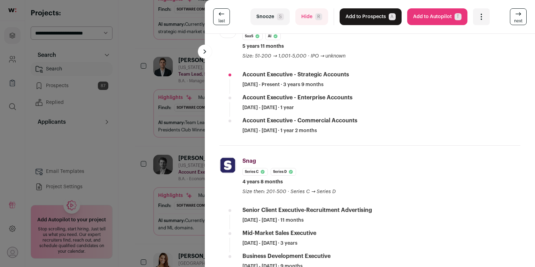
click at [280, 21] on button "Snooze S" at bounding box center [270, 16] width 39 height 17
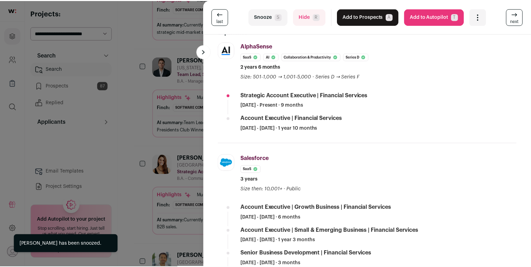
scroll to position [145, 0]
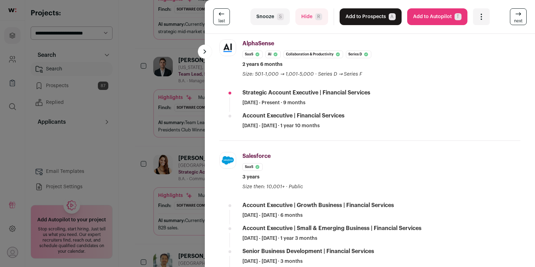
click at [161, 150] on div "last Snooze S Hide R Add to Prospects A Are you sure? Elena Pasquesi (Cohn) is …" at bounding box center [267, 133] width 535 height 267
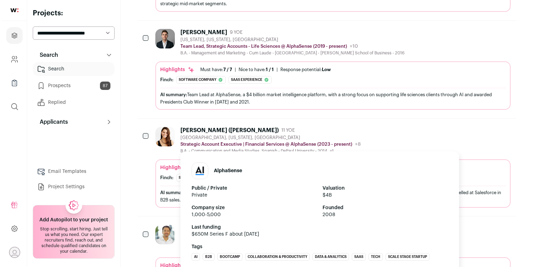
scroll to position [3314, 0]
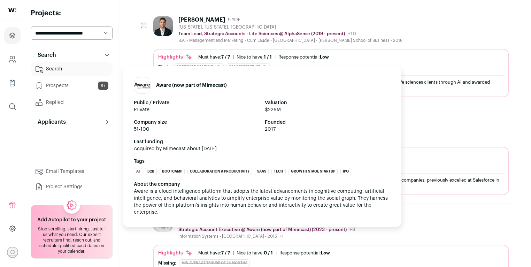
click at [183, 227] on p "Strategic Account Executive @ Aware (now part of Mimecast) (2023 - present)" at bounding box center [262, 230] width 168 height 6
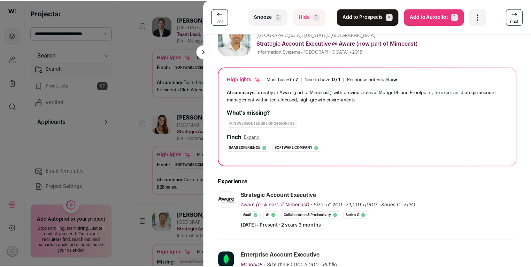
scroll to position [45, 0]
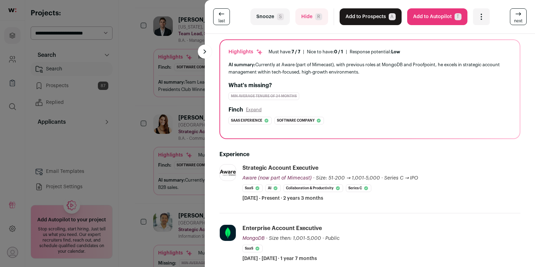
click at [137, 185] on div "last Snooze S Hide R Add to Prospects A Are you sure? Ben Frymier is already in…" at bounding box center [267, 133] width 535 height 267
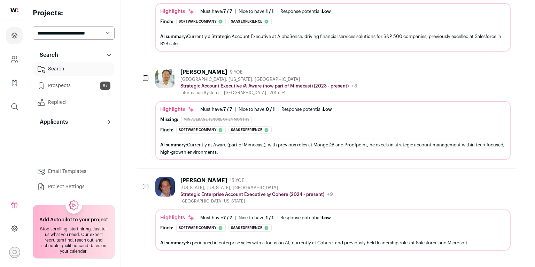
scroll to position [3458, 0]
click at [178, 177] on div "Craig Meadow 15 YOE New York, New York, United States Strategic Enterprise Acco…" at bounding box center [242, 190] width 178 height 27
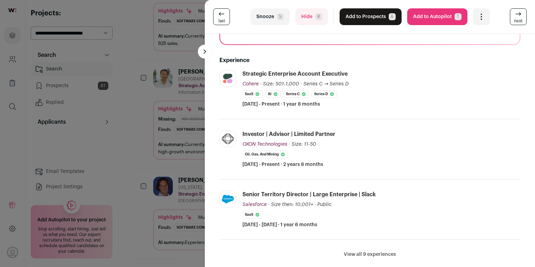
scroll to position [150, 0]
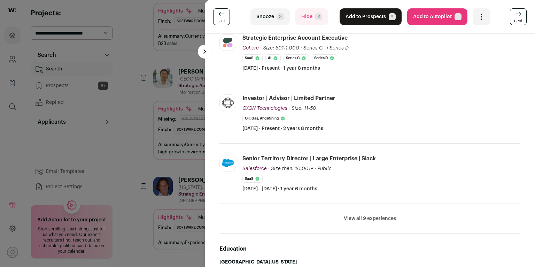
click at [354, 214] on li "View all 9 experiences View less" at bounding box center [370, 219] width 301 height 30
click at [353, 219] on button "View all 9 experiences" at bounding box center [370, 218] width 52 height 7
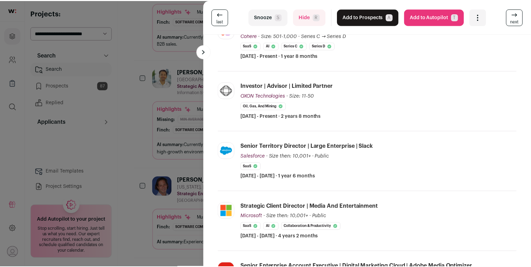
scroll to position [203, 0]
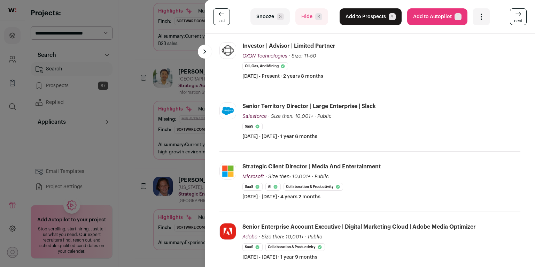
click at [154, 196] on div "last Snooze S Hide R Add to Prospects A Are you sure? Craig Meadow is already i…" at bounding box center [267, 133] width 535 height 267
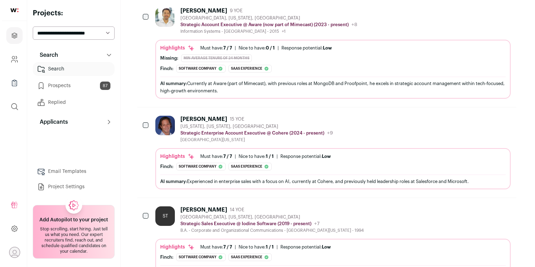
scroll to position [3545, 0]
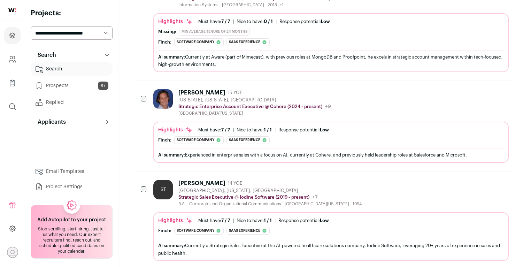
click at [185, 180] on div "ST Stephen Tanner 14 YOE Hendersonville, Tennessee, United States Strategic Sal…" at bounding box center [331, 220] width 356 height 81
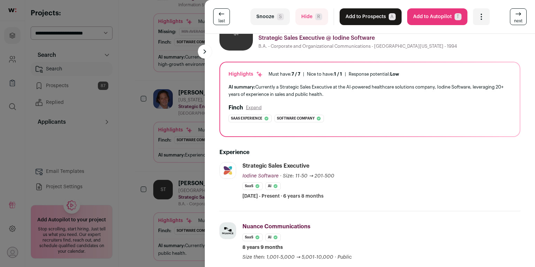
scroll to position [0, 0]
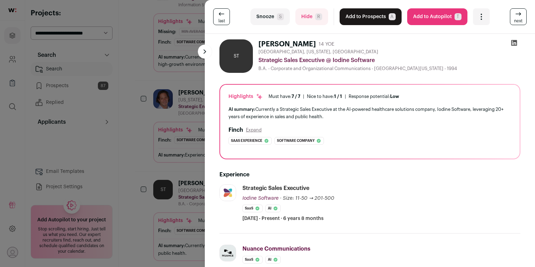
click at [280, 19] on span "S" at bounding box center [280, 16] width 7 height 7
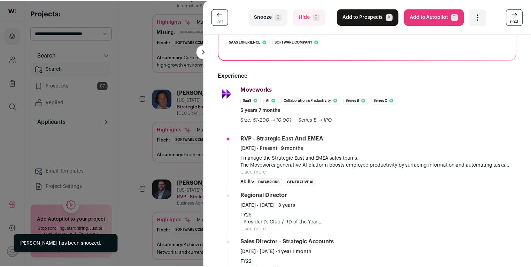
scroll to position [216, 0]
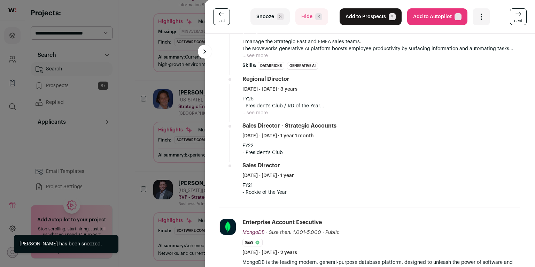
click at [162, 146] on div "last Snooze S Hide R Add to Prospects A Are you sure? Russell Barrett is alread…" at bounding box center [267, 133] width 535 height 267
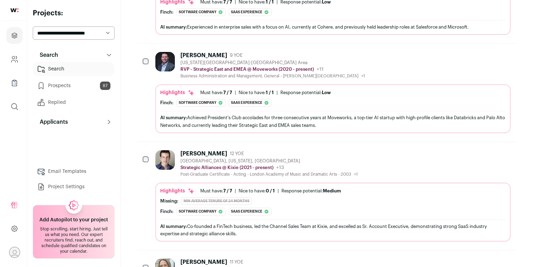
scroll to position [3676, 0]
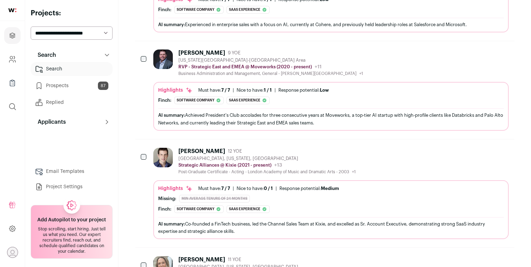
click at [162, 148] on div "Andrew Claus 12 YOE Santa Monica, California, United States Strategic Alliances…" at bounding box center [331, 193] width 356 height 91
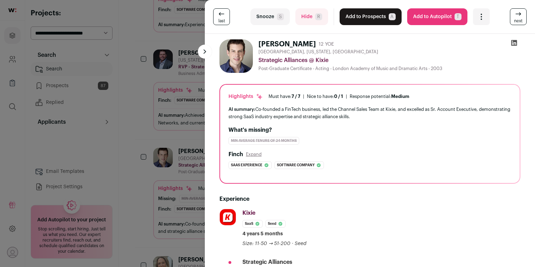
scroll to position [54, 0]
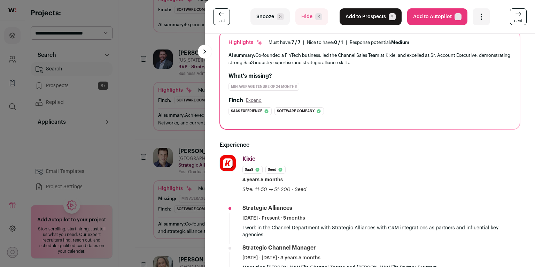
click at [270, 14] on button "Snooze S" at bounding box center [270, 16] width 39 height 17
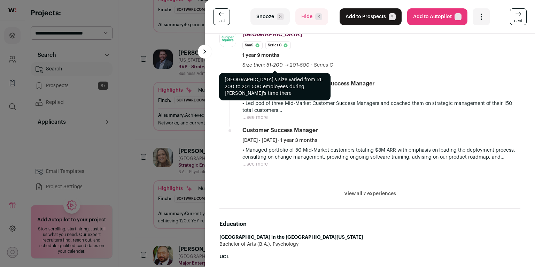
scroll to position [300, 0]
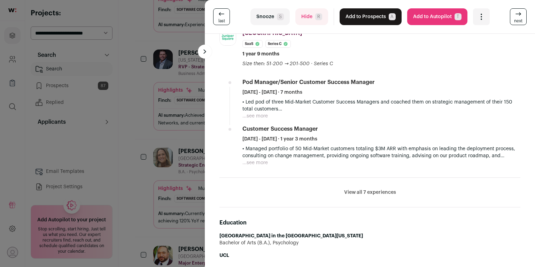
click at [361, 193] on button "View all 7 experiences" at bounding box center [370, 192] width 52 height 7
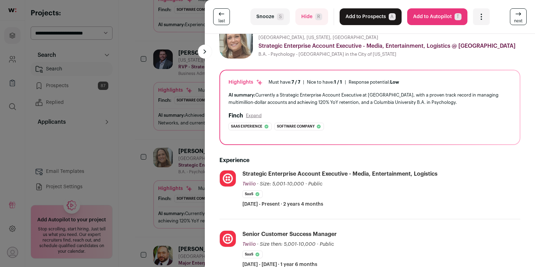
scroll to position [0, 0]
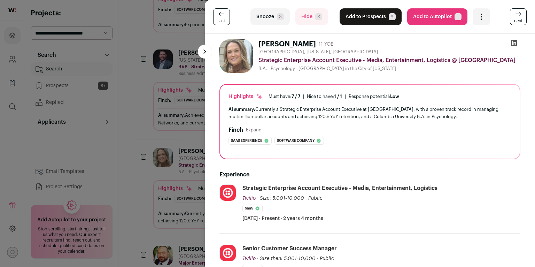
click at [512, 41] on icon at bounding box center [515, 43] width 6 height 6
click at [385, 20] on button "Add to Prospects A" at bounding box center [371, 16] width 62 height 17
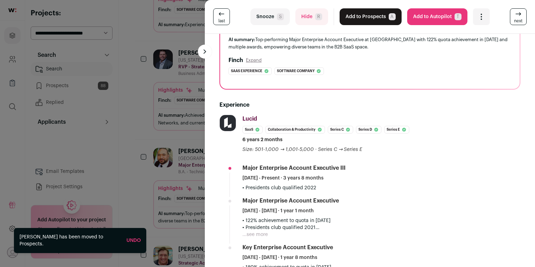
scroll to position [111, 0]
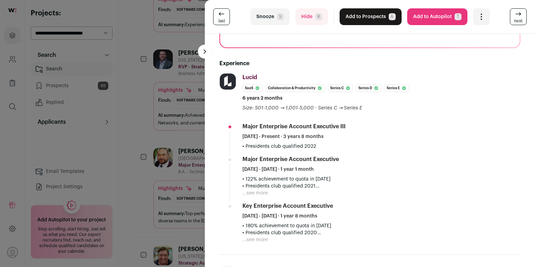
click at [372, 16] on button "Add to Prospects A" at bounding box center [371, 16] width 62 height 17
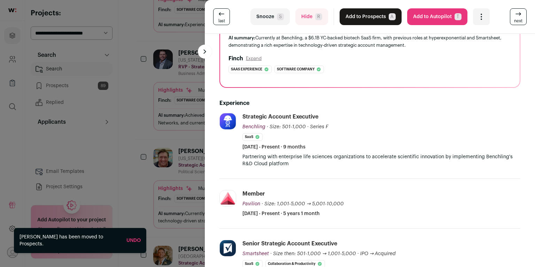
scroll to position [99, 0]
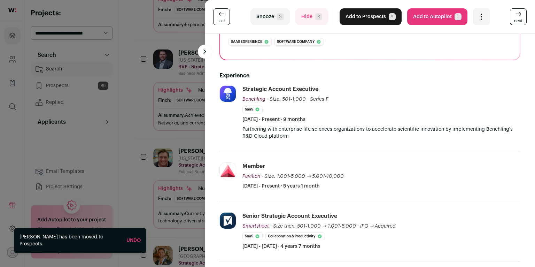
click at [205, 178] on div "Michael Fontneau 11 YOE New York City Metropolitan Area Strategic Account Execu…" at bounding box center [370, 240] width 330 height 611
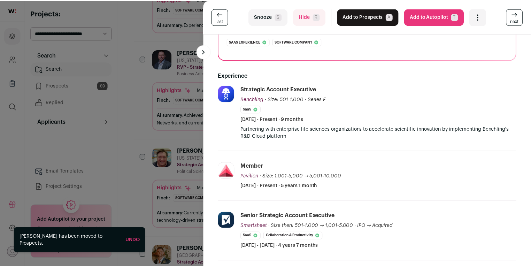
scroll to position [216, 0]
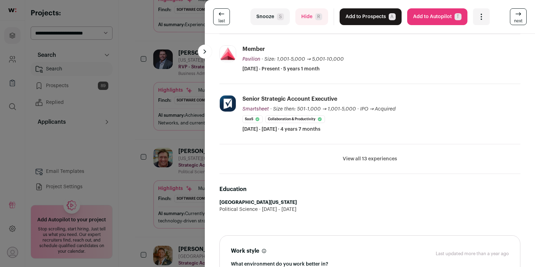
click at [169, 160] on div "last Snooze S Hide R Add to Prospects A Are you sure? Michael Fontneau is alrea…" at bounding box center [267, 133] width 535 height 267
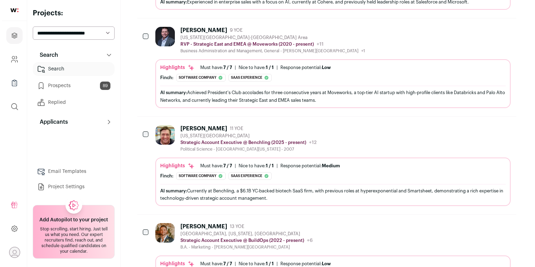
scroll to position [3725, 0]
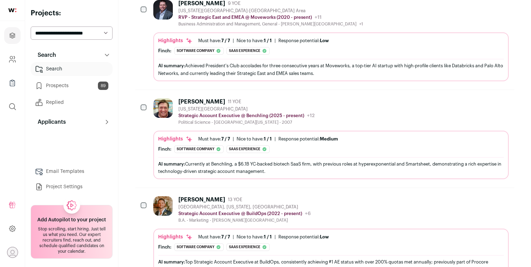
click at [183, 204] on div "[GEOGRAPHIC_DATA], [US_STATE], [GEOGRAPHIC_DATA]" at bounding box center [244, 207] width 132 height 6
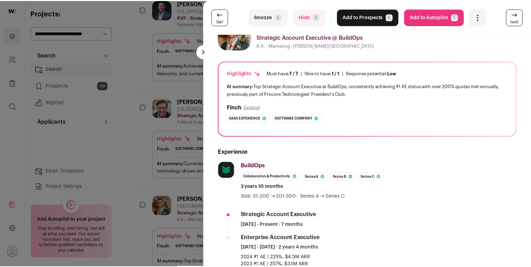
scroll to position [114, 0]
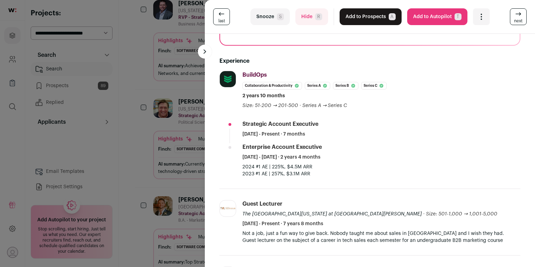
click at [158, 166] on div "last Snooze S Hide R Add to Prospects A Are you sure? Aaron Ervin is already in…" at bounding box center [267, 133] width 535 height 267
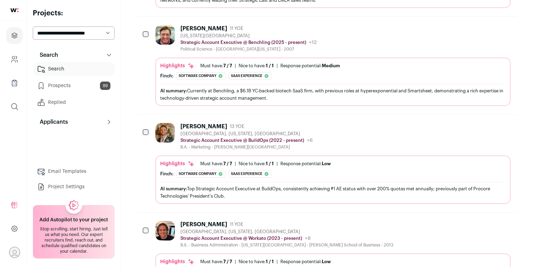
scroll to position [3832, 0]
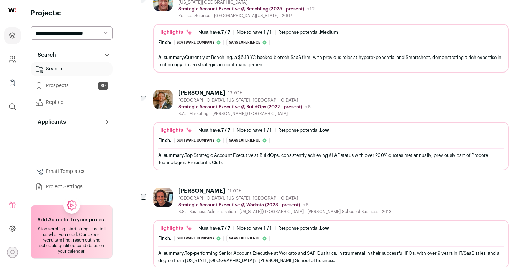
click at [170, 188] on img at bounding box center [163, 198] width 20 height 20
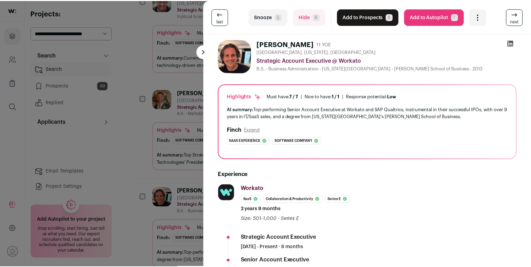
scroll to position [112, 0]
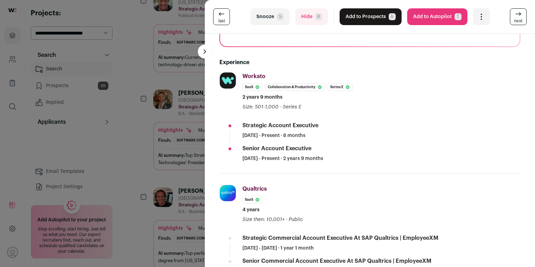
click at [147, 145] on div "last Snooze S Hide R Add to Prospects A Are you sure? Jeffrey Preece is already…" at bounding box center [267, 133] width 535 height 267
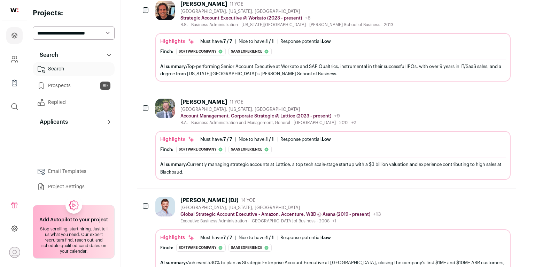
scroll to position [4039, 0]
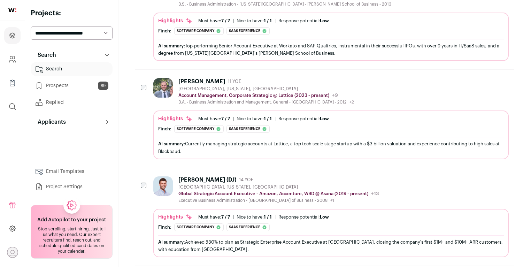
click at [219, 99] on div "B.A. - Business Administration and Management, General - Universitat Autònoma d…" at bounding box center [266, 102] width 176 height 6
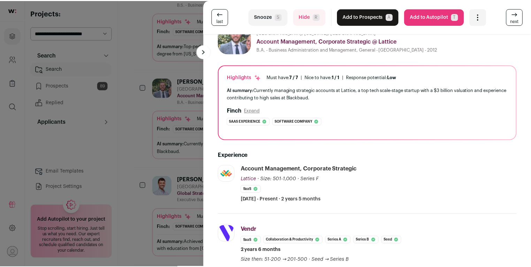
scroll to position [50, 0]
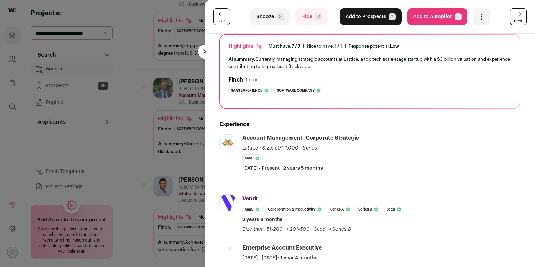
click at [169, 136] on div "last Snooze S Hide R Add to Prospects A Are you sure? Dan Coy is already in you…" at bounding box center [267, 133] width 535 height 267
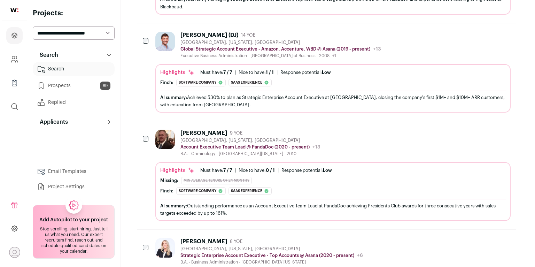
scroll to position [4185, 0]
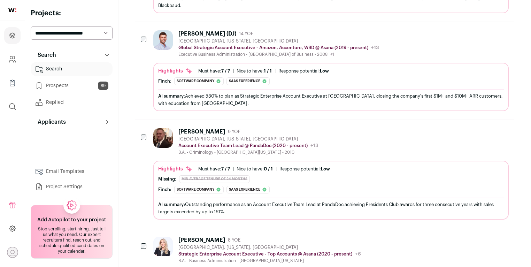
click at [202, 150] on div "B.A. - Criminology - [GEOGRAPHIC_DATA][US_STATE] - 2010" at bounding box center [248, 153] width 140 height 6
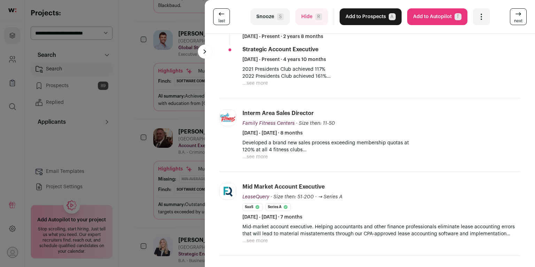
scroll to position [242, 0]
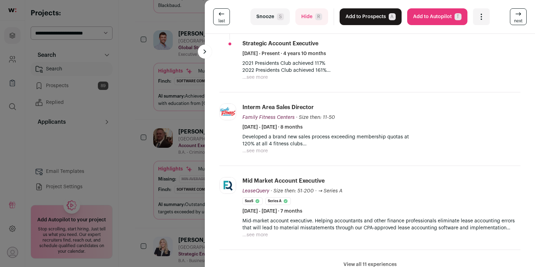
click at [366, 261] on button "View all 11 experiences" at bounding box center [370, 264] width 53 height 7
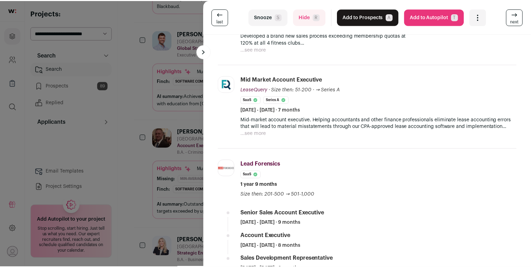
scroll to position [151, 0]
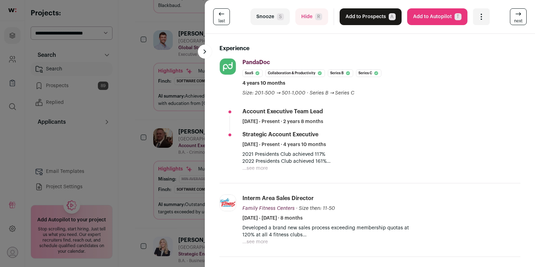
click at [149, 161] on div "last Snooze S Hide R Add to Prospects A Are you sure? Jared Franklin is already…" at bounding box center [267, 133] width 535 height 267
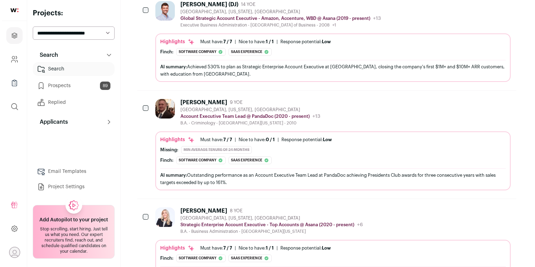
scroll to position [4240, 0]
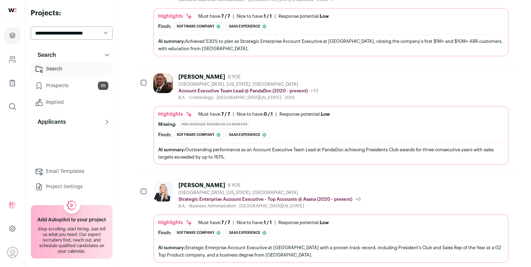
click at [167, 182] on img at bounding box center [163, 192] width 20 height 20
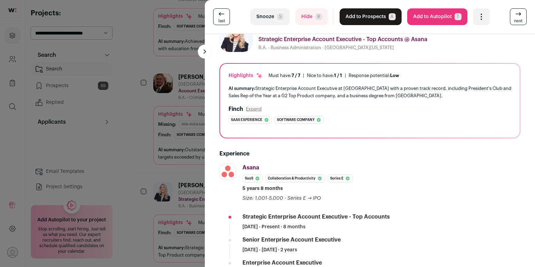
scroll to position [0, 0]
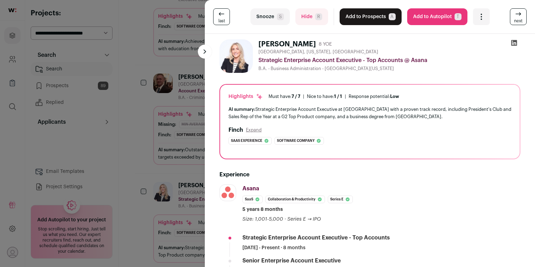
click at [512, 43] on icon at bounding box center [514, 42] width 7 height 7
click at [372, 19] on button "Add to Prospects A" at bounding box center [371, 16] width 62 height 17
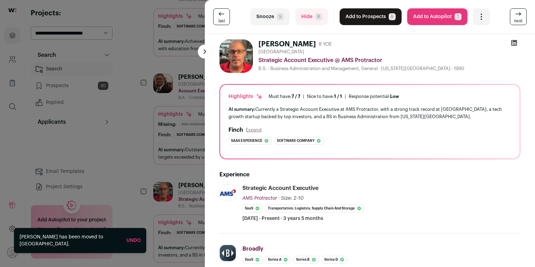
click at [275, 15] on button "Snooze S" at bounding box center [270, 16] width 39 height 17
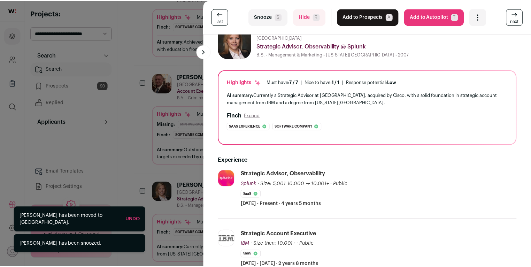
scroll to position [46, 0]
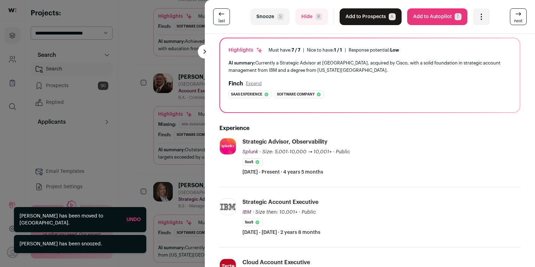
click at [156, 187] on div "last Snooze S Hide R Add to Prospects A Are you sure? Jenny Lucas is already in…" at bounding box center [267, 133] width 535 height 267
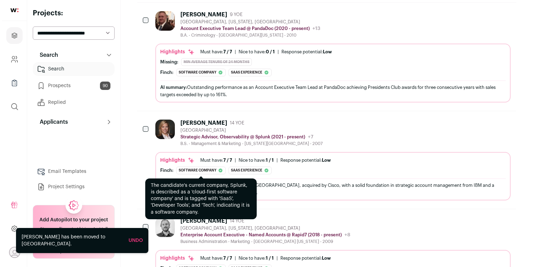
scroll to position [4354, 0]
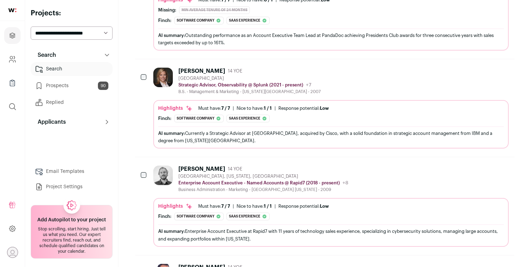
click at [348, 213] on div "Finch: Software company The candidate's current company, Rapid7, is described a…" at bounding box center [331, 217] width 346 height 8
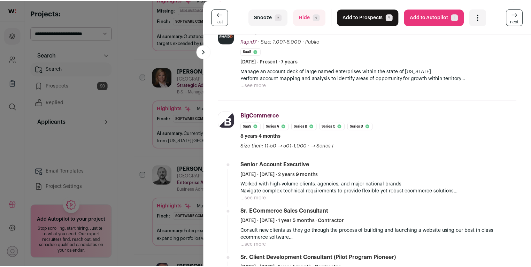
scroll to position [109, 0]
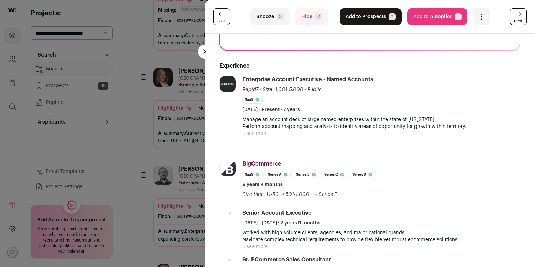
click at [145, 172] on div "last Snooze S Hide R Add to Prospects A Are you sure? Robert King is already in…" at bounding box center [267, 133] width 535 height 267
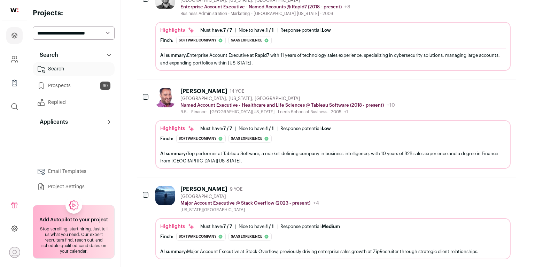
scroll to position [4557, 0]
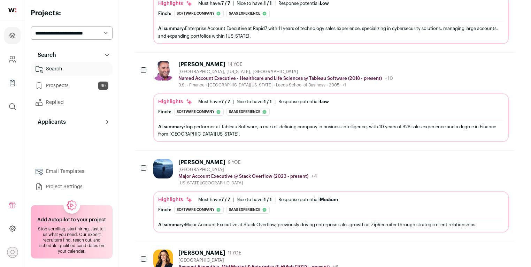
click at [153, 160] on div "Conrad Maszack 9 YOE Greater Phoenix Area Major Account Executive @ Stack Overf…" at bounding box center [324, 196] width 379 height 90
click at [160, 159] on div "Conrad Maszack 9 YOE Greater Phoenix Area Major Account Executive @ Stack Overf…" at bounding box center [331, 196] width 356 height 74
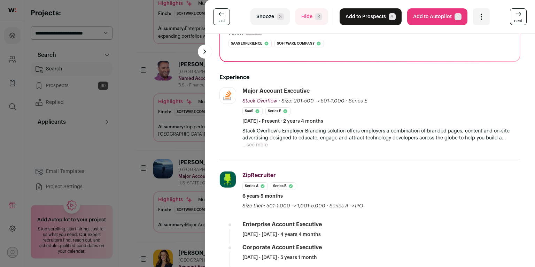
scroll to position [98, 0]
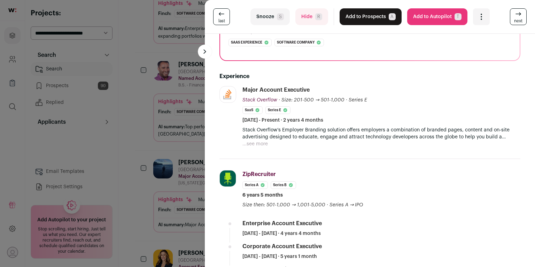
click at [305, 19] on button "Hide R" at bounding box center [312, 16] width 33 height 17
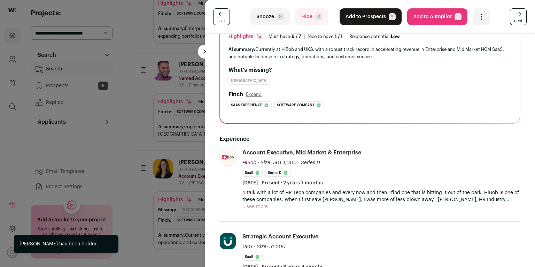
scroll to position [100, 0]
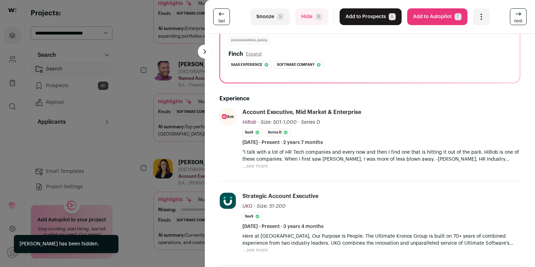
click at [268, 14] on button "Snooze S" at bounding box center [270, 16] width 39 height 17
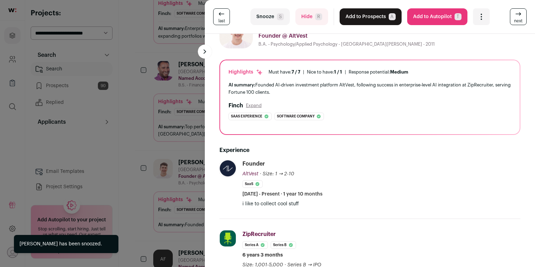
scroll to position [53, 0]
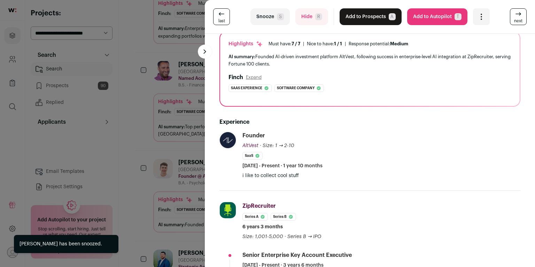
click at [302, 14] on button "Hide R" at bounding box center [312, 16] width 33 height 17
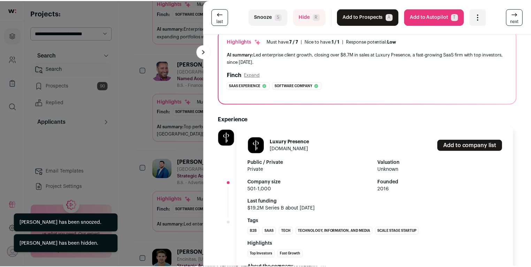
scroll to position [98, 0]
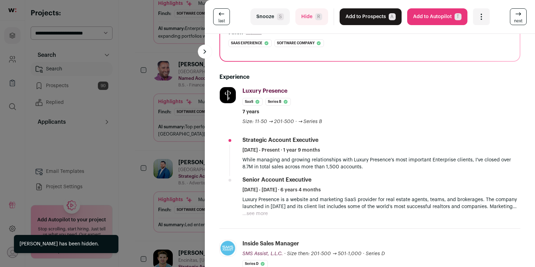
click at [146, 156] on div "last Snooze S Hide R Add to Prospects A Are you sure? Justin Ward is already in…" at bounding box center [267, 133] width 535 height 267
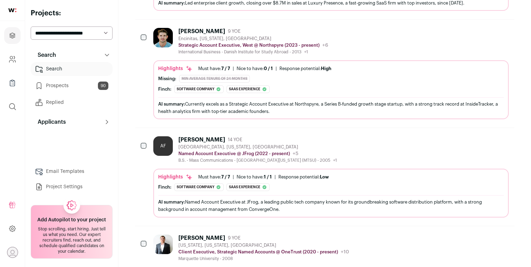
scroll to position [4804, 0]
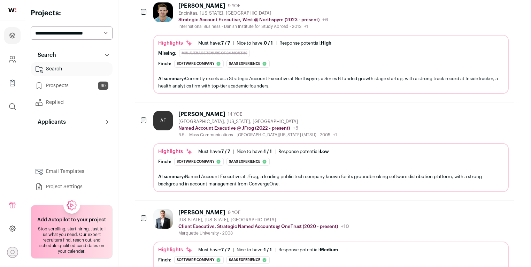
click at [159, 209] on img at bounding box center [163, 219] width 20 height 20
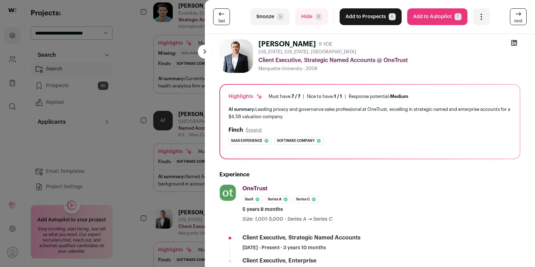
click at [144, 169] on div "last Snooze S Hide R Add to Prospects A Are you sure? Liam McLaughlin is alread…" at bounding box center [267, 133] width 535 height 267
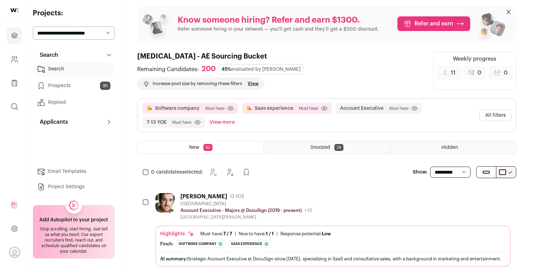
scroll to position [0, 0]
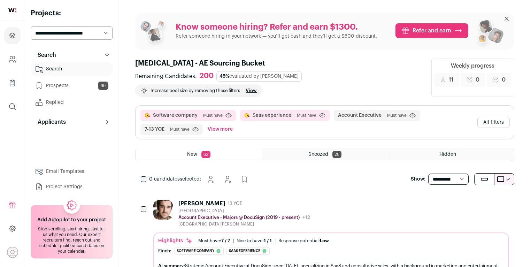
click at [499, 117] on button "All filters" at bounding box center [493, 122] width 32 height 11
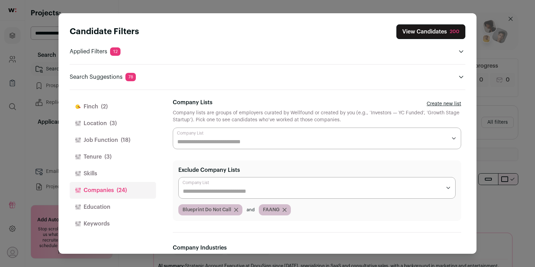
click at [130, 160] on button "Tenure (3)" at bounding box center [113, 156] width 86 height 17
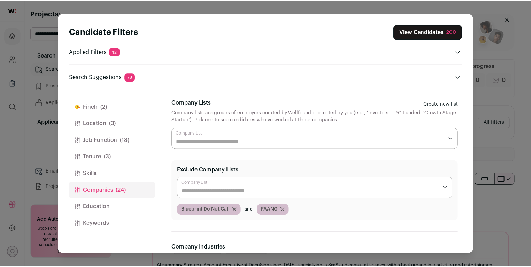
scroll to position [4, 0]
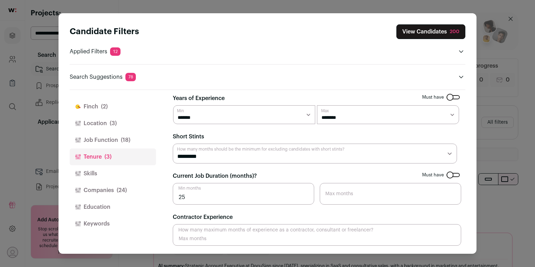
click at [203, 199] on input "25" at bounding box center [244, 194] width 142 height 22
type input "24"
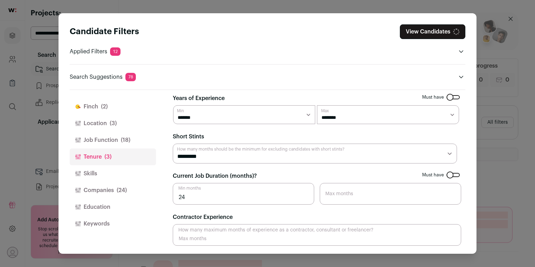
click at [236, 115] on select "******* ****** ******* ******* ******* ******* ******* ******* ******* ******* …" at bounding box center [244, 114] width 142 height 19
select select "*"
click at [173, 105] on select "******* ****** ******* ******* ******* ******* ******* ******* ******* ******* …" at bounding box center [244, 114] width 142 height 19
click at [335, 118] on select "******* ******** ******** ******** ******** ******** ******** ******** ********…" at bounding box center [388, 114] width 142 height 19
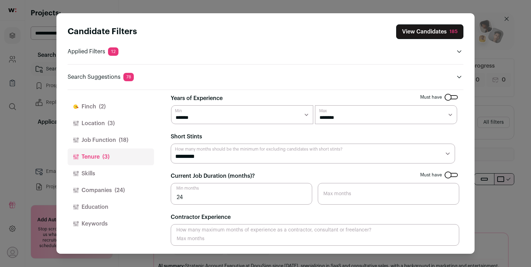
select select "**"
click at [315, 105] on select "******* ******** ******** ******** ******** ******** ******** ******** ********…" at bounding box center [386, 114] width 142 height 19
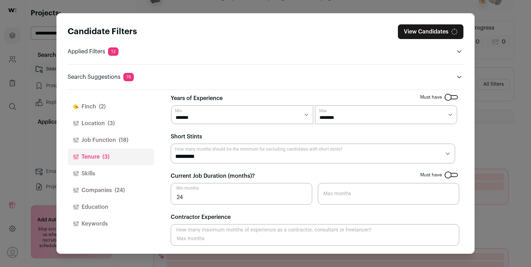
scroll to position [42, 0]
click at [107, 191] on button "Companies (24)" at bounding box center [111, 190] width 86 height 17
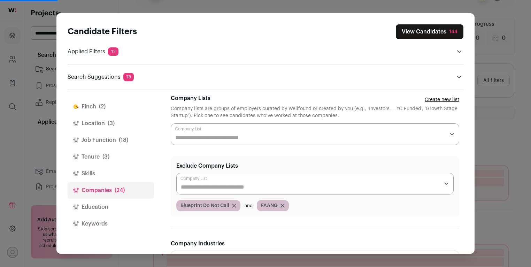
click at [432, 29] on button "View Candidates 144" at bounding box center [430, 31] width 68 height 15
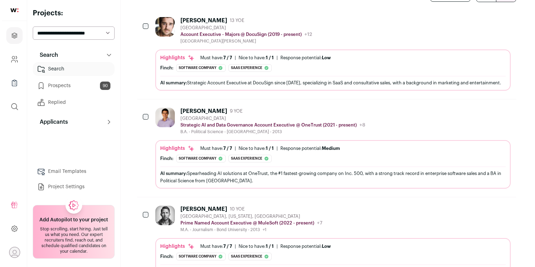
scroll to position [209, 0]
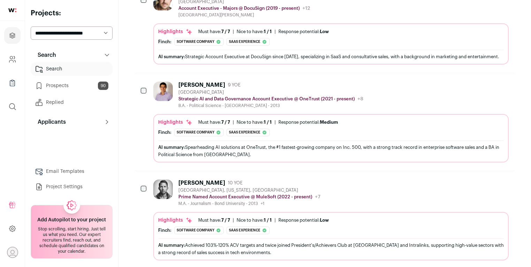
click at [227, 201] on div "M.A. - Journalism - Bond University - 2013 +1 2007 - 2011 Appalachian State Uni…" at bounding box center [249, 204] width 142 height 6
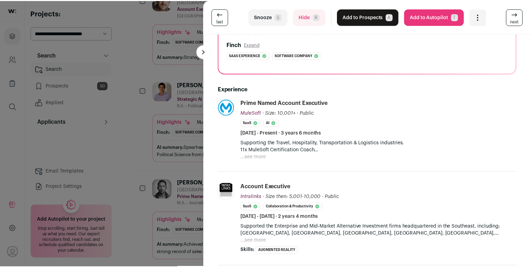
scroll to position [115, 0]
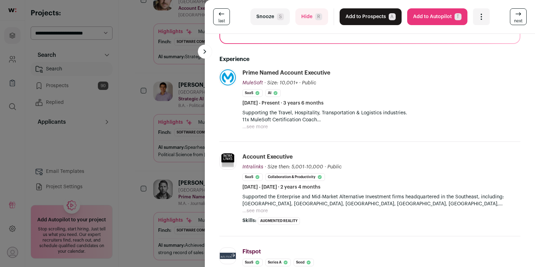
click at [139, 169] on div "last Snooze S Hide R Add to Prospects A Are you sure? Scott Ready is already in…" at bounding box center [267, 133] width 535 height 267
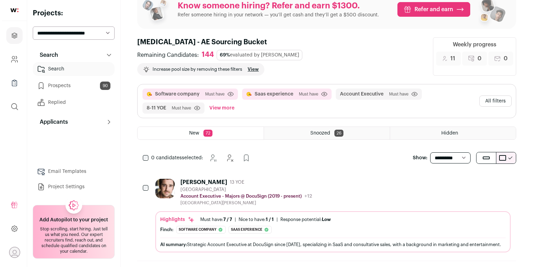
scroll to position [0, 0]
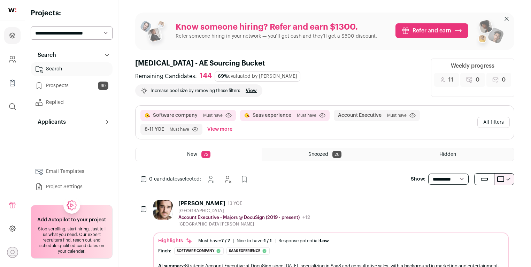
click at [486, 117] on button "All filters" at bounding box center [493, 122] width 32 height 11
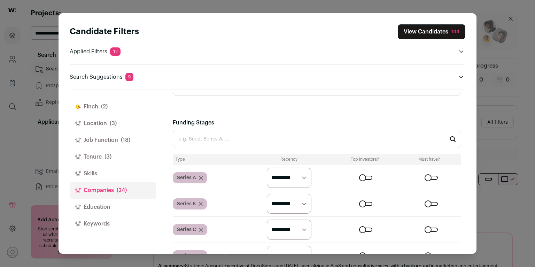
scroll to position [595, 0]
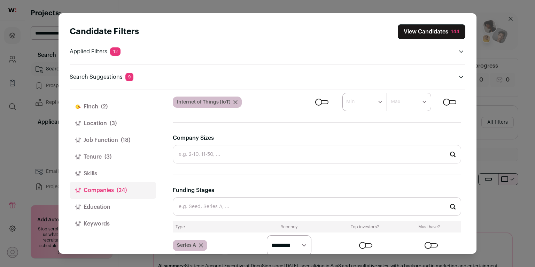
click at [274, 154] on input "Company Sizes" at bounding box center [317, 154] width 289 height 18
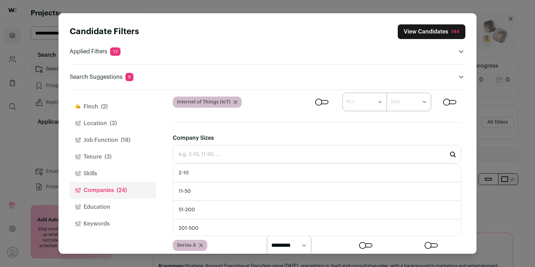
click at [240, 172] on li "2-10" at bounding box center [317, 173] width 288 height 18
type input "2-10"
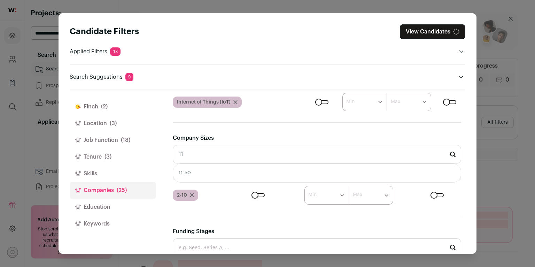
click at [239, 167] on li "11-50" at bounding box center [317, 173] width 288 height 18
type input "11-50"
type input "4"
click at [229, 167] on li "51-200" at bounding box center [317, 173] width 288 height 18
type input "51-200"
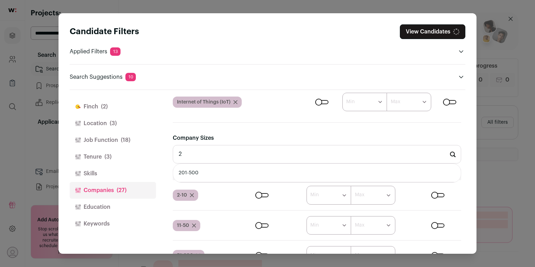
click at [227, 173] on li "201-500" at bounding box center [317, 173] width 288 height 18
type input "201-500"
click at [237, 172] on li "501-1,000" at bounding box center [317, 173] width 288 height 18
type input "501-1,000"
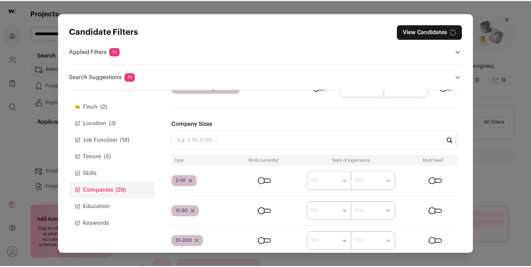
scroll to position [616, 0]
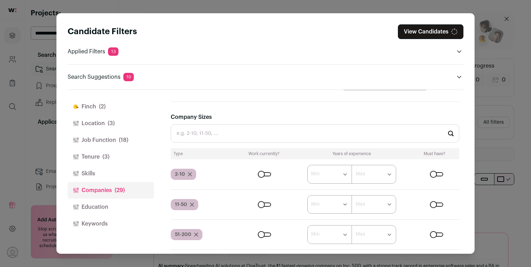
click at [261, 173] on div "Close modal via background" at bounding box center [264, 174] width 13 height 4
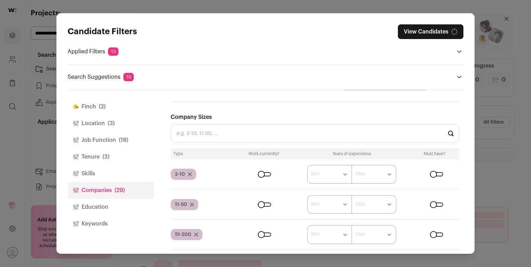
scroll to position [679, 0]
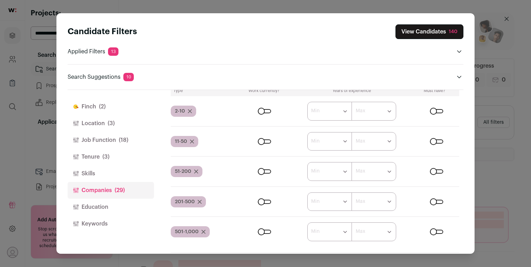
click at [263, 139] on div "Close modal via background" at bounding box center [264, 141] width 13 height 4
click at [258, 173] on form "****** ******* ******* ******* ******* ******* ******* ******* ******* ********…" at bounding box center [348, 171] width 222 height 19
click at [259, 171] on div "Close modal via background" at bounding box center [264, 171] width 13 height 4
click at [258, 200] on div "Close modal via background" at bounding box center [264, 202] width 13 height 4
click at [259, 230] on div "Close modal via background" at bounding box center [264, 232] width 13 height 4
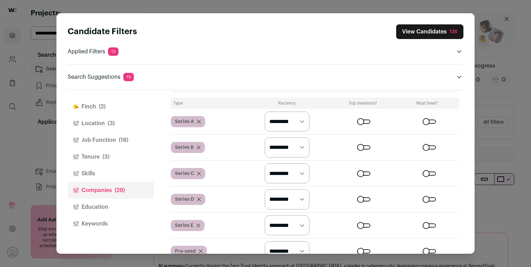
scroll to position [890, 0]
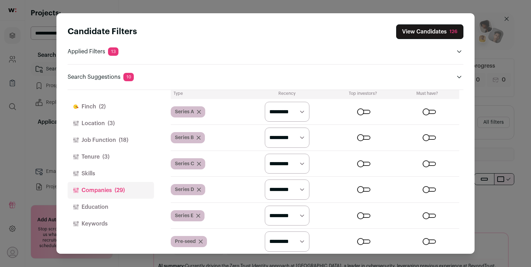
click at [434, 36] on button "View Candidates 126" at bounding box center [429, 31] width 67 height 15
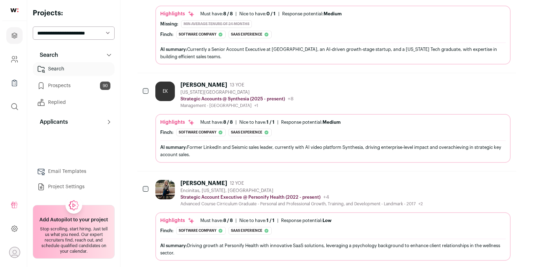
scroll to position [473, 0]
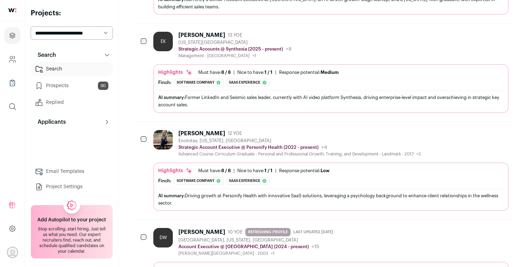
click at [265, 151] on div "Advanced Course Cirriculum Graduate - Personal and Professional Growth, Trainin…" at bounding box center [299, 154] width 243 height 6
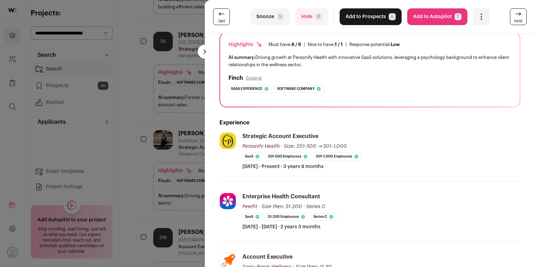
scroll to position [54, 0]
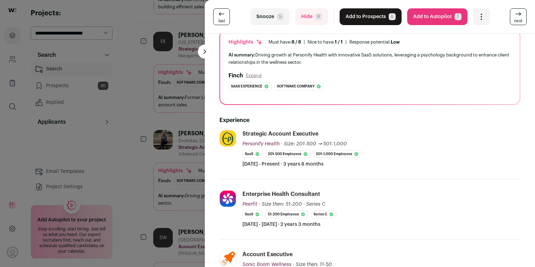
click at [162, 167] on div "last Snooze S Hide R Add to Prospects A Are you sure? Jenn Varteressian is alre…" at bounding box center [267, 133] width 535 height 267
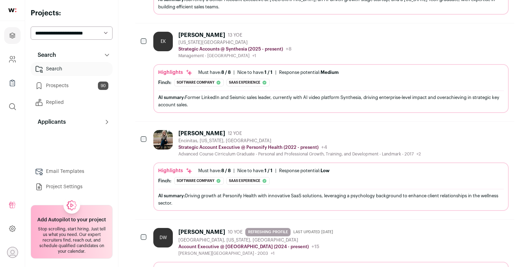
click at [197, 228] on div "Don Williams 10 YOE REFRESHING PROFILE Last updated 8/8/2025 American Fork, Uta…" at bounding box center [257, 242] width 158 height 28
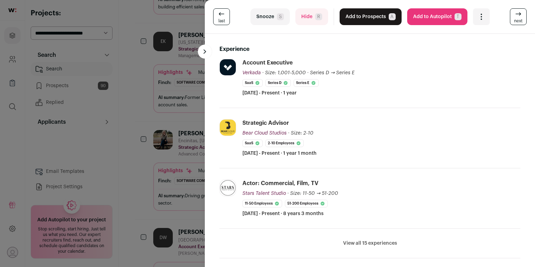
scroll to position [150, 0]
click at [361, 241] on button "View all 15 experiences" at bounding box center [370, 242] width 54 height 7
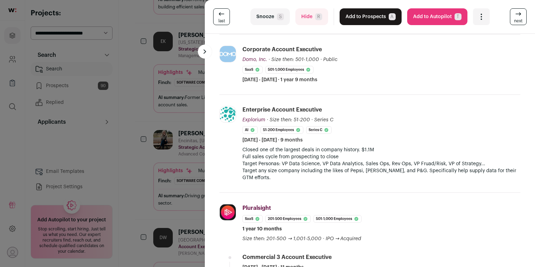
scroll to position [344, 0]
click at [275, 17] on button "Snooze S" at bounding box center [270, 16] width 39 height 17
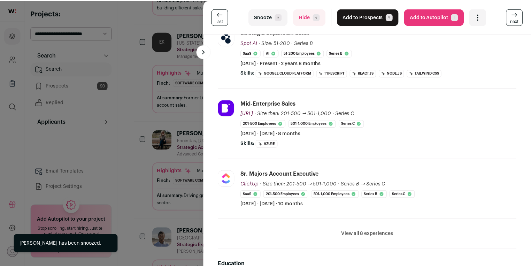
scroll to position [181, 0]
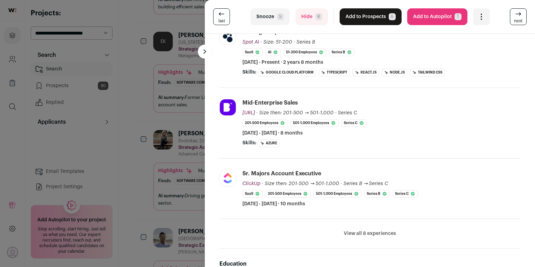
click at [375, 235] on button "View all 8 experiences" at bounding box center [370, 233] width 52 height 7
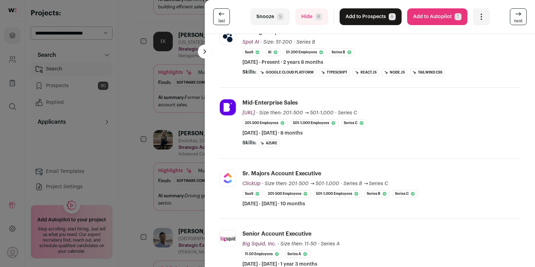
click at [143, 175] on div "last Snooze S Hide R Add to Prospects A Are you sure? Logan Rasmussen is alread…" at bounding box center [267, 133] width 535 height 267
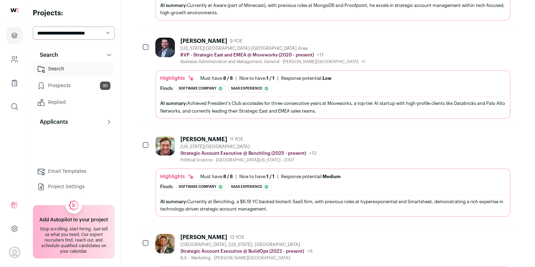
scroll to position [971, 0]
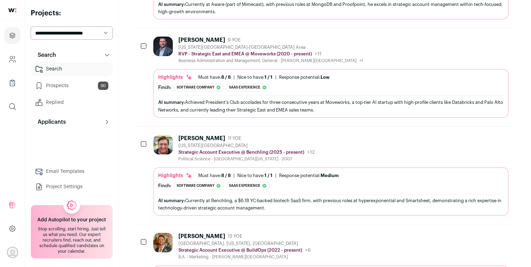
click at [221, 156] on div "Political Science - [GEOGRAPHIC_DATA][US_STATE] - 2007" at bounding box center [246, 159] width 136 height 6
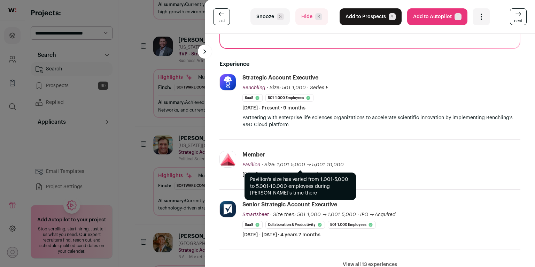
scroll to position [154, 0]
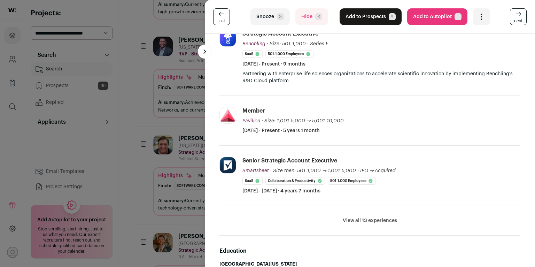
click at [361, 220] on button "View all 13 experiences" at bounding box center [370, 220] width 54 height 7
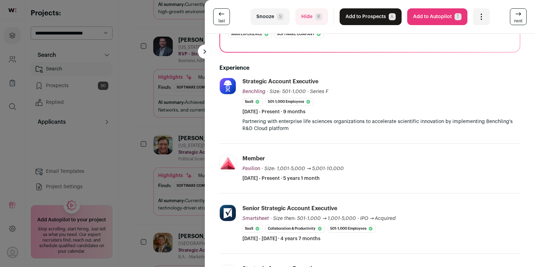
scroll to position [106, 0]
click at [122, 184] on div "last Snooze S Hide R Add to Prospects A Are you sure? Michael Fontneau is alrea…" at bounding box center [267, 133] width 535 height 267
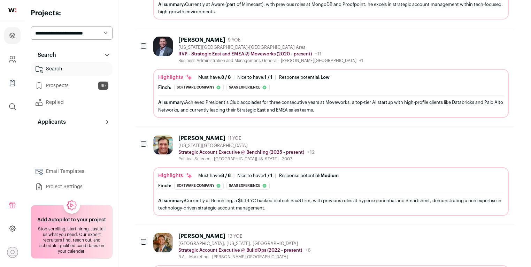
click at [214, 241] on div "[GEOGRAPHIC_DATA], [US_STATE], [GEOGRAPHIC_DATA]" at bounding box center [244, 244] width 132 height 6
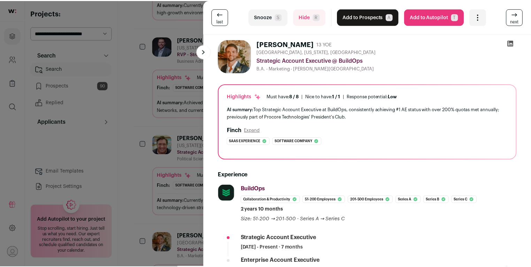
scroll to position [119, 0]
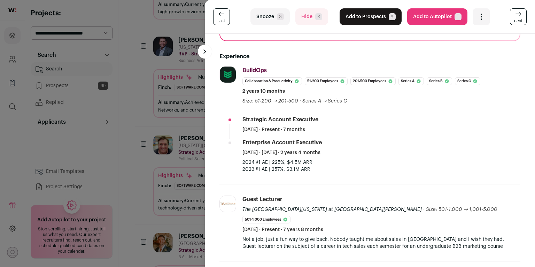
click at [136, 182] on div "last Snooze S Hide R Add to Prospects A Are you sure? Aaron Ervin is already in…" at bounding box center [267, 133] width 535 height 267
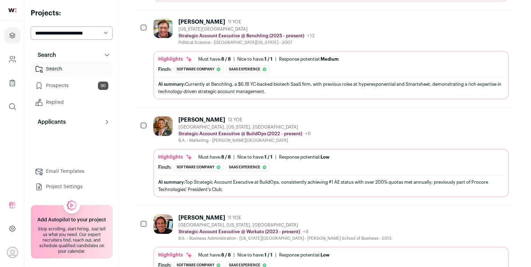
scroll to position [1193, 0]
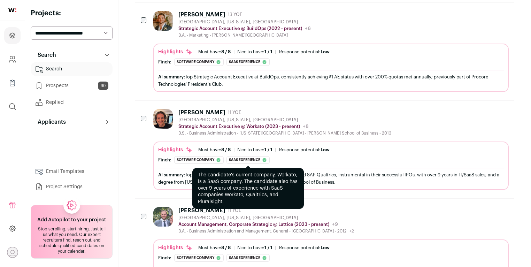
click at [230, 156] on div "Saas experience" at bounding box center [248, 160] width 43 height 8
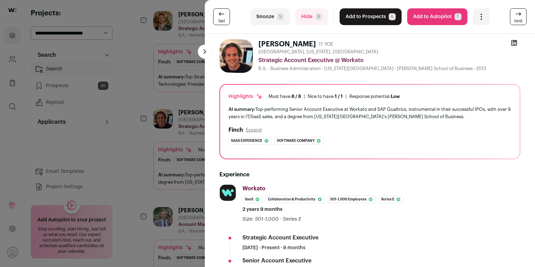
click at [170, 143] on div "last Snooze S Hide R Add to Prospects A Are you sure? Jeffrey Preece is already…" at bounding box center [267, 133] width 535 height 267
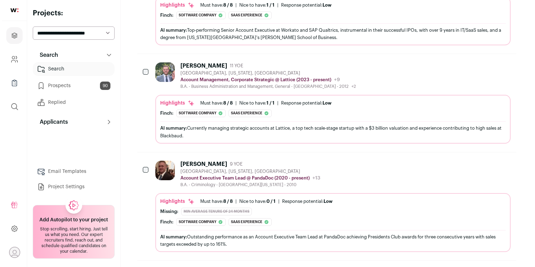
scroll to position [1365, 0]
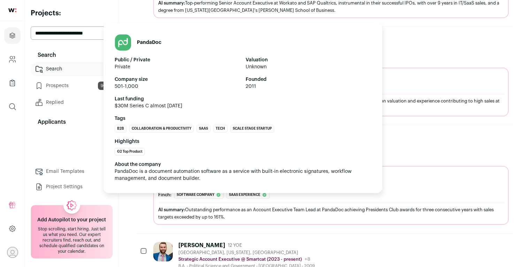
click at [188, 148] on ul "G2 Top Product" at bounding box center [243, 152] width 257 height 8
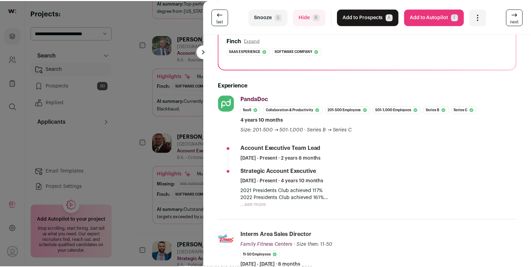
scroll to position [149, 0]
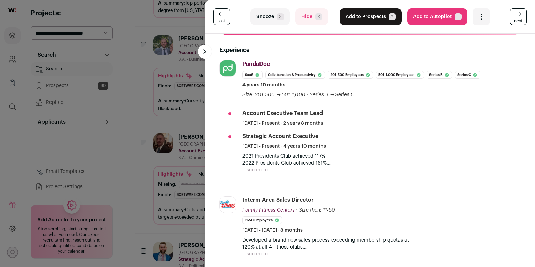
click at [157, 181] on div "last Snooze S Hide R Add to Prospects A Are you sure? Jared Franklin is already…" at bounding box center [267, 133] width 535 height 267
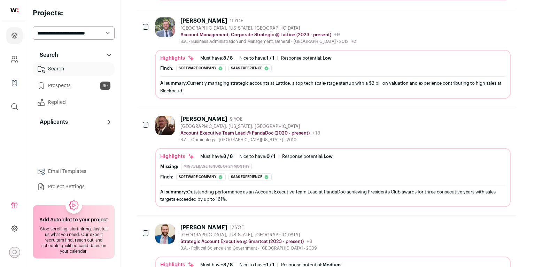
scroll to position [1455, 0]
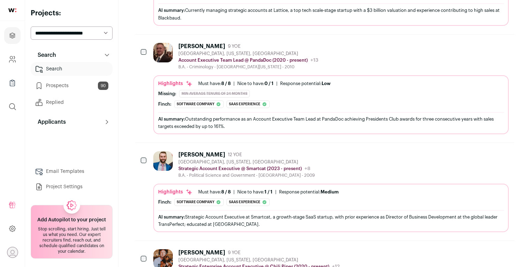
click at [197, 184] on div "Highlights Must have: 8 / 8 How many must haves have been fulfilled? | Nice to …" at bounding box center [331, 208] width 356 height 48
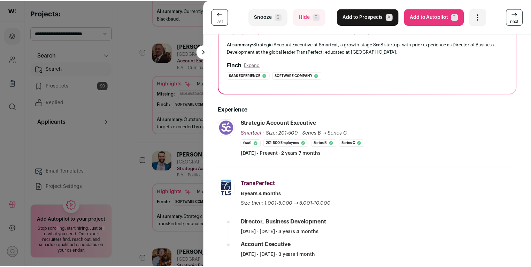
scroll to position [100, 0]
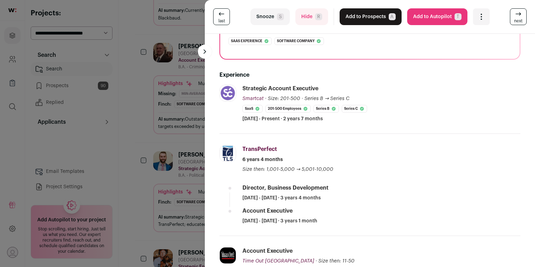
click at [164, 168] on div "last Snooze S Hide R Add to Prospects A Are you sure? Andrew McInerney is alrea…" at bounding box center [267, 133] width 535 height 267
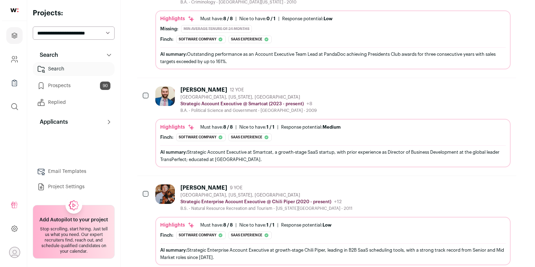
scroll to position [1557, 0]
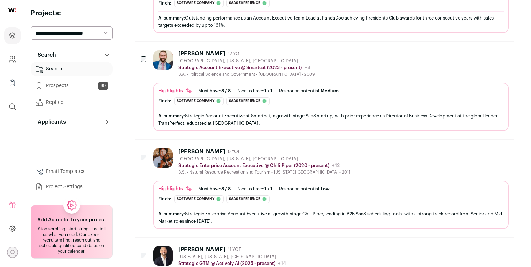
click at [170, 162] on div "Evan Mangione 9 YOE Santa Barbara, California, United States Strategic Enterpri…" at bounding box center [331, 188] width 356 height 81
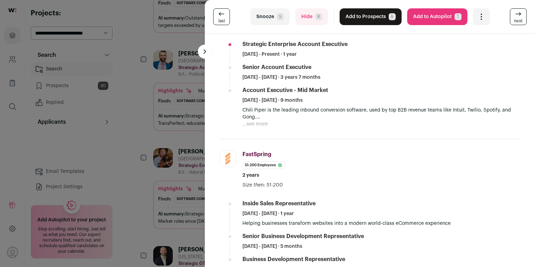
scroll to position [220, 0]
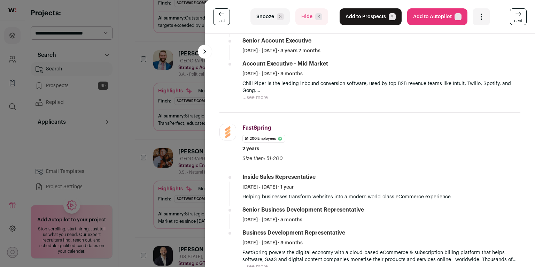
click at [282, 20] on button "Snooze S" at bounding box center [270, 16] width 39 height 17
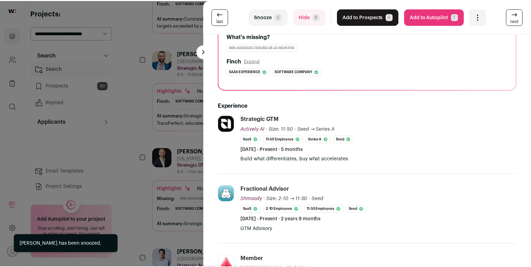
scroll to position [105, 0]
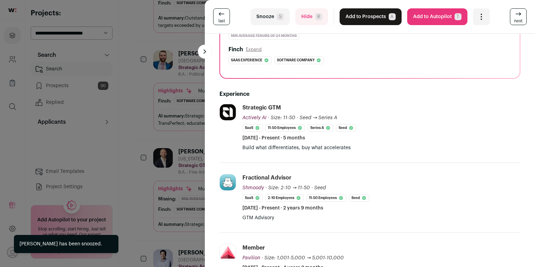
click at [153, 173] on div "last Snooze S Hide R Add to Prospects A Are you sure? Elliot Osgood is already …" at bounding box center [267, 133] width 535 height 267
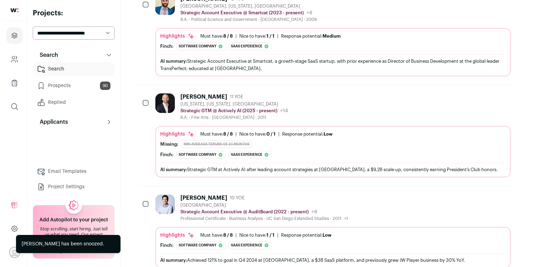
scroll to position [1644, 0]
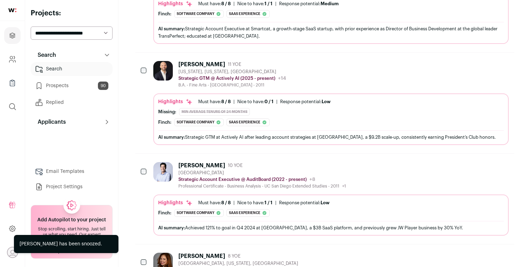
click at [168, 167] on div at bounding box center [164, 175] width 22 height 27
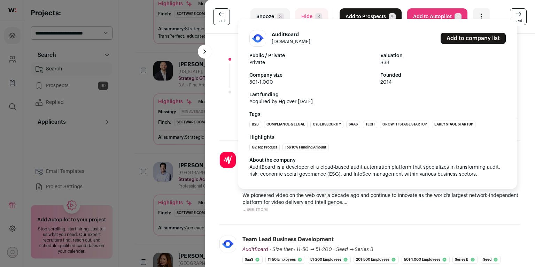
scroll to position [285, 0]
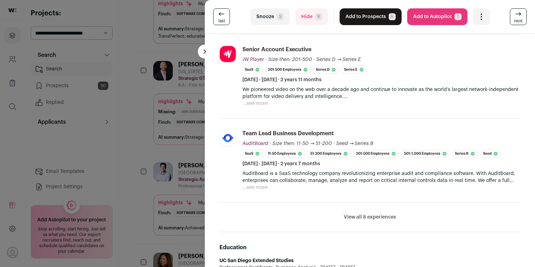
click at [364, 217] on button "View all 8 experiences" at bounding box center [370, 217] width 52 height 7
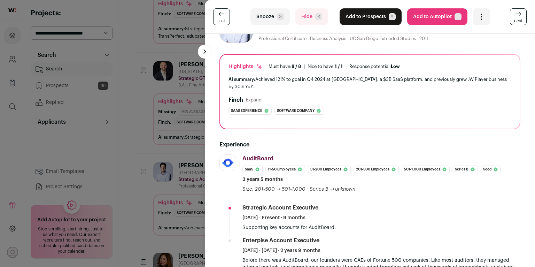
scroll to position [0, 0]
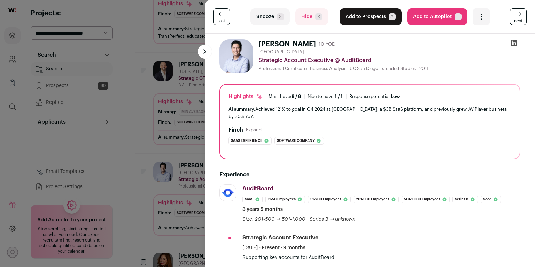
click at [367, 19] on button "Add to Prospects A" at bounding box center [371, 16] width 62 height 17
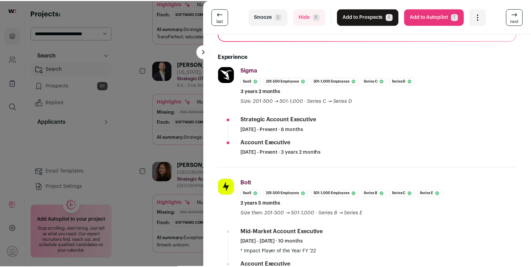
scroll to position [192, 0]
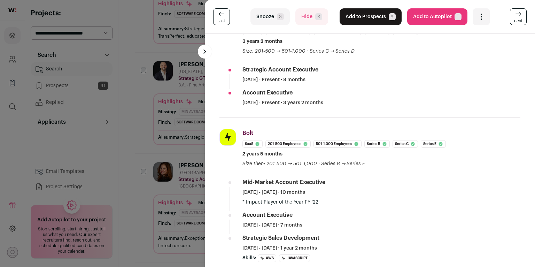
click at [163, 155] on div "last Snooze S Hide R Add to Prospects A Are you sure? Lizzie Case is already in…" at bounding box center [267, 133] width 535 height 267
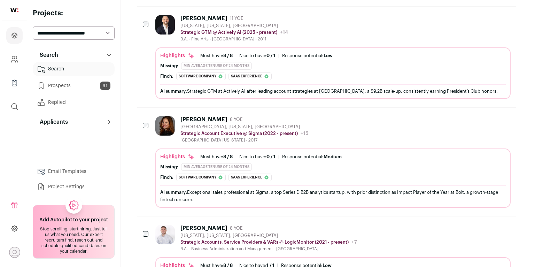
scroll to position [1754, 0]
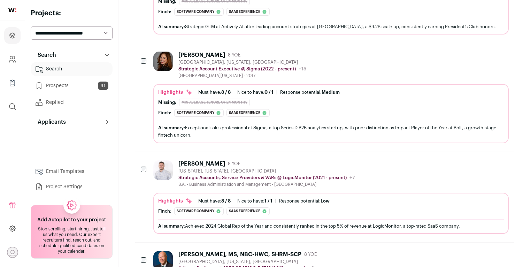
click at [209, 168] on div "[US_STATE], [US_STATE], [GEOGRAPHIC_DATA]" at bounding box center [266, 171] width 177 height 6
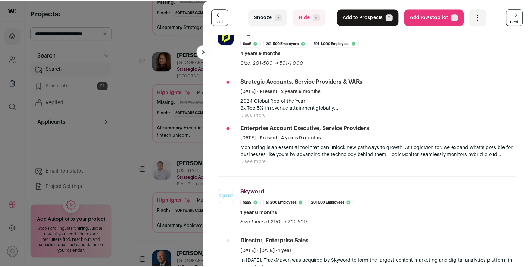
scroll to position [153, 0]
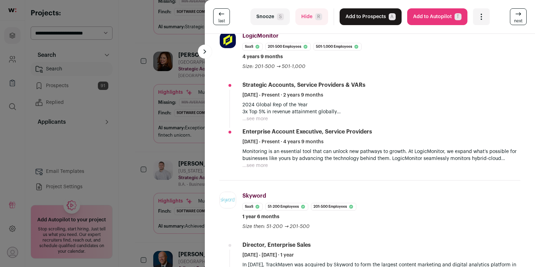
click at [139, 163] on div "last Snooze S Hide R Add to Prospects A Are you sure? Matthew Hoy is already in…" at bounding box center [267, 133] width 535 height 267
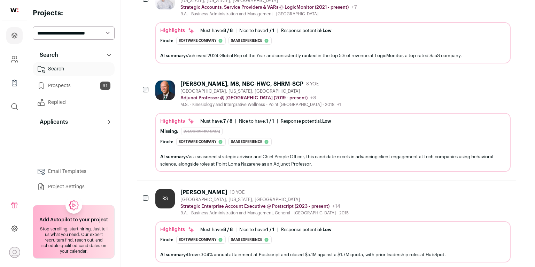
scroll to position [1931, 0]
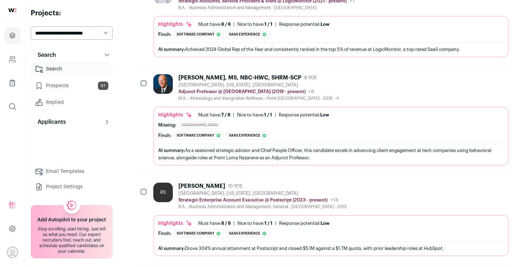
click at [162, 183] on div "RS" at bounding box center [163, 193] width 20 height 20
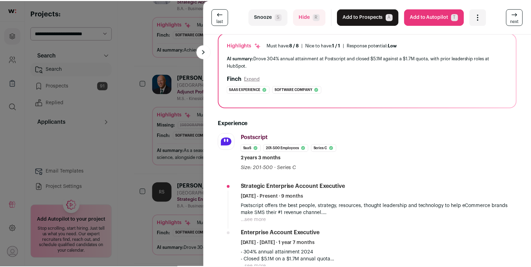
scroll to position [151, 0]
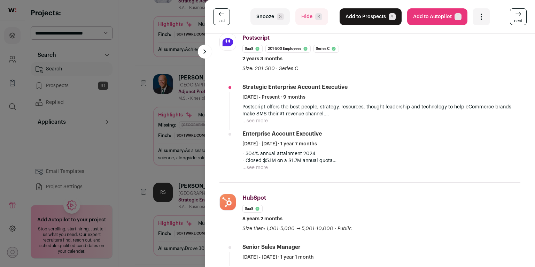
click at [153, 168] on div "last Snooze S Hide R Add to Prospects A Are you sure? Ryan Shea is already in y…" at bounding box center [267, 133] width 535 height 267
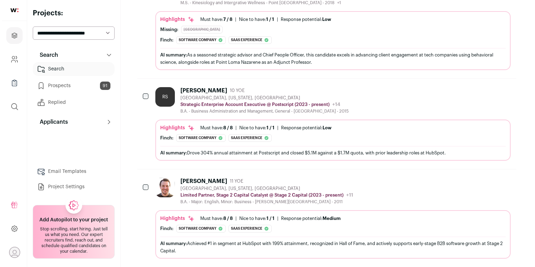
scroll to position [2078, 0]
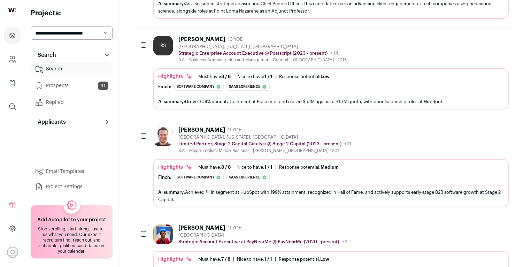
click at [188, 159] on div "Highlights Must have: 8 / 8 How many must haves have been fulfilled? | Nice to …" at bounding box center [331, 183] width 356 height 48
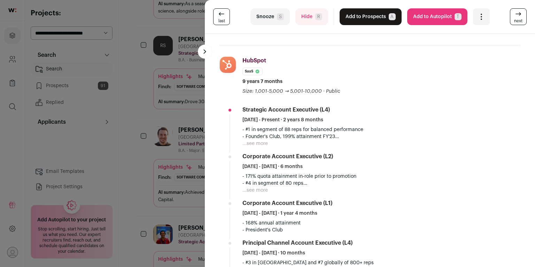
scroll to position [213, 0]
click at [254, 141] on button "...see more" at bounding box center [255, 142] width 25 height 7
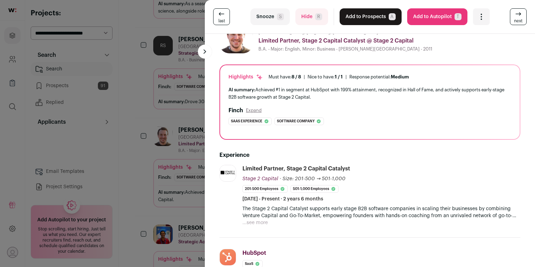
scroll to position [0, 0]
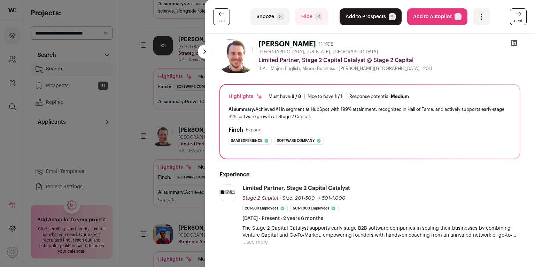
click at [370, 21] on button "Add to Prospects A" at bounding box center [371, 16] width 62 height 17
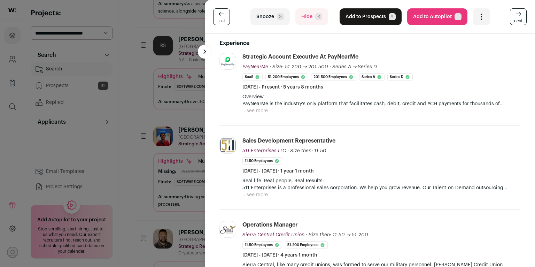
scroll to position [156, 0]
click at [150, 164] on div "last Snooze S Hide R Add to Prospects A Are you sure? Alex Kamp is already in y…" at bounding box center [267, 133] width 535 height 267
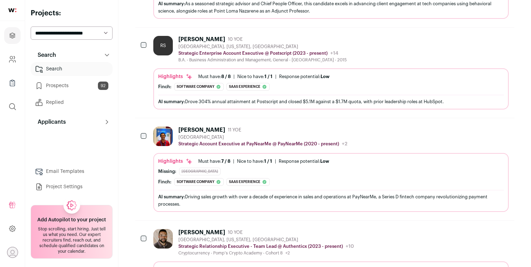
click at [170, 127] on div at bounding box center [164, 137] width 22 height 21
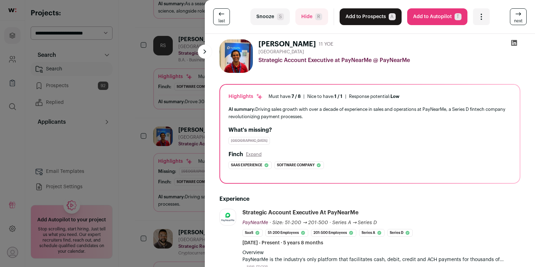
click at [282, 15] on span "S" at bounding box center [280, 16] width 7 height 7
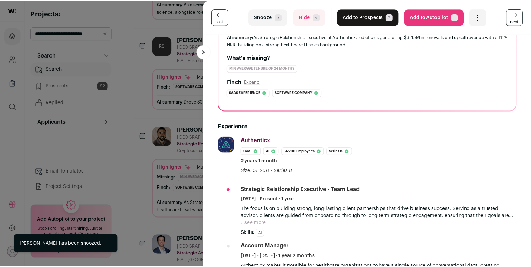
scroll to position [115, 0]
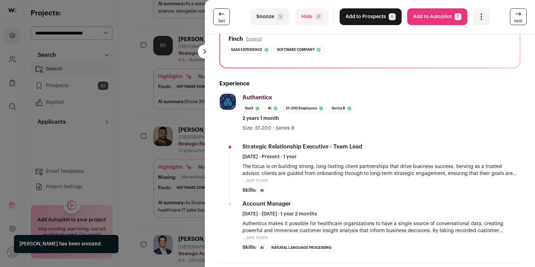
click at [146, 178] on div "last Snooze S Hide R Add to Prospects A Are you sure? Nick Edwards is already i…" at bounding box center [267, 133] width 535 height 267
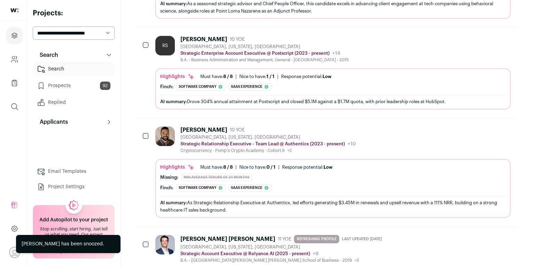
scroll to position [2196, 0]
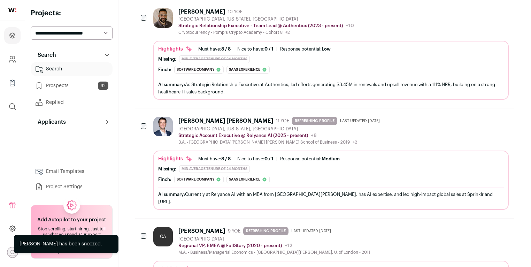
click at [196, 133] on p "Strategic Account Executive @ Relyance AI (2025 - present)" at bounding box center [243, 136] width 130 height 6
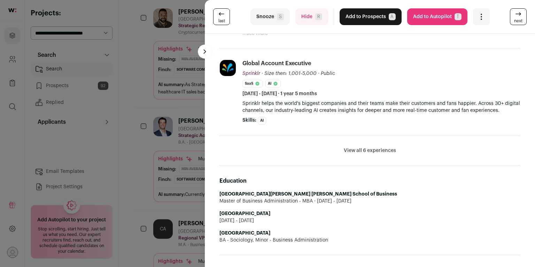
scroll to position [272, 0]
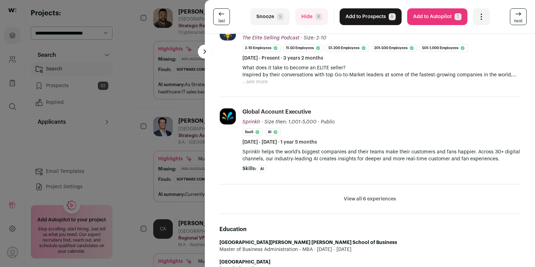
click at [366, 193] on li "View all 6 experiences View less" at bounding box center [370, 199] width 301 height 30
click at [365, 196] on button "View all 6 experiences" at bounding box center [370, 199] width 52 height 7
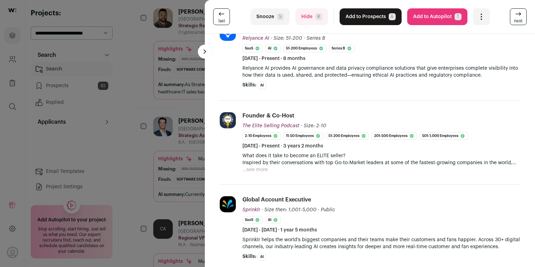
scroll to position [70, 0]
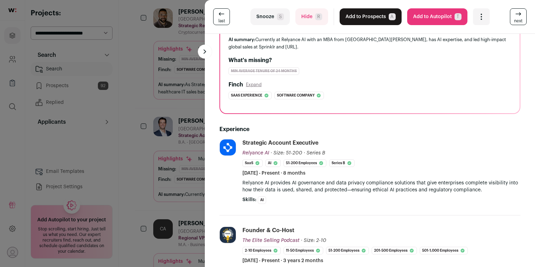
click at [277, 15] on span "S" at bounding box center [280, 16] width 7 height 7
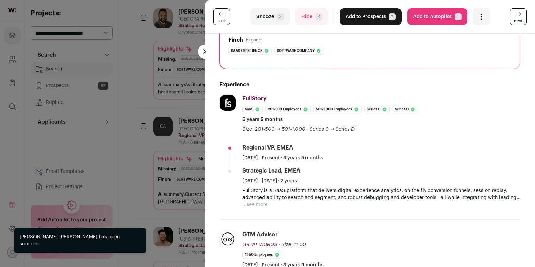
scroll to position [164, 0]
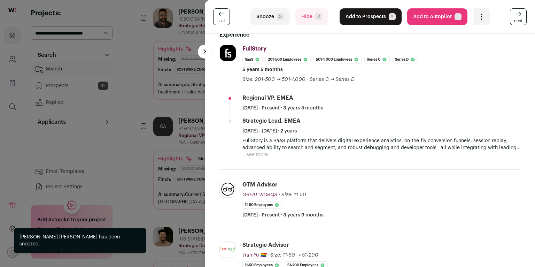
click at [273, 18] on button "Snooze S" at bounding box center [270, 16] width 39 height 17
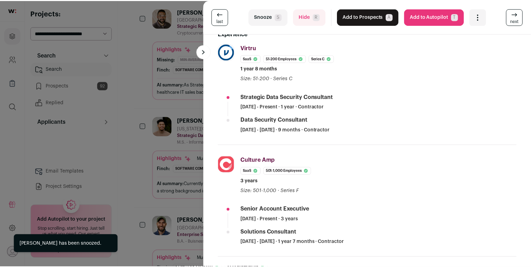
scroll to position [149, 0]
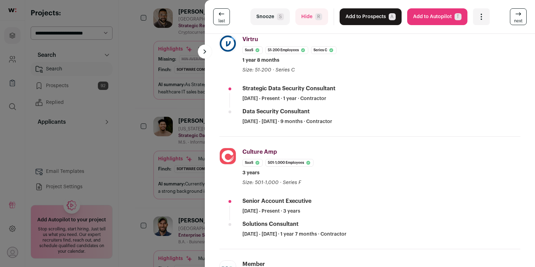
click at [170, 132] on div "last Snooze S Hide R Add to Prospects A Are you sure? Dion Lewis, M.S., PMP® is…" at bounding box center [267, 133] width 535 height 267
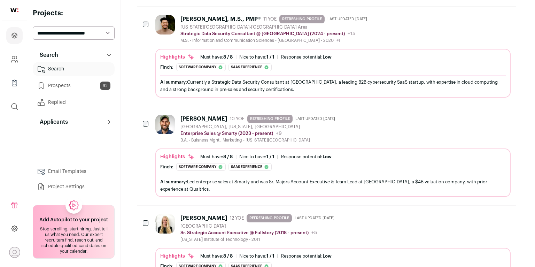
scroll to position [2298, 0]
click at [207, 122] on div "Marc Hansen 10 YOE REFRESHING PROFILE Last updated 7/29/2025 Springville, Utah,…" at bounding box center [331, 156] width 356 height 82
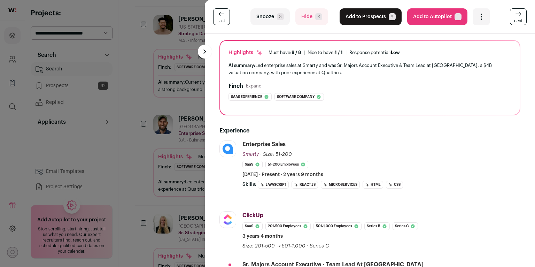
scroll to position [0, 0]
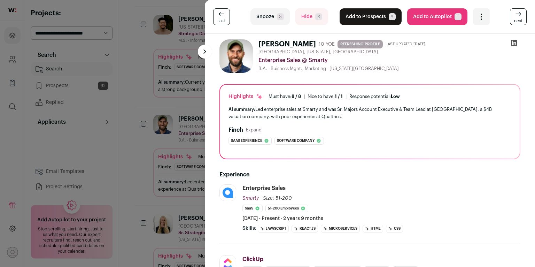
click at [362, 21] on button "Add to Prospects A" at bounding box center [371, 16] width 62 height 17
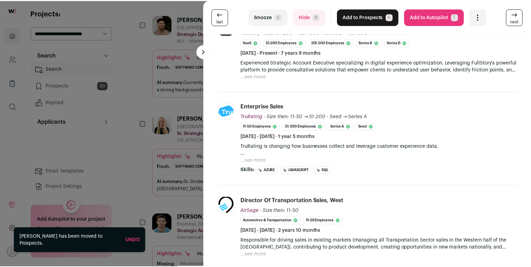
scroll to position [216, 0]
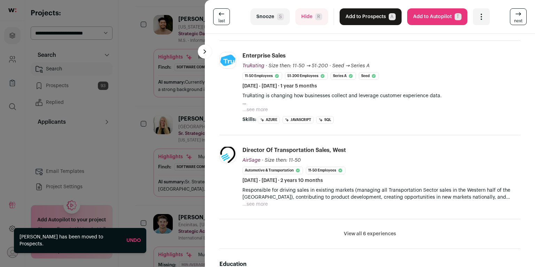
click at [181, 162] on div "last Snooze S Hide R Add to Prospects A Are you sure? Jordan Helwagen is alread…" at bounding box center [267, 133] width 535 height 267
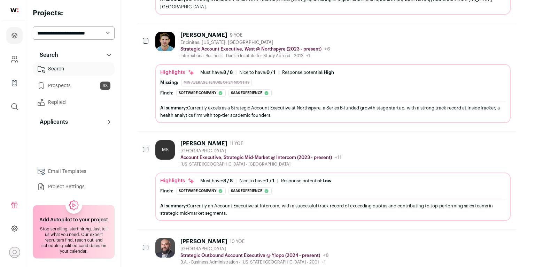
scroll to position [2557, 0]
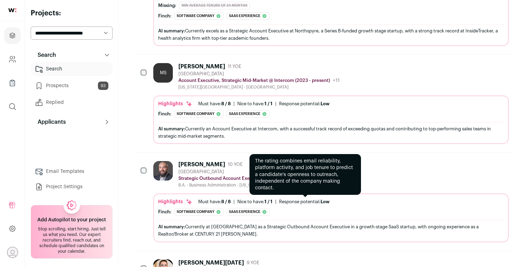
click at [320, 199] on div "Response potential: Low" at bounding box center [304, 202] width 51 height 6
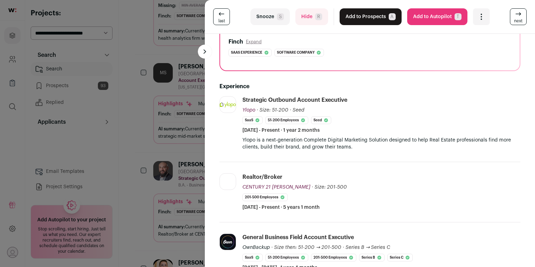
scroll to position [147, 0]
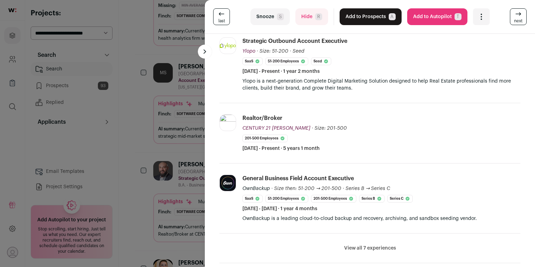
click at [366, 246] on button "View all 7 experiences" at bounding box center [370, 248] width 52 height 7
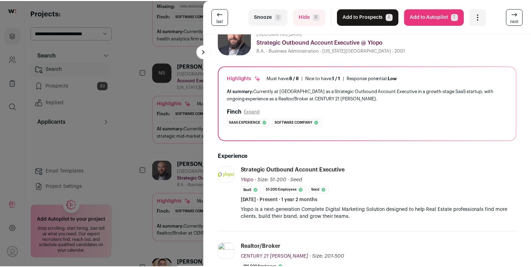
scroll to position [0, 0]
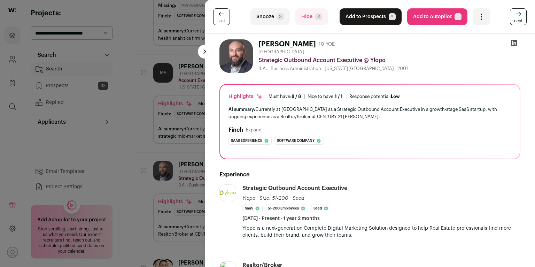
click at [270, 17] on button "Snooze S" at bounding box center [270, 16] width 39 height 17
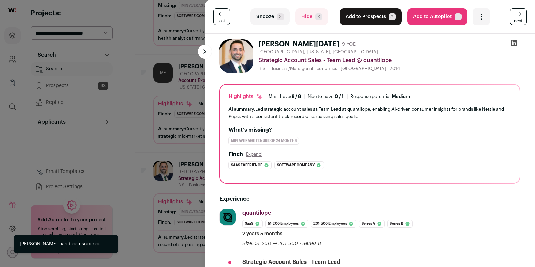
click at [141, 186] on div "last Snooze S Hide R Add to Prospects A Are you sure? [PERSON_NAME][DATE] is al…" at bounding box center [267, 133] width 535 height 267
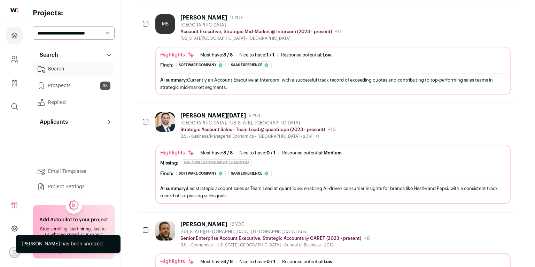
scroll to position [2607, 0]
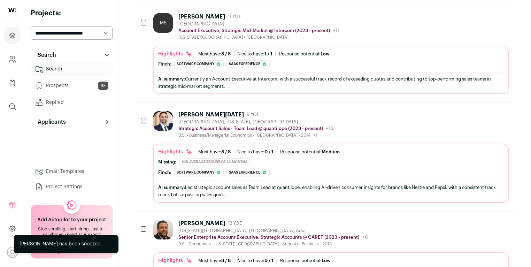
click at [195, 144] on div "Highlights Must have: 8 / 8 How many must haves have been fulfilled? | Nice to …" at bounding box center [331, 173] width 356 height 59
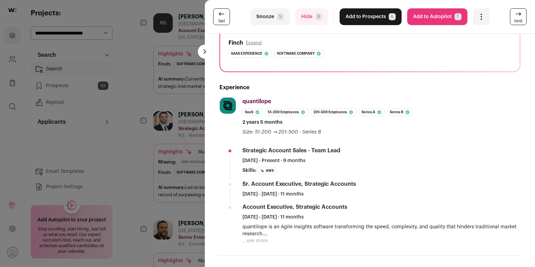
scroll to position [145, 0]
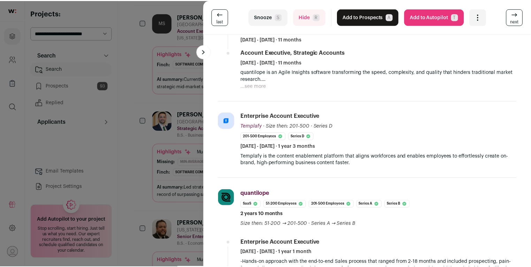
scroll to position [378, 0]
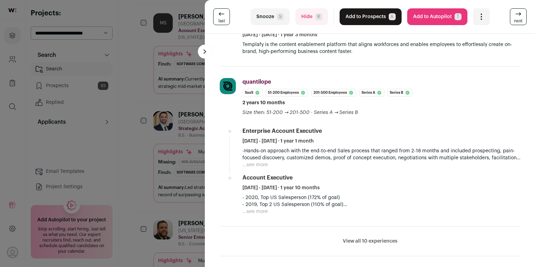
click at [135, 143] on div "last Snooze S Hide R Add to Prospects A Are you sure? [PERSON_NAME][DATE] is al…" at bounding box center [267, 133] width 535 height 267
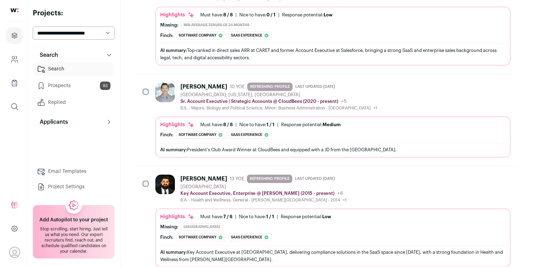
scroll to position [2854, 0]
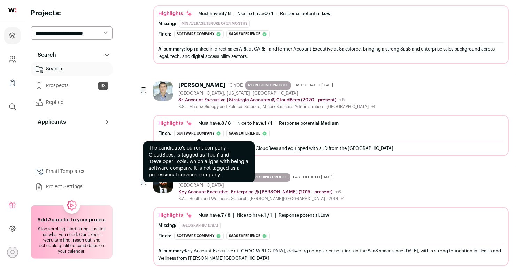
click at [220, 131] on icon at bounding box center [219, 134] width 6 height 6
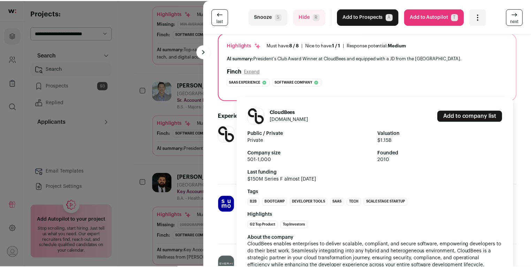
scroll to position [108, 0]
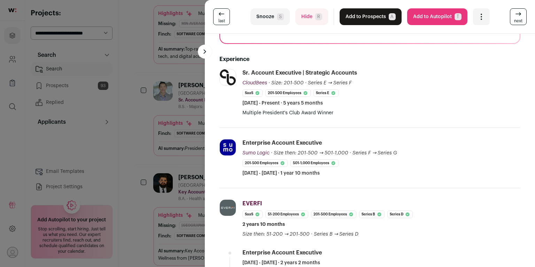
click at [133, 101] on div "last Snooze S Hide R Add to Prospects A Are you sure? [PERSON_NAME] is already …" at bounding box center [267, 133] width 535 height 267
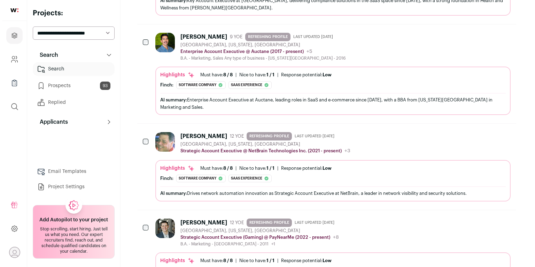
scroll to position [3105, 0]
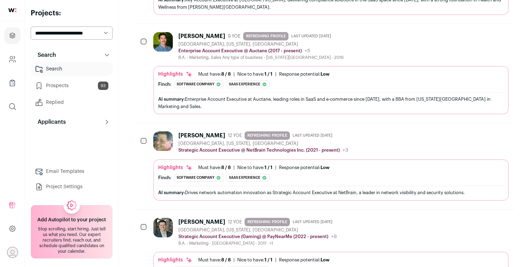
click at [166, 131] on img at bounding box center [163, 141] width 20 height 20
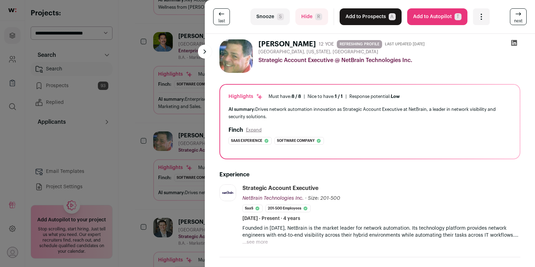
click at [310, 16] on button "Hide R" at bounding box center [312, 16] width 33 height 17
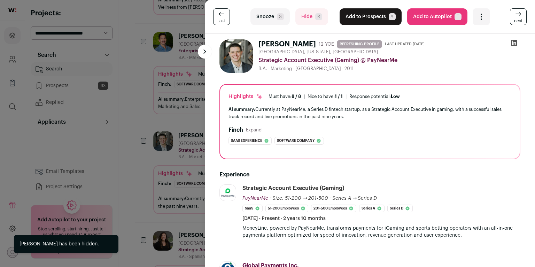
click at [314, 24] on button "Hide R" at bounding box center [312, 16] width 33 height 17
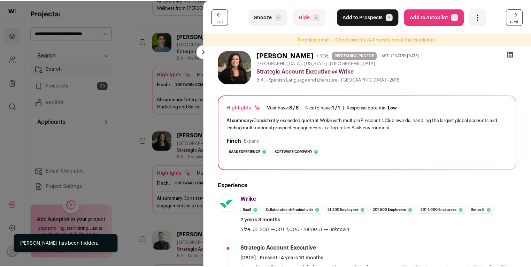
scroll to position [119, 0]
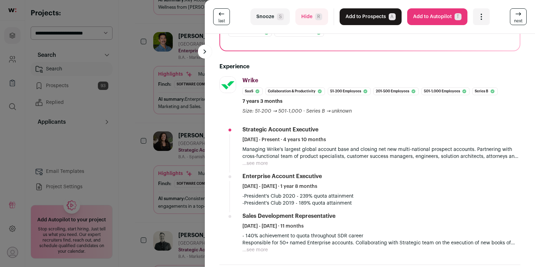
click at [145, 155] on div "last Snooze S Hide R Add to Prospects A Are you sure? [PERSON_NAME] is already …" at bounding box center [267, 133] width 535 height 267
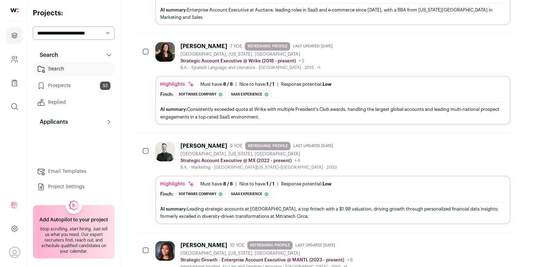
scroll to position [3224, 0]
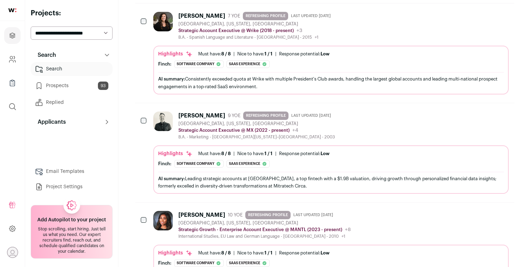
click at [176, 150] on div "Highlights" at bounding box center [175, 153] width 35 height 7
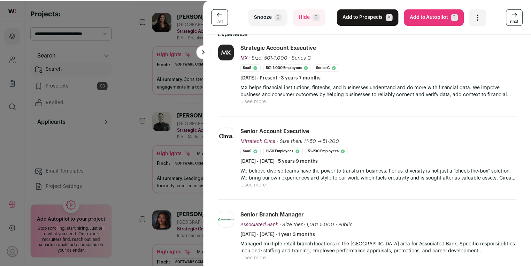
scroll to position [144, 0]
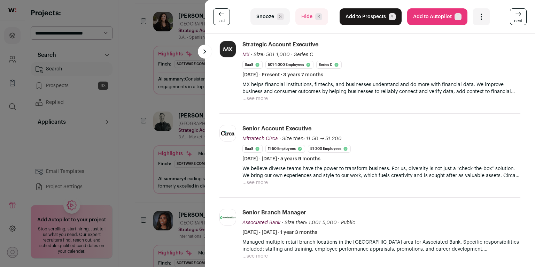
click at [130, 155] on div "last Snooze S Hide R Add to Prospects A Are you sure? [PERSON_NAME] is already …" at bounding box center [267, 133] width 535 height 267
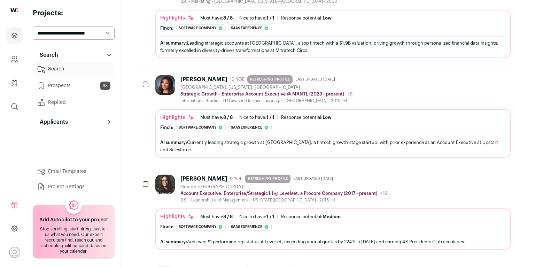
scroll to position [3409, 0]
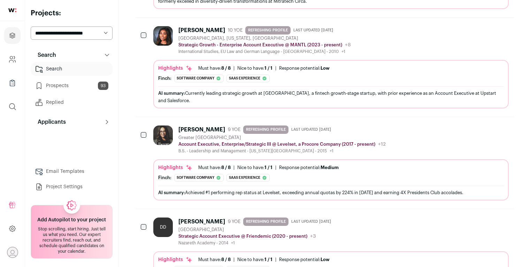
click at [205, 148] on div "B.S. - Leadership and Management - [US_STATE][GEOGRAPHIC_DATA] - 2015 +1 [DATE]…" at bounding box center [281, 151] width 207 height 6
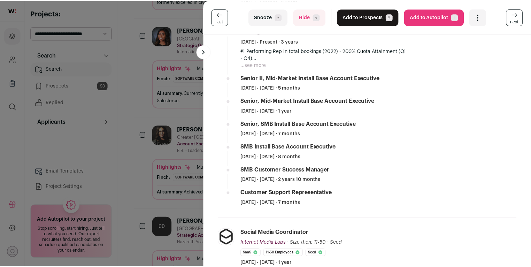
scroll to position [125, 0]
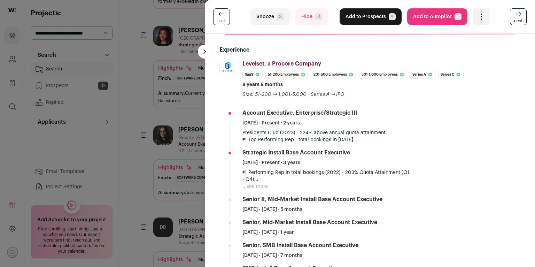
click at [368, 12] on button "Add to Prospects A" at bounding box center [371, 16] width 62 height 17
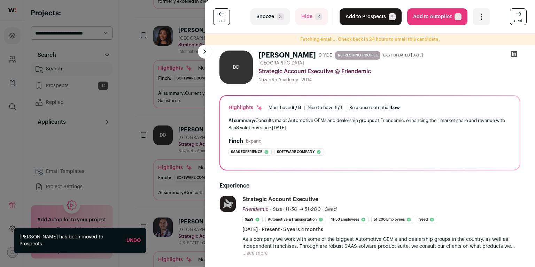
click at [157, 154] on div "last Snooze S Hide R Add to Prospects A Are you sure? [PERSON_NAME] is already …" at bounding box center [267, 133] width 535 height 267
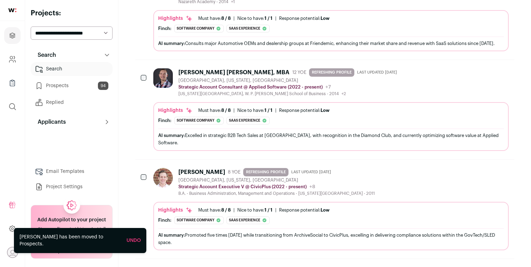
scroll to position [3606, 0]
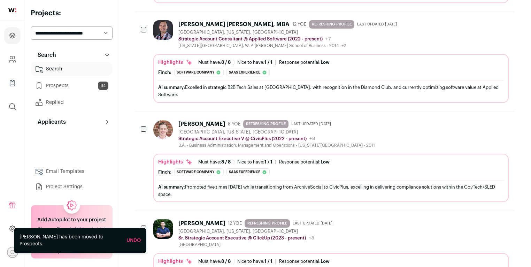
click at [203, 229] on div "[GEOGRAPHIC_DATA], [US_STATE], [GEOGRAPHIC_DATA]" at bounding box center [256, 232] width 157 height 6
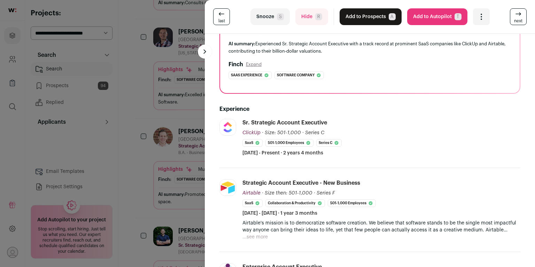
scroll to position [168, 0]
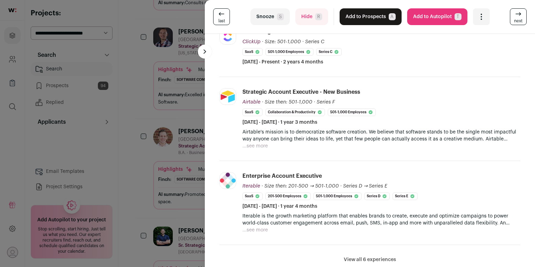
click at [354, 256] on button "View all 6 experiences" at bounding box center [370, 259] width 52 height 7
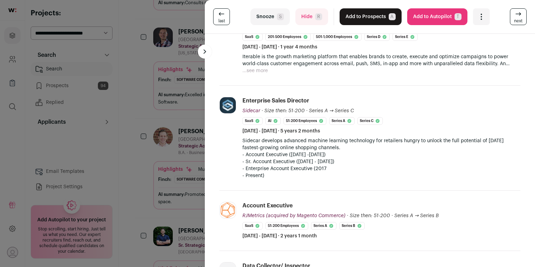
scroll to position [375, 0]
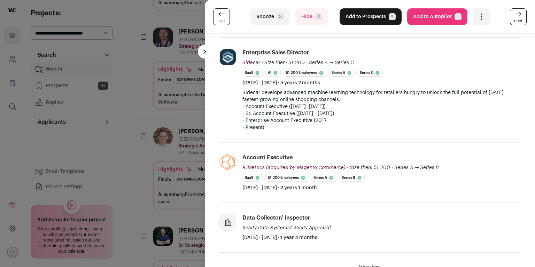
click at [358, 14] on button "Add to Prospects A" at bounding box center [371, 16] width 62 height 17
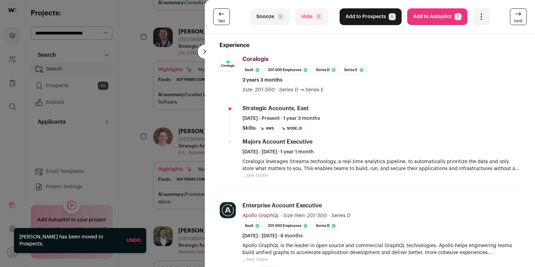
scroll to position [148, 0]
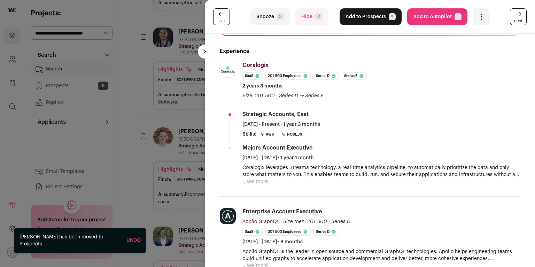
click at [140, 146] on div "last Snooze S Hide R Add to Prospects A Are you sure? [PERSON_NAME] is already …" at bounding box center [267, 133] width 535 height 267
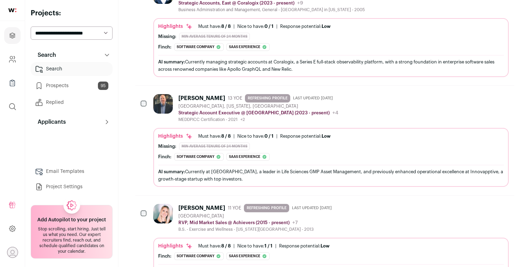
scroll to position [3843, 0]
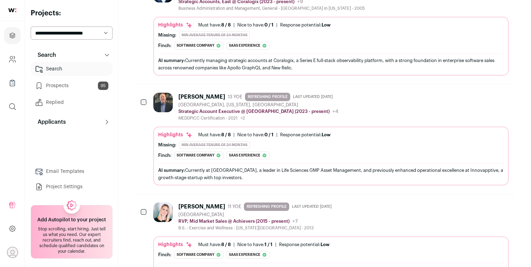
click at [154, 203] on img at bounding box center [163, 213] width 20 height 20
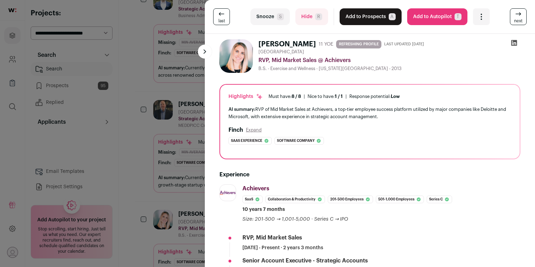
click at [277, 18] on span "S" at bounding box center [280, 16] width 7 height 7
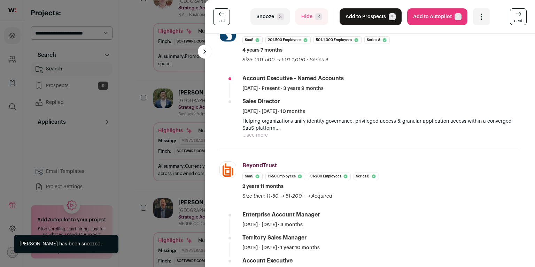
scroll to position [136, 0]
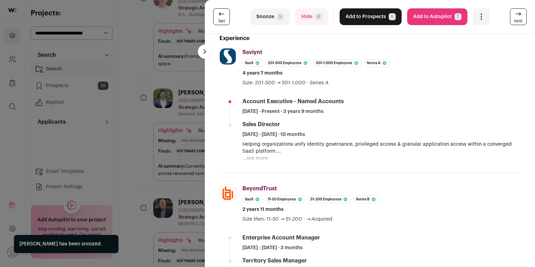
click at [144, 137] on div "last Snooze S Hide R Add to Prospects A Are you sure? [PERSON_NAME] ☁ is alread…" at bounding box center [267, 133] width 535 height 267
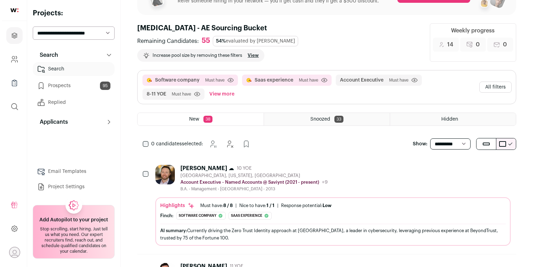
scroll to position [0, 0]
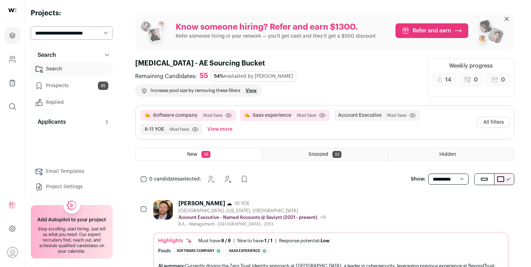
click at [498, 117] on button "All filters" at bounding box center [493, 122] width 32 height 11
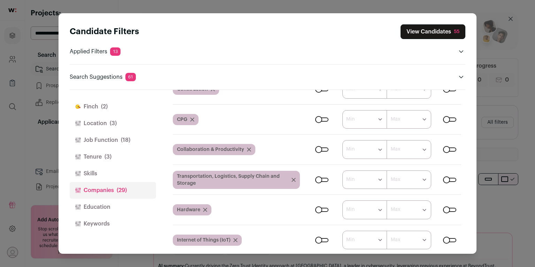
click at [92, 137] on button "Job Function (18)" at bounding box center [113, 140] width 86 height 17
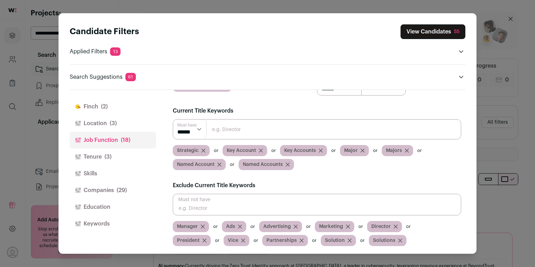
click at [100, 123] on button "Location (3)" at bounding box center [113, 123] width 86 height 17
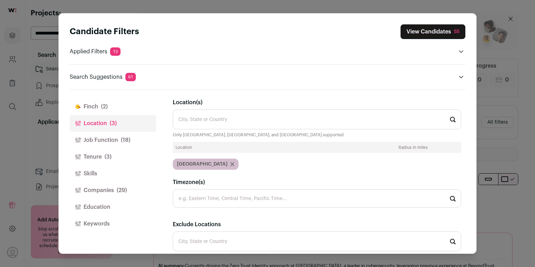
click at [113, 137] on button "Job Function (18)" at bounding box center [113, 140] width 86 height 17
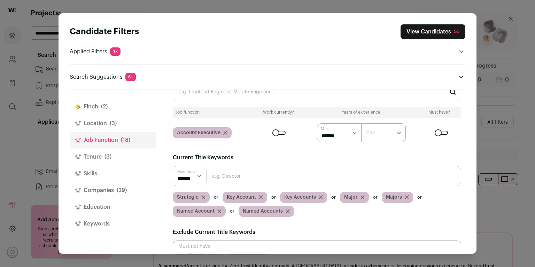
scroll to position [74, 0]
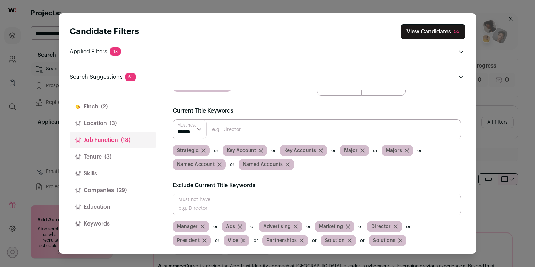
click at [137, 159] on button "Tenure (3)" at bounding box center [113, 156] width 86 height 17
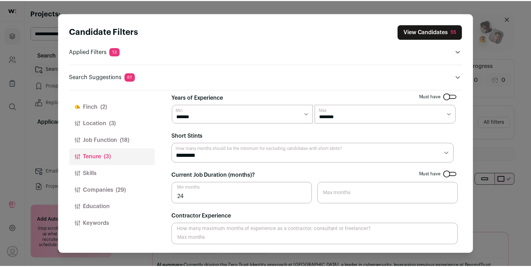
scroll to position [4, 0]
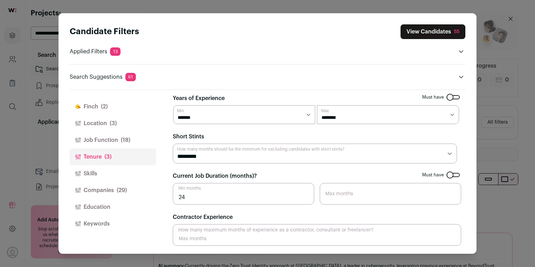
click at [274, 119] on select "******* ****** ******* ******* ******* ******* ******* ******* ******* ******* …" at bounding box center [244, 114] width 142 height 19
select select "*"
click at [173, 105] on select "******* ****** ******* ******* ******* ******* ******* ******* ******* ******* …" at bounding box center [244, 114] width 142 height 19
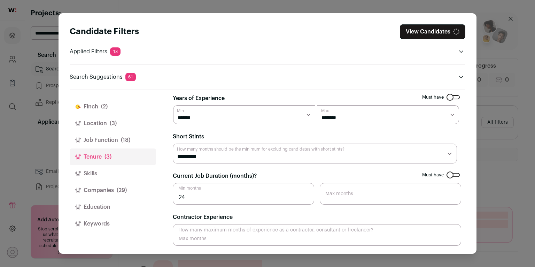
click at [358, 117] on select "******** ******** ******** ******** ******** ******** ******** ******** *******…" at bounding box center [388, 114] width 142 height 19
select select "**"
click at [317, 105] on select "******** ******** ******** ******** ******** ******** ******** ******** *******…" at bounding box center [388, 114] width 142 height 19
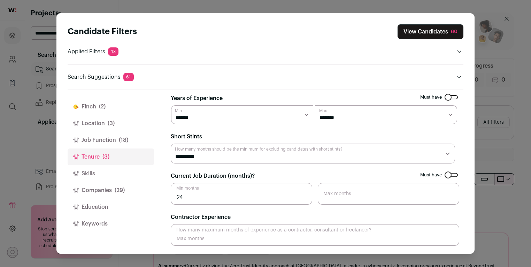
click at [427, 35] on button "View Candidates 60" at bounding box center [431, 31] width 66 height 15
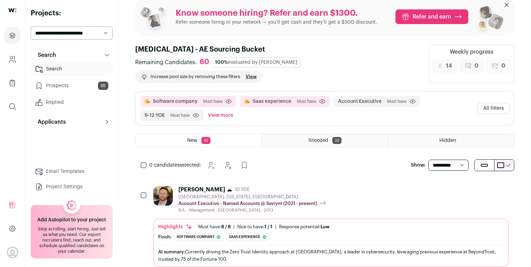
scroll to position [0, 0]
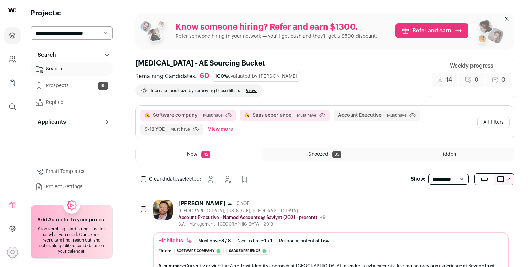
click at [82, 87] on link "Prospects 95" at bounding box center [72, 86] width 82 height 14
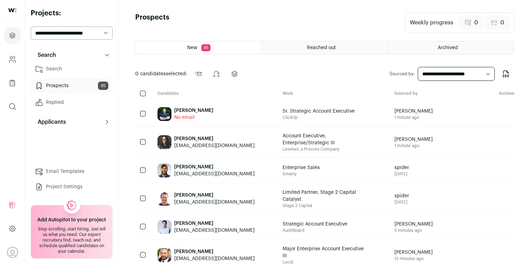
click at [81, 70] on link "Search" at bounding box center [72, 69] width 82 height 14
